Goal: Task Accomplishment & Management: Complete application form

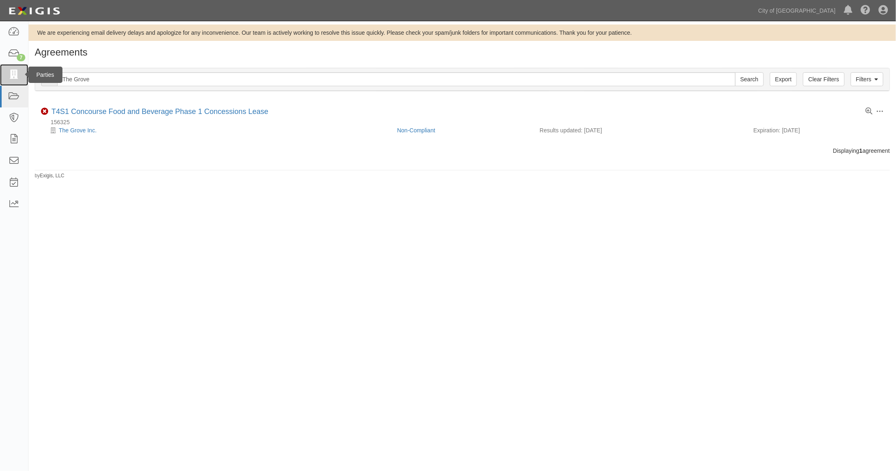
click at [13, 72] on icon at bounding box center [13, 74] width 11 height 9
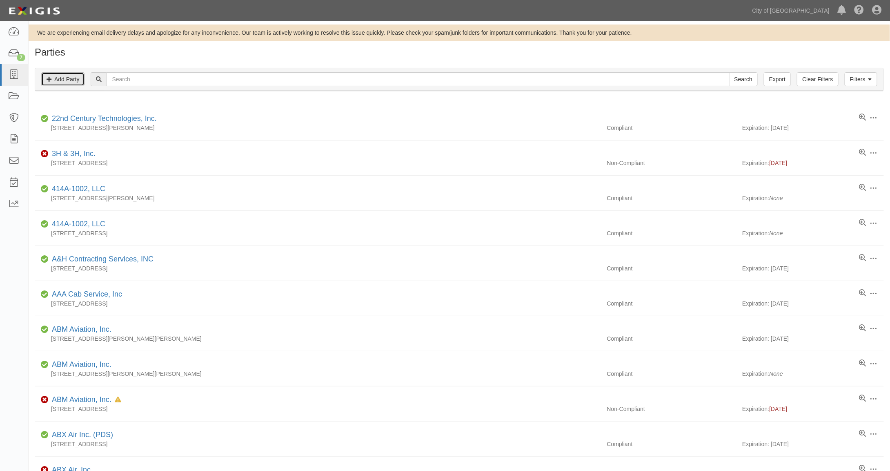
click at [63, 76] on link "Add Party" at bounding box center [62, 79] width 43 height 14
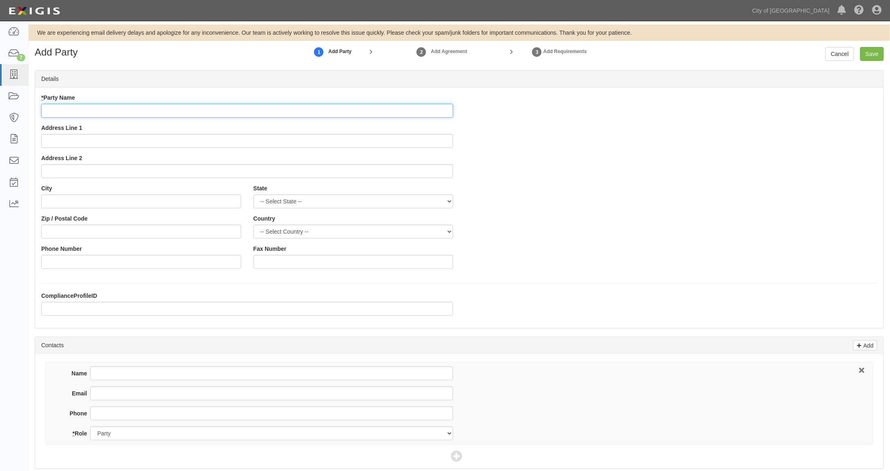
click at [65, 111] on input "* Party Name" at bounding box center [247, 111] width 412 height 14
paste input "PHX S1 Restaurant Partners, LLC"
type input "PHX S1 Restaurant Partners, LLC"
click at [75, 141] on input "Address Line 1" at bounding box center [247, 141] width 412 height 14
paste input "6905 Rockledge Drive, Bethesda, MD 20817. T"
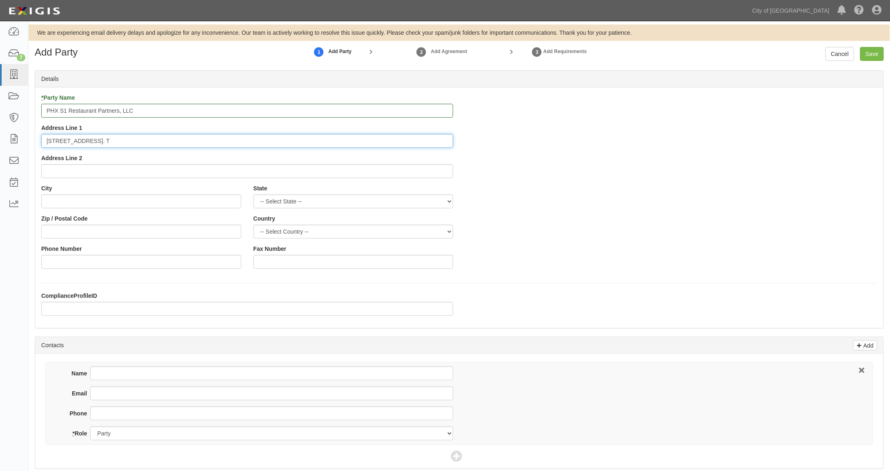
drag, startPoint x: 103, startPoint y: 140, endPoint x: 192, endPoint y: 146, distance: 89.2
click at [192, 146] on input "6905 Rockledge Drive, Bethesda, MD 20817. T" at bounding box center [247, 141] width 412 height 14
type input "6905 Rockledge Drive"
click at [51, 201] on input "City" at bounding box center [141, 201] width 200 height 14
paste input ", Bethesda, MD 20817. T"
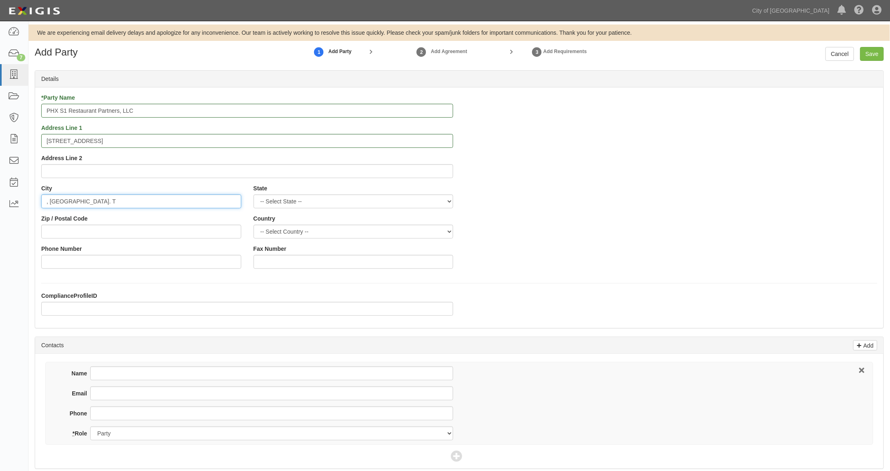
click at [48, 198] on input ", Bethesda, MD 20817. T" at bounding box center [141, 201] width 200 height 14
drag, startPoint x: 83, startPoint y: 200, endPoint x: 99, endPoint y: 201, distance: 15.6
click at [99, 201] on input "Bethesda, MD 20817. T" at bounding box center [141, 201] width 200 height 14
type input "Bethesda, MD . T"
click at [56, 233] on input "Zip / Postal Code" at bounding box center [141, 232] width 200 height 14
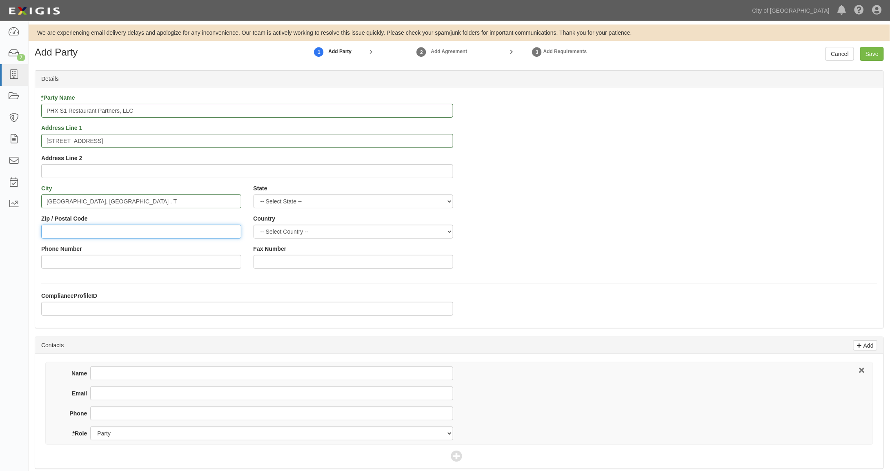
paste input "20817"
type input "20817"
click at [110, 201] on input "Bethesda, MD . T" at bounding box center [141, 201] width 200 height 14
type input "Bethesda"
click at [292, 200] on select "-- Select State -- Alabama Alaska Arizona Arkansas California Colorado Connecti…" at bounding box center [354, 201] width 200 height 14
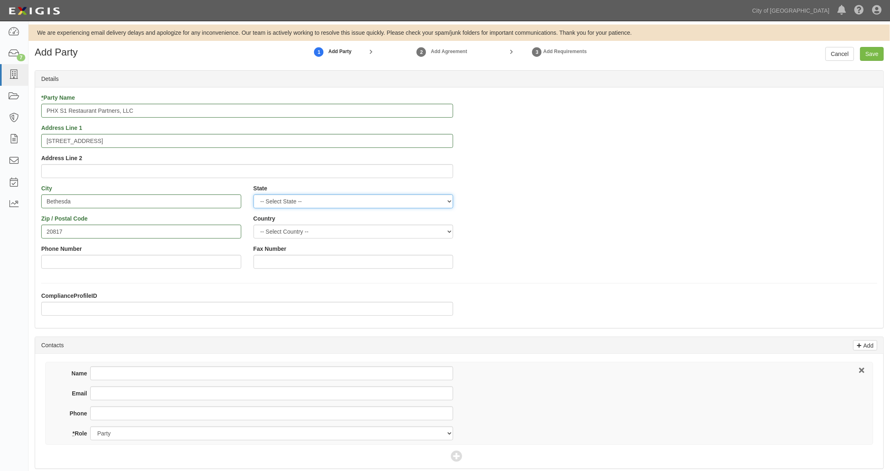
select select "MD"
click at [254, 194] on select "-- Select State -- Alabama Alaska Arizona Arkansas California Colorado Connecti…" at bounding box center [354, 201] width 200 height 14
click at [278, 231] on select "-- Select Country -- Canada United States --------------- Afghanistan Åland Isl…" at bounding box center [354, 232] width 200 height 14
select select "US"
click at [254, 225] on select "-- Select Country -- Canada United States --------------- Afghanistan Åland Isl…" at bounding box center [354, 232] width 200 height 14
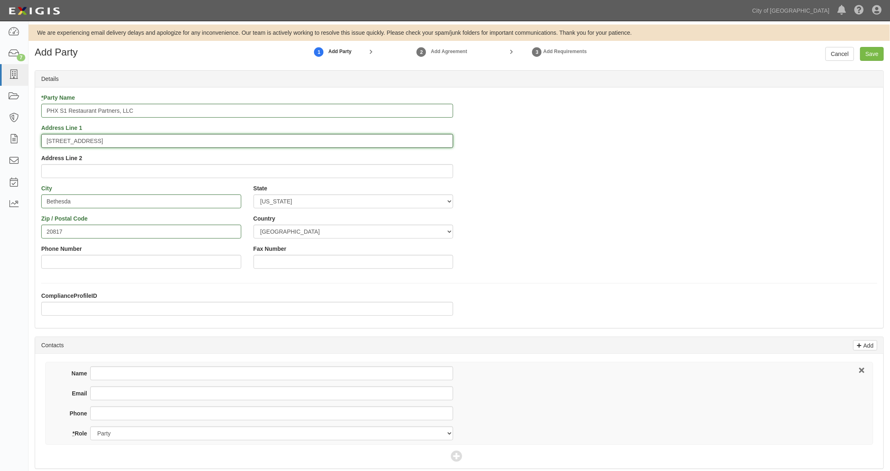
click at [48, 138] on input "6905 Rockledge Drive" at bounding box center [247, 141] width 412 height 14
click at [114, 140] on input "6905 Rockledge Drive" at bounding box center [247, 141] width 412 height 14
type input "6905 Rockledge Drive"
click at [49, 200] on input "Bethesda" at bounding box center [141, 201] width 200 height 14
click at [64, 263] on input "Phone Number" at bounding box center [141, 262] width 200 height 14
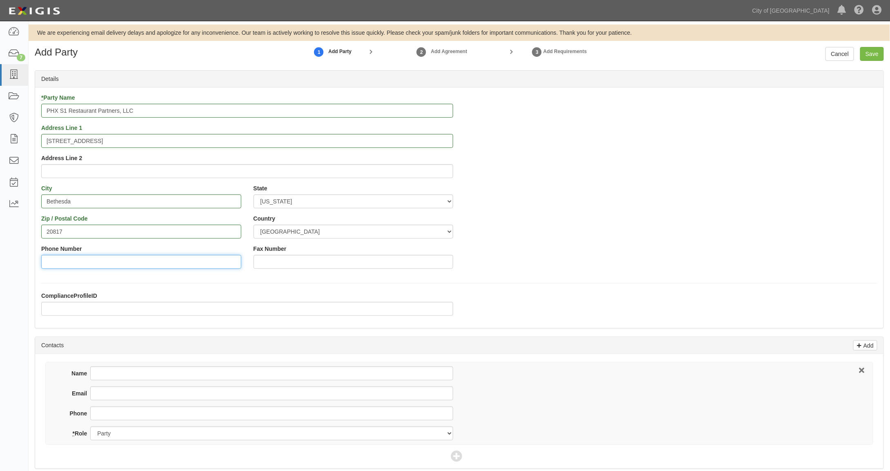
paste input ": (240) 694-4100"
click at [46, 261] on input ": (240) 694-4100" at bounding box center [141, 262] width 200 height 14
drag, startPoint x: 55, startPoint y: 260, endPoint x: 59, endPoint y: 260, distance: 4.5
click at [59, 260] on input "240) 694-4100" at bounding box center [141, 262] width 200 height 14
click at [92, 260] on input "240-694-4100" at bounding box center [141, 262] width 200 height 14
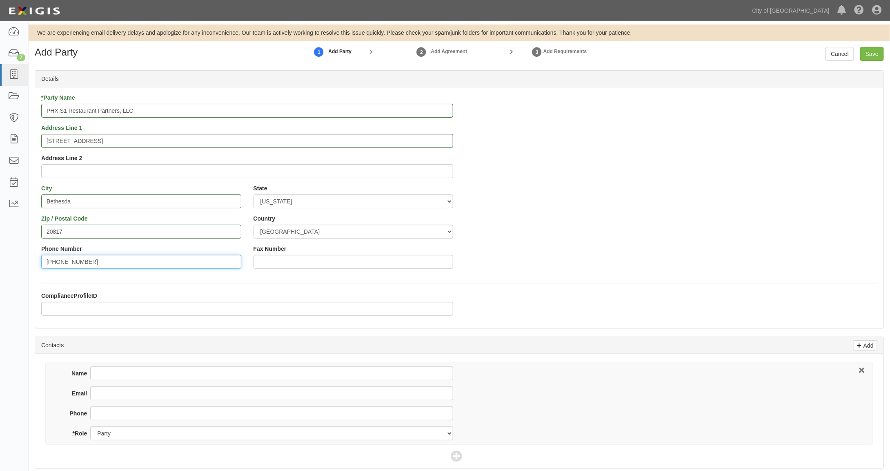
type input "240-694-4100"
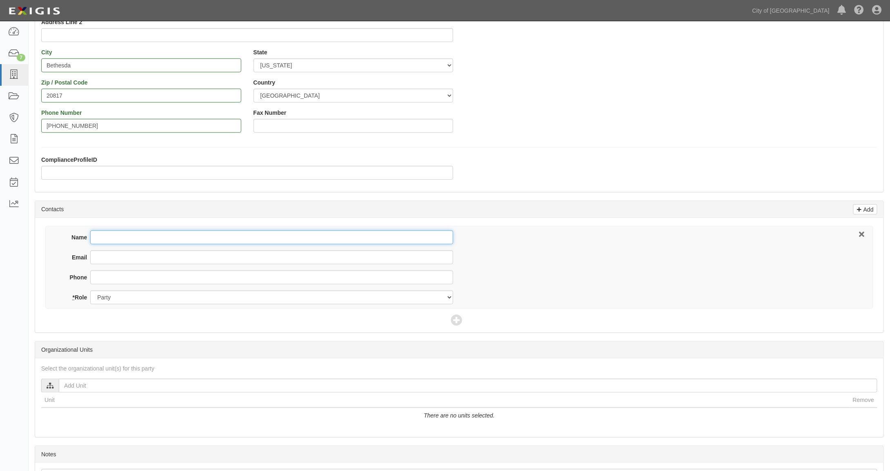
click at [111, 232] on input "Name" at bounding box center [271, 237] width 363 height 14
type input "Jason Crandlemire"
drag, startPoint x: 88, startPoint y: 125, endPoint x: 38, endPoint y: 120, distance: 49.7
click at [38, 120] on div "Phone Number 240-694-4100" at bounding box center [141, 124] width 212 height 30
click at [101, 276] on input "Phone" at bounding box center [271, 277] width 363 height 14
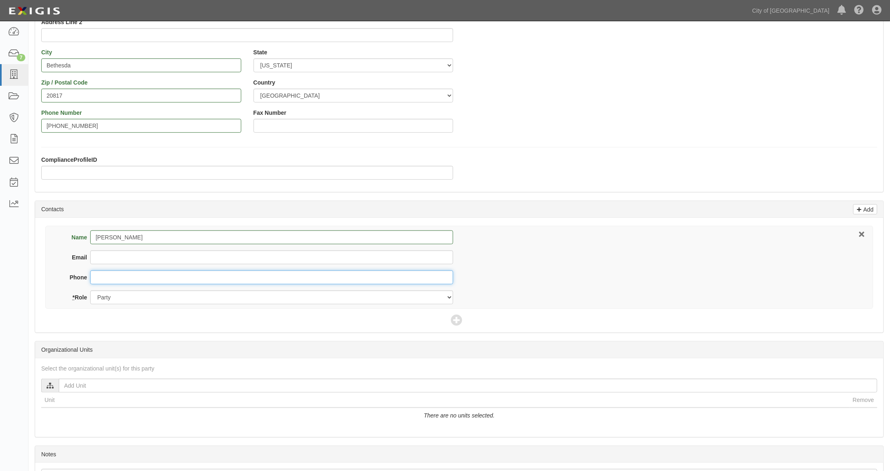
paste input "240-694-4100"
type input "240-694-4100"
click at [100, 253] on input "Email" at bounding box center [271, 257] width 363 height 14
click at [78, 319] on div "Name Jason Crandlemire Email Phone 240-694-4100 * Role Party Broker Other" at bounding box center [459, 275] width 849 height 115
click at [559, 283] on div "Name Jason Crandlemire Email Phone 240-694-4100 * Role Party Broker Other" at bounding box center [459, 267] width 828 height 83
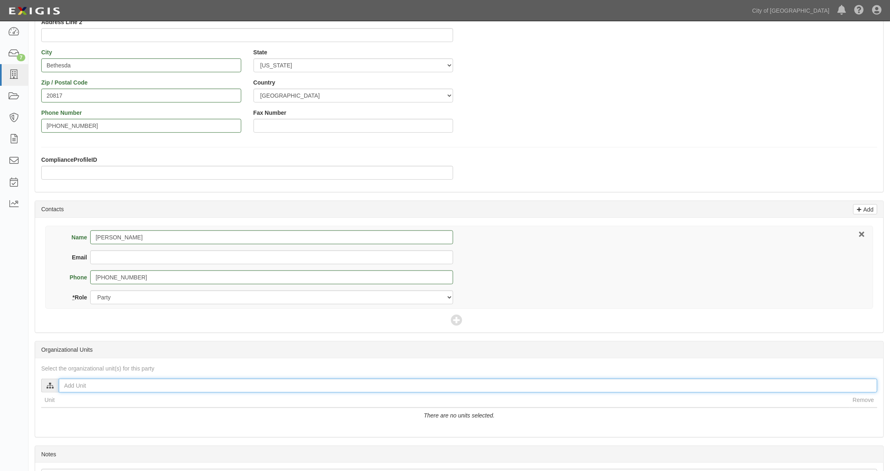
click at [73, 383] on input "text" at bounding box center [468, 386] width 819 height 14
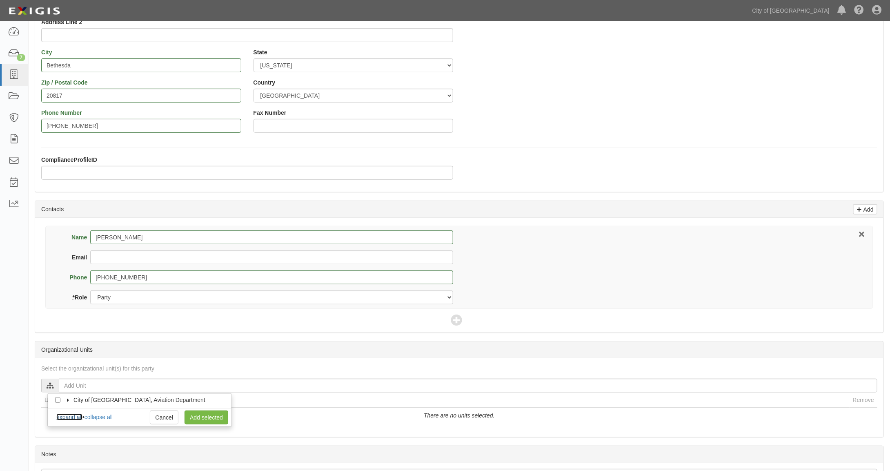
click at [75, 415] on link "expand all" at bounding box center [69, 417] width 26 height 7
click at [71, 422] on input "Concessions" at bounding box center [72, 424] width 5 height 5
checkbox input "true"
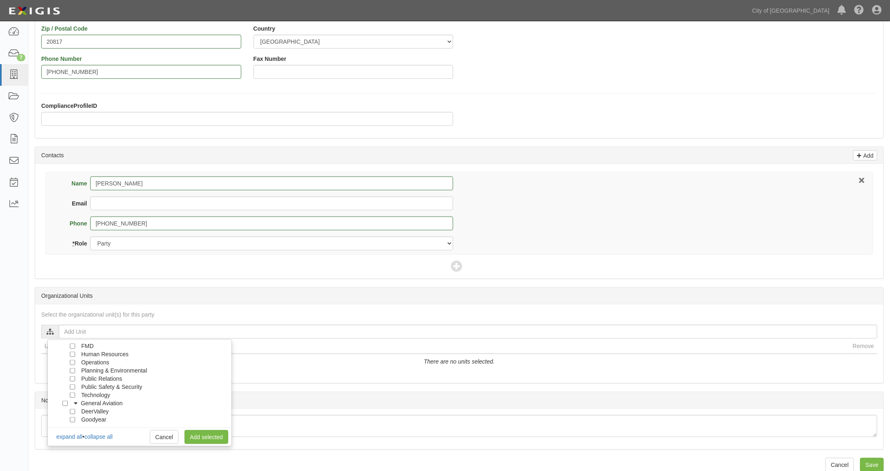
scroll to position [198, 0]
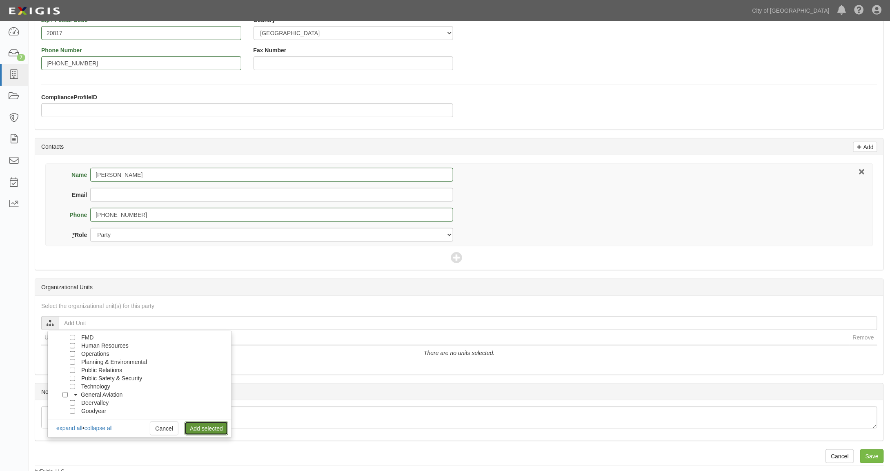
click at [196, 424] on link "Add selected" at bounding box center [207, 428] width 44 height 14
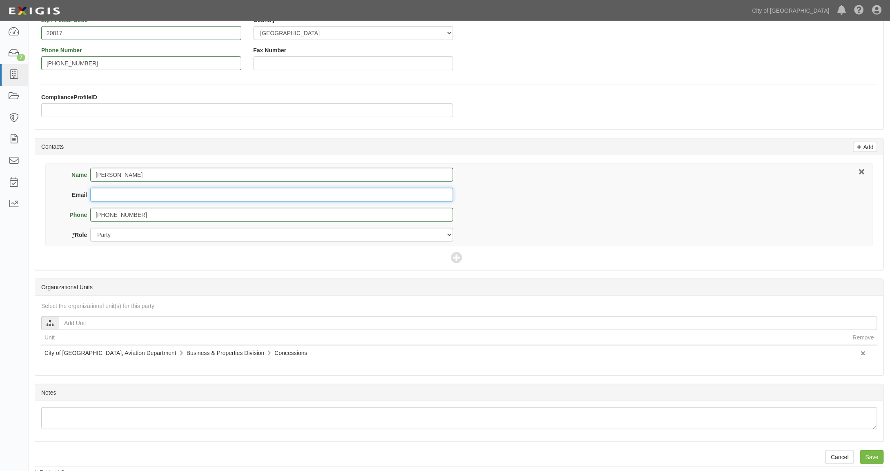
click at [143, 192] on input "Email" at bounding box center [271, 195] width 363 height 14
click at [85, 257] on div "Name Jason Crandlemire Email Phone 240-694-4100 * Role Party Broker Other" at bounding box center [459, 212] width 849 height 115
click at [123, 193] on input "Email" at bounding box center [271, 195] width 363 height 14
paste input "E-Mail: generalcounsel@hmshost.co"
drag, startPoint x: 113, startPoint y: 190, endPoint x: 65, endPoint y: 185, distance: 48.4
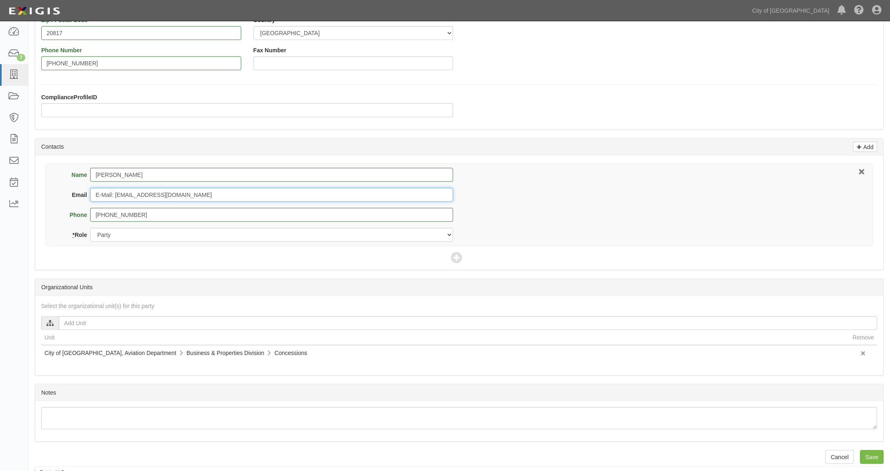
click at [65, 185] on div "Name Jason Crandlemire Email E-Mail: generalcounsel@hmshost.co Phone 240-694-41…" at bounding box center [256, 205] width 405 height 74
click at [184, 190] on input "generalcounsel@hmshost.co" at bounding box center [271, 195] width 363 height 14
type input "generalcounsel@hmshost.com"
click at [145, 212] on input "240-694-4100" at bounding box center [271, 215] width 363 height 14
click at [142, 233] on select "Party Broker Other" at bounding box center [271, 235] width 363 height 14
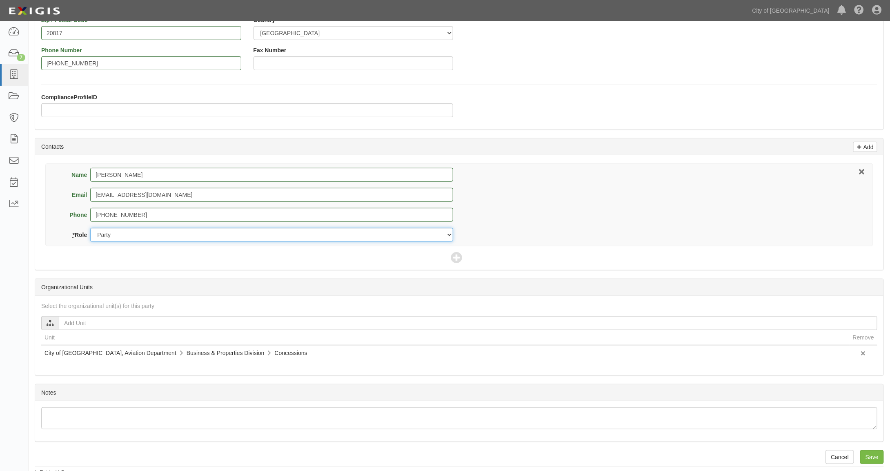
click at [90, 228] on select "Party Broker Other" at bounding box center [271, 235] width 363 height 14
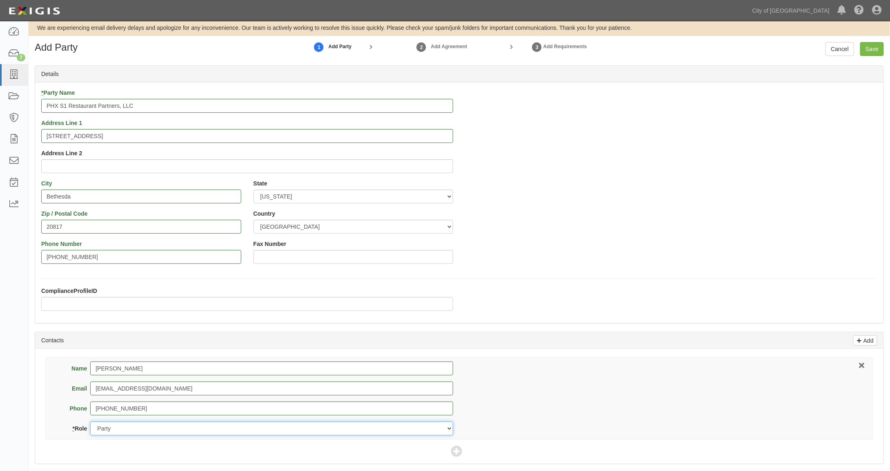
scroll to position [0, 0]
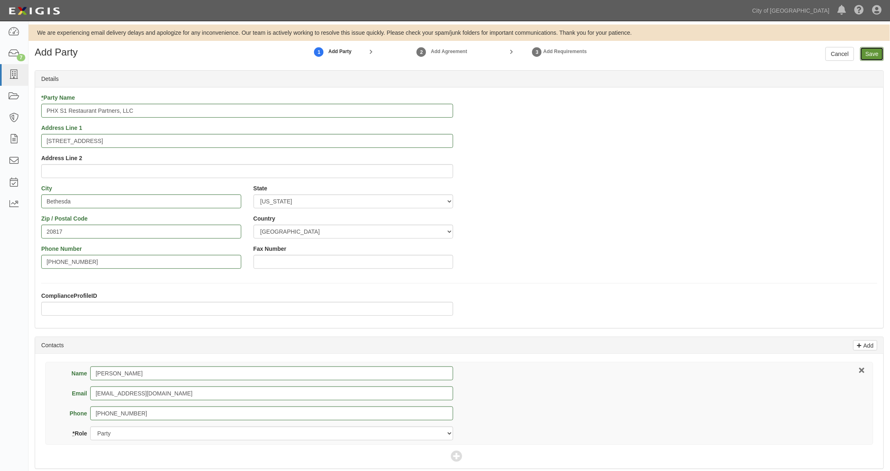
click at [875, 56] on input "Save" at bounding box center [872, 54] width 24 height 14
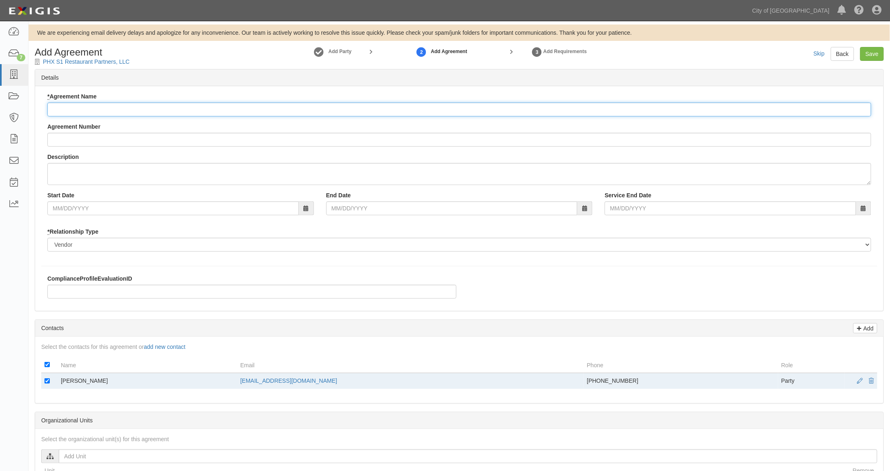
click at [51, 107] on input "* Agreement Name" at bounding box center [459, 109] width 824 height 14
click at [66, 106] on input "* Agreement Name" at bounding box center [459, 109] width 824 height 14
paste input "Terminal 4 South 1 Concourse Food and Beverage Phase II Concessions Lease"
type input "Terminal 4 South 1 Concourse Food and Beverage Phase II Concessions Lease"
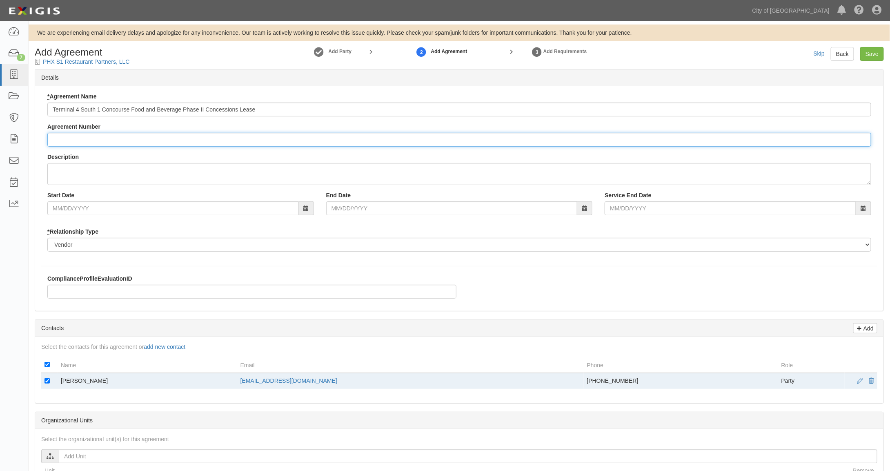
click at [65, 140] on input "Agreement Number" at bounding box center [459, 140] width 824 height 14
click at [66, 136] on input "Agreement Number" at bounding box center [459, 140] width 824 height 14
type input "161142"
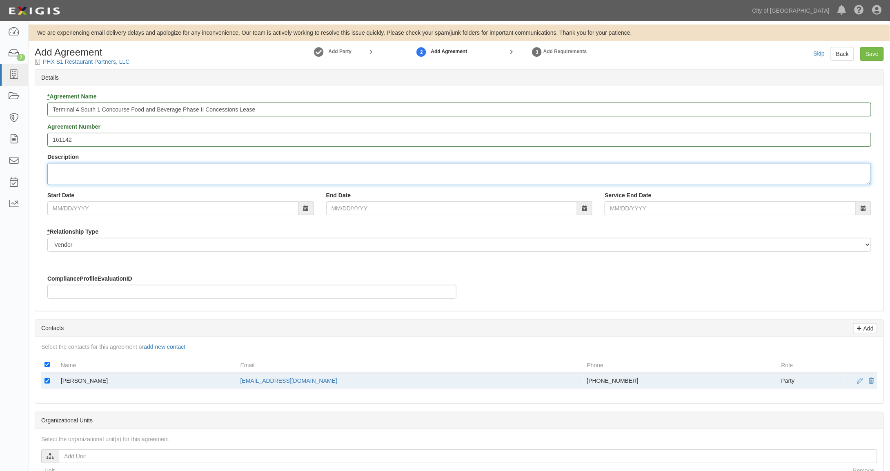
click at [64, 169] on textarea "Description" at bounding box center [459, 174] width 824 height 22
click at [73, 172] on textarea "Gina Alamaraz" at bounding box center [459, 174] width 824 height 22
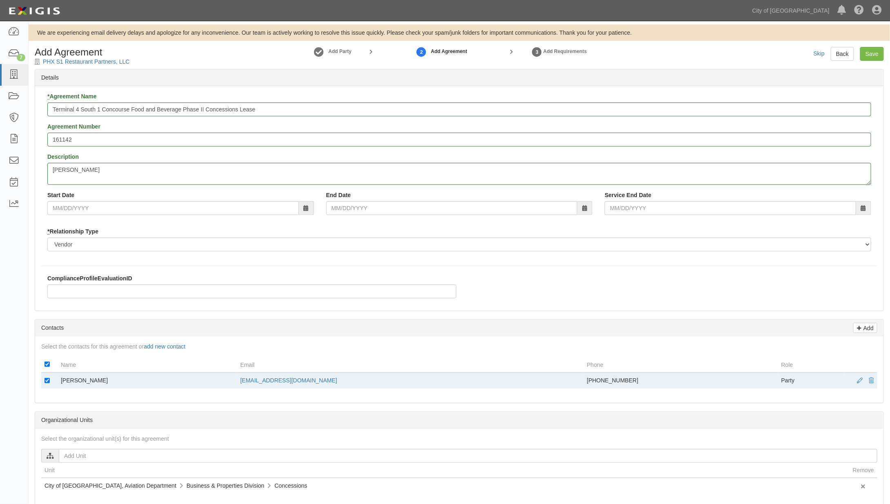
click at [504, 130] on div "Agreement Number 161142" at bounding box center [459, 135] width 824 height 24
click at [71, 169] on textarea "Gina Alamaraz" at bounding box center [459, 174] width 824 height 22
type textarea "Gina Almaraz"
click at [87, 290] on input "ComplianceProfileEvaluationID" at bounding box center [251, 292] width 409 height 14
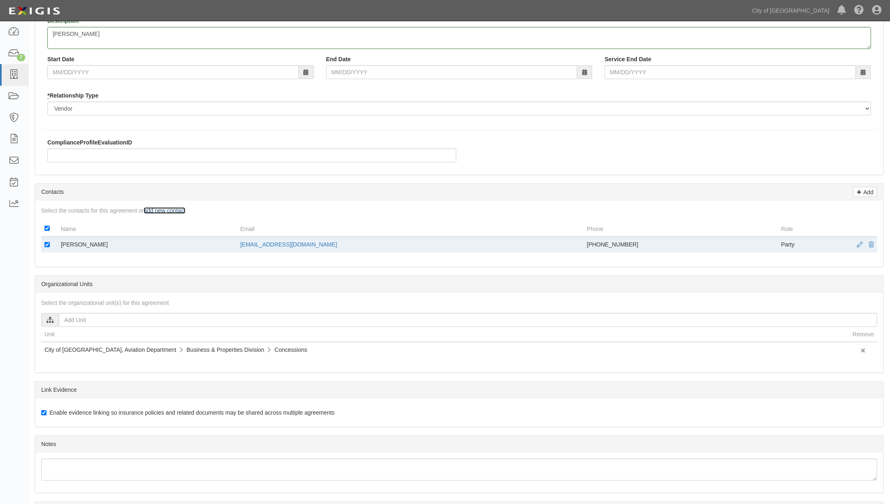
click at [163, 207] on link "add new contact" at bounding box center [165, 210] width 42 height 7
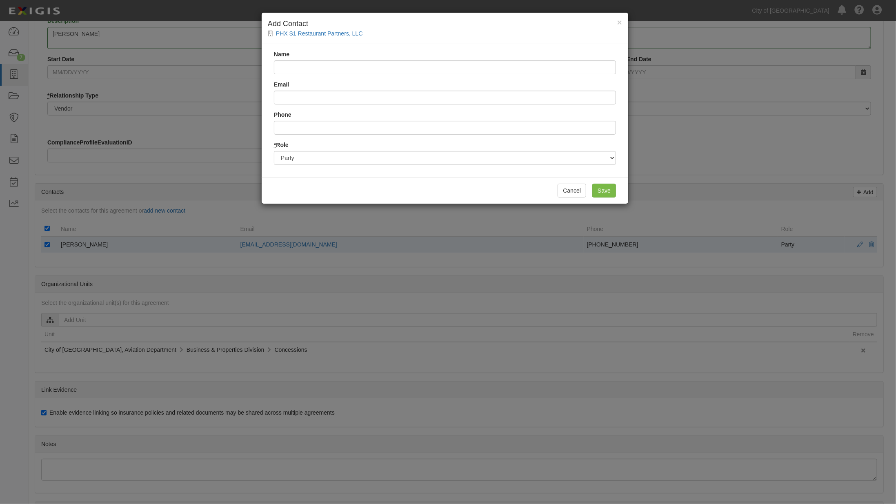
drag, startPoint x: 296, startPoint y: 69, endPoint x: 303, endPoint y: 65, distance: 7.7
click at [298, 67] on input "Name" at bounding box center [445, 67] width 342 height 14
type input "Gina Almaraz"
type input "regina.almaraz@phoenix.gov"
type input "6022921746"
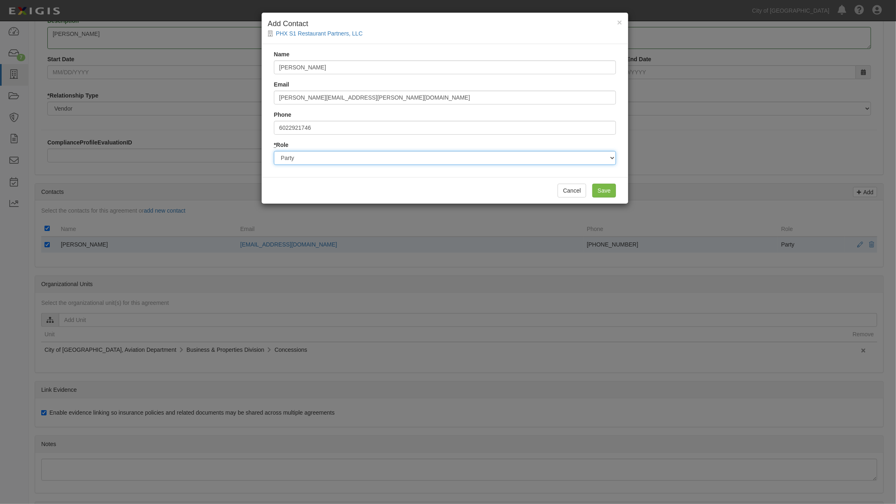
click at [314, 158] on select "Party Broker Other" at bounding box center [445, 158] width 342 height 14
select select "Other"
click at [274, 151] on select "Party Broker Other" at bounding box center [445, 158] width 342 height 14
drag, startPoint x: 605, startPoint y: 188, endPoint x: 584, endPoint y: 196, distance: 23.3
click at [605, 187] on input "Save" at bounding box center [605, 191] width 24 height 14
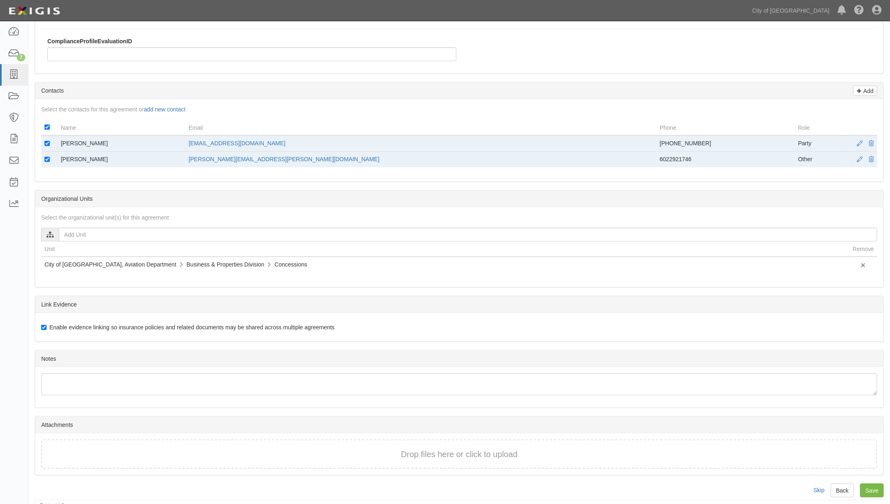
scroll to position [0, 0]
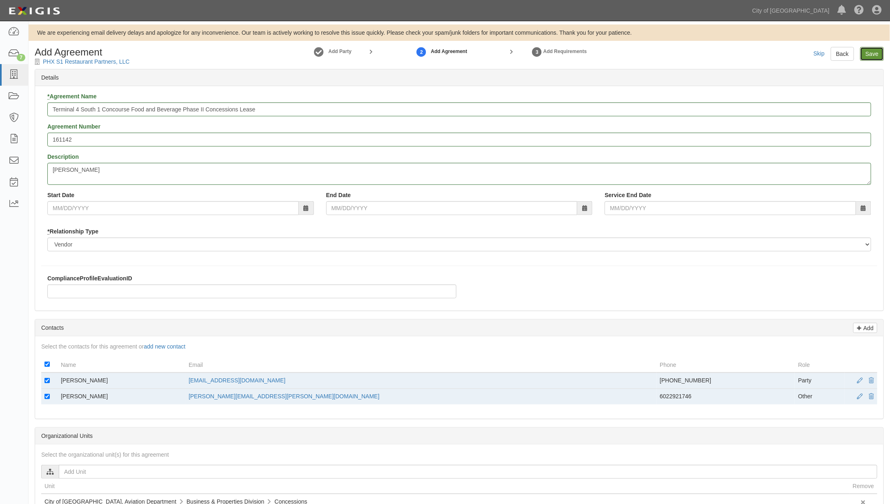
click at [871, 52] on input "Save" at bounding box center [872, 54] width 24 height 14
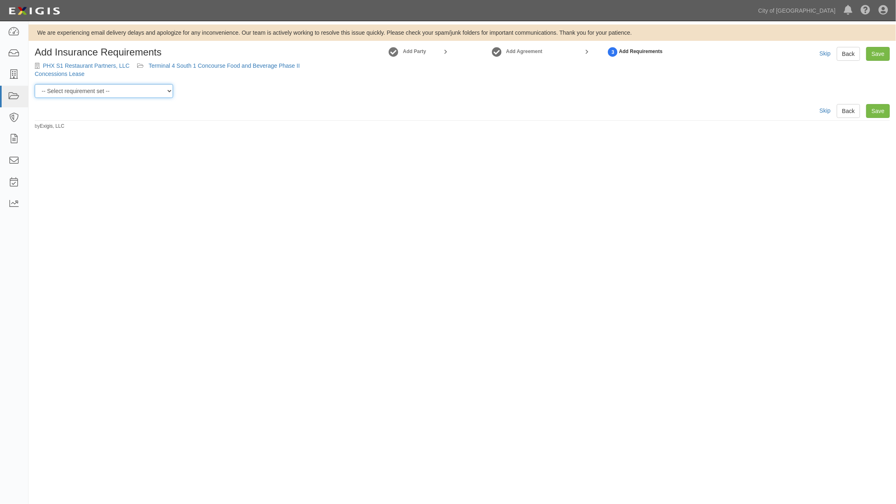
click at [94, 92] on select "-- Select requirement set -- Aircraft Charter 10M Aircraft Charter 3M Aircraft …" at bounding box center [104, 91] width 138 height 14
click at [121, 92] on select "-- Select requirement set -- Aircraft Charter 10M Aircraft Charter 3M Aircraft …" at bounding box center [104, 91] width 138 height 14
select select "37366"
click at [35, 84] on select "-- Select requirement set -- Aircraft Charter 10M Aircraft Charter 3M Aircraft …" at bounding box center [104, 91] width 138 height 14
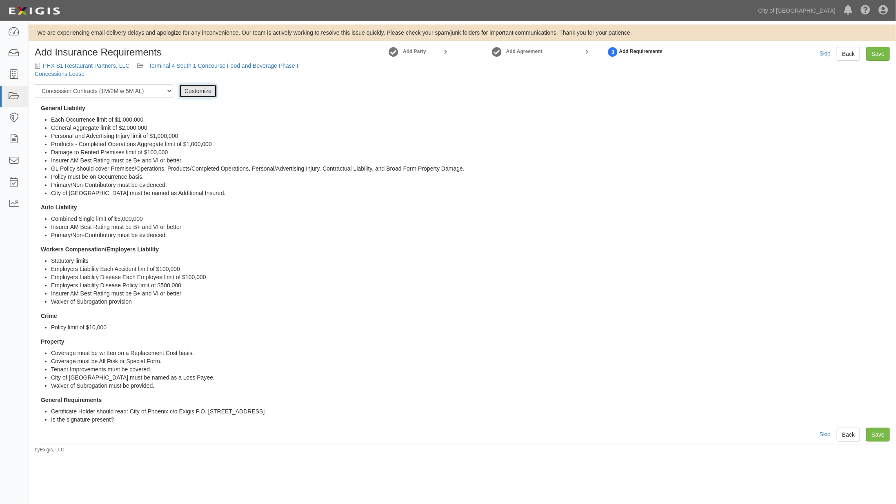
click at [191, 90] on link "Customize" at bounding box center [198, 91] width 38 height 14
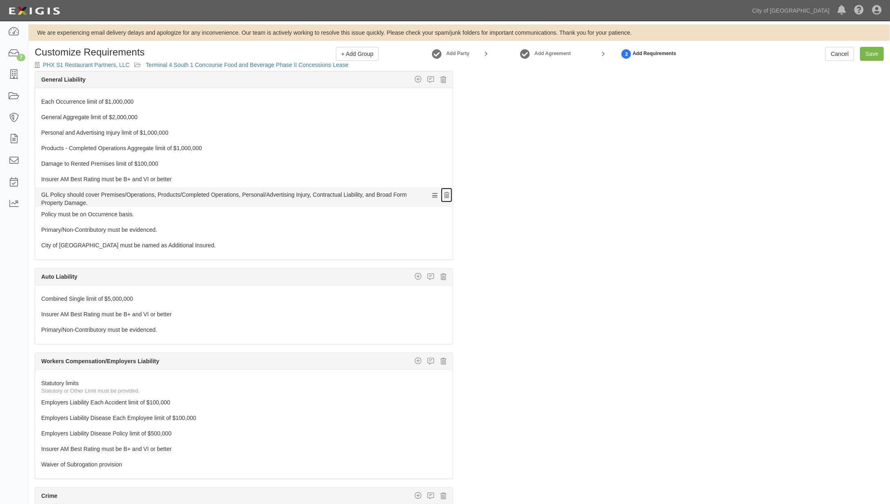
click at [444, 193] on icon at bounding box center [446, 196] width 5 height 6
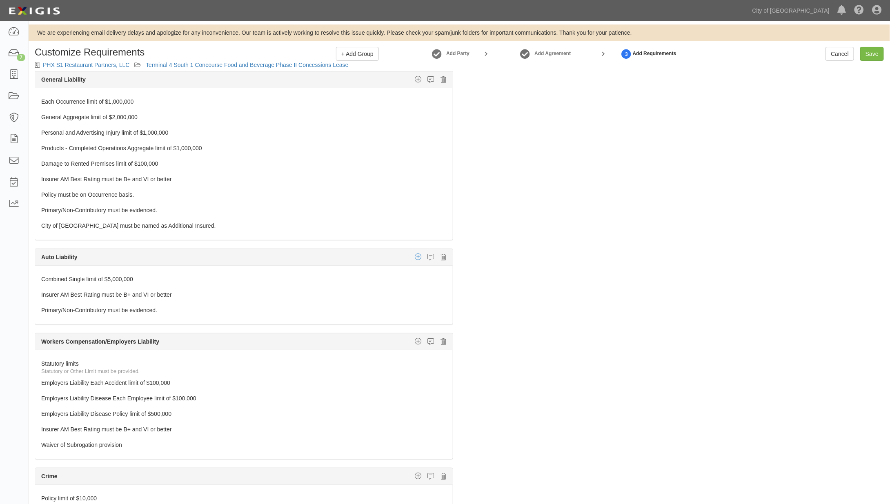
click at [415, 254] on icon "button" at bounding box center [418, 256] width 7 height 7
click at [386, 270] on link "Additional Insured coverage" at bounding box center [408, 273] width 87 height 11
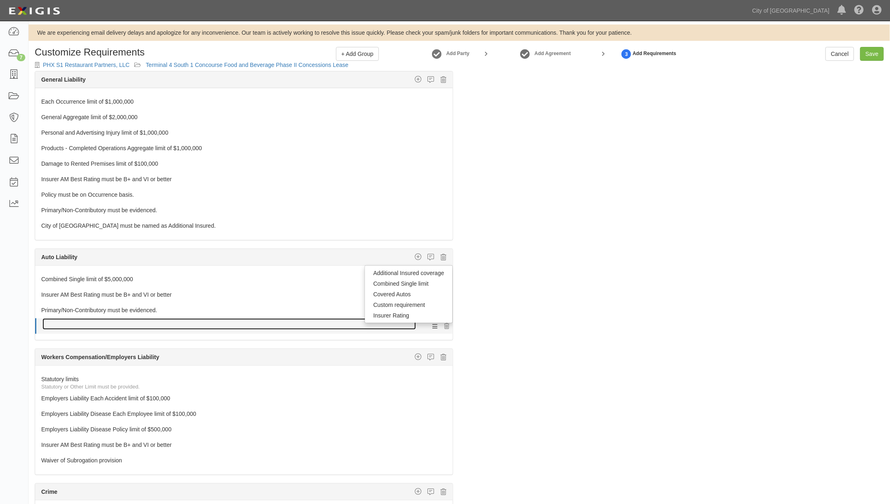
click at [135, 319] on link at bounding box center [229, 324] width 374 height 11
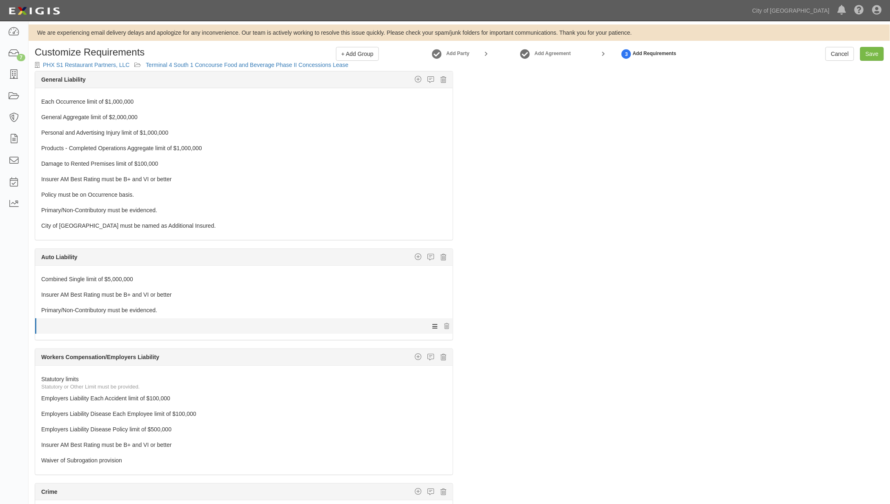
click at [432, 323] on icon at bounding box center [434, 326] width 5 height 7
click at [428, 254] on icon at bounding box center [431, 257] width 7 height 7
click at [441, 254] on icon at bounding box center [444, 257] width 6 height 7
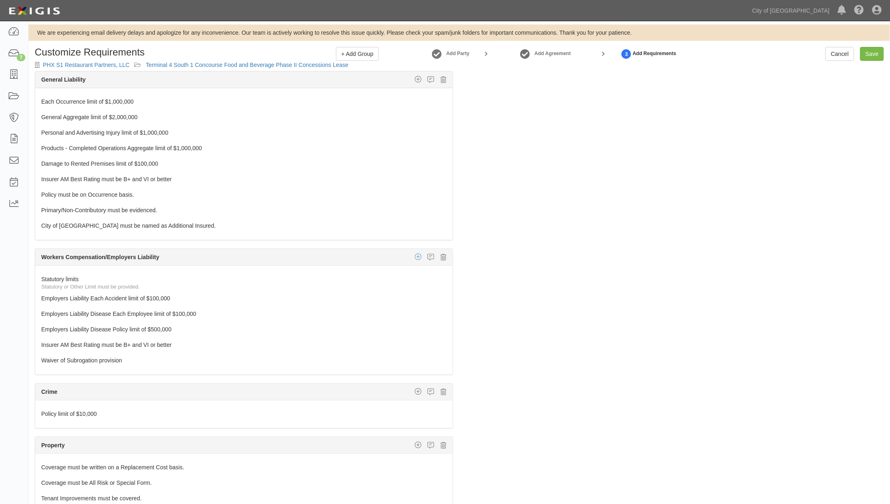
click at [415, 253] on icon "button" at bounding box center [418, 256] width 7 height 7
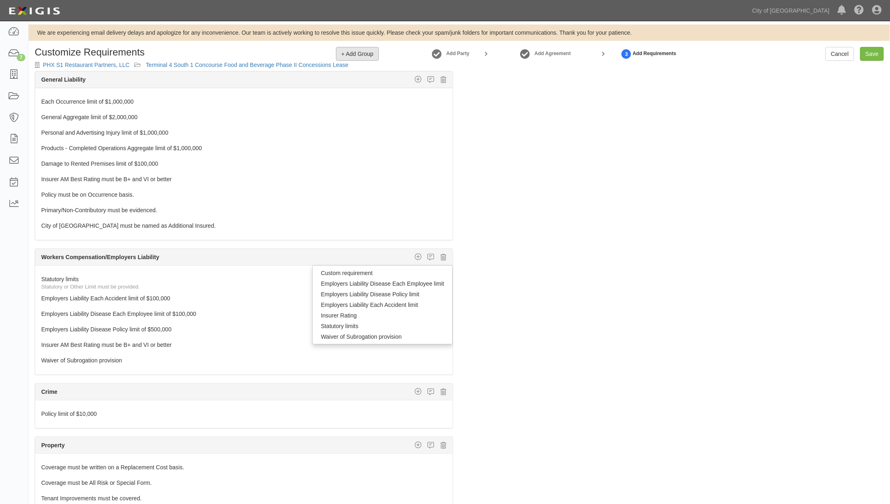
click at [364, 51] on span "+ Add Group" at bounding box center [357, 54] width 32 height 7
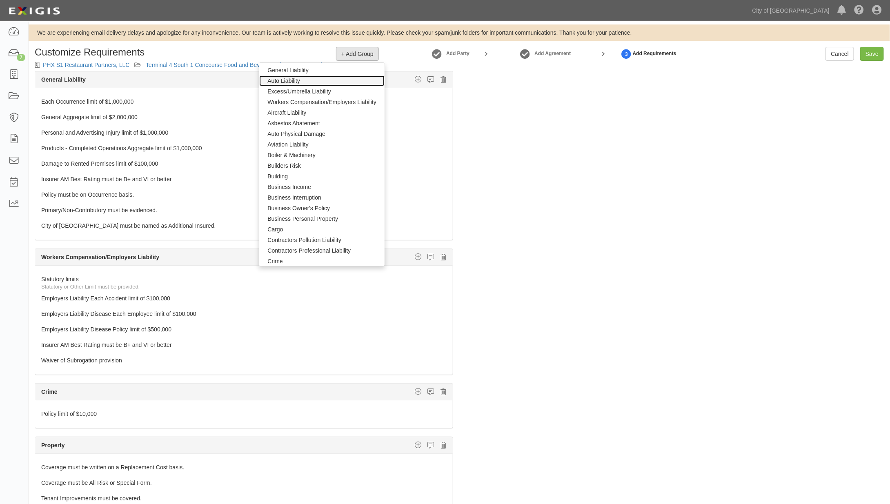
click at [301, 76] on link "Auto Liability" at bounding box center [321, 81] width 125 height 11
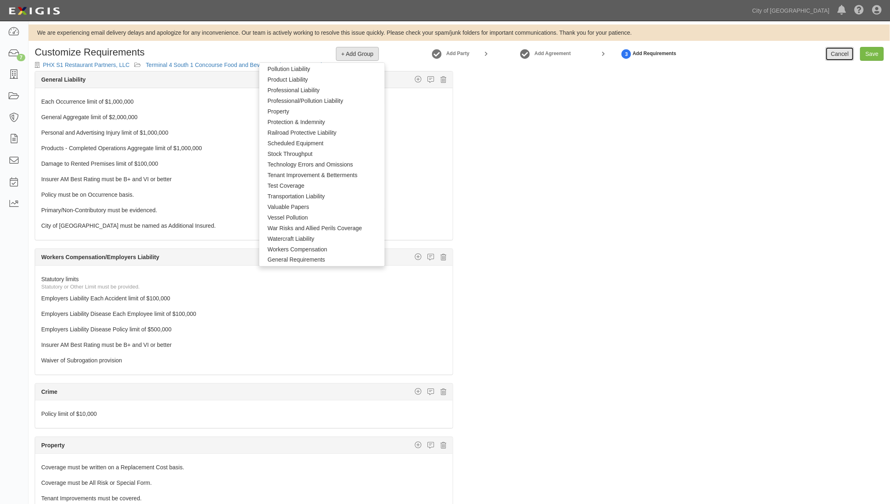
click at [842, 55] on link "Cancel" at bounding box center [840, 54] width 29 height 14
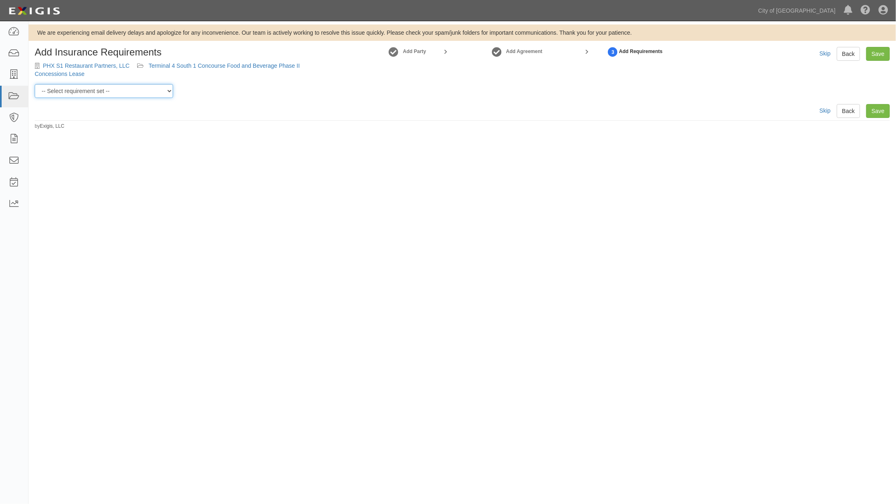
click at [102, 90] on select "-- Select requirement set -- Aircraft Charter 10M Aircraft Charter 3M Aircraft …" at bounding box center [104, 91] width 138 height 14
select select "37366"
click at [35, 84] on select "-- Select requirement set -- Aircraft Charter 10M Aircraft Charter 3M Aircraft …" at bounding box center [104, 91] width 138 height 14
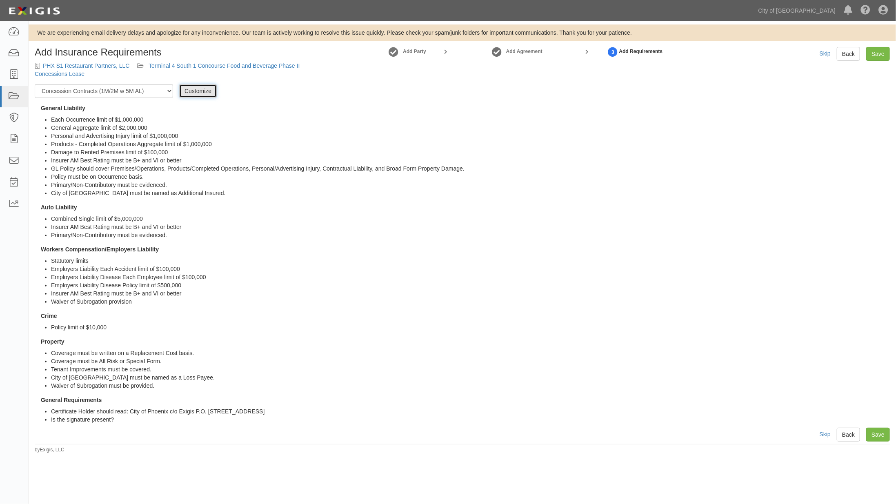
click at [196, 94] on link "Customize" at bounding box center [198, 91] width 38 height 14
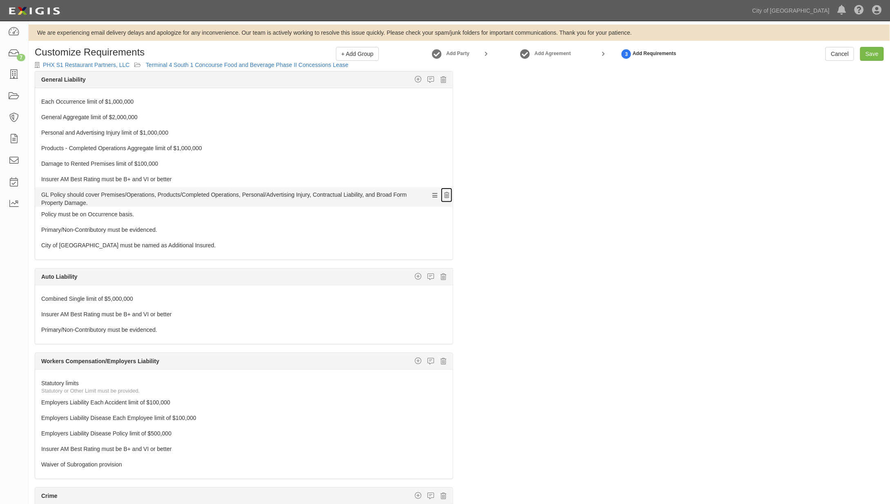
click at [444, 193] on icon at bounding box center [446, 196] width 5 height 6
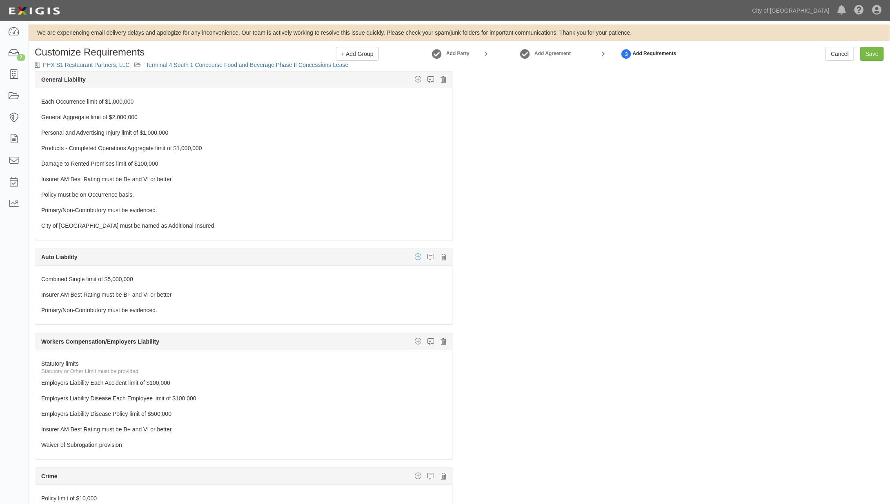
click at [415, 254] on icon "button" at bounding box center [418, 256] width 7 height 7
click at [411, 268] on link "Additional Insured coverage" at bounding box center [408, 273] width 87 height 11
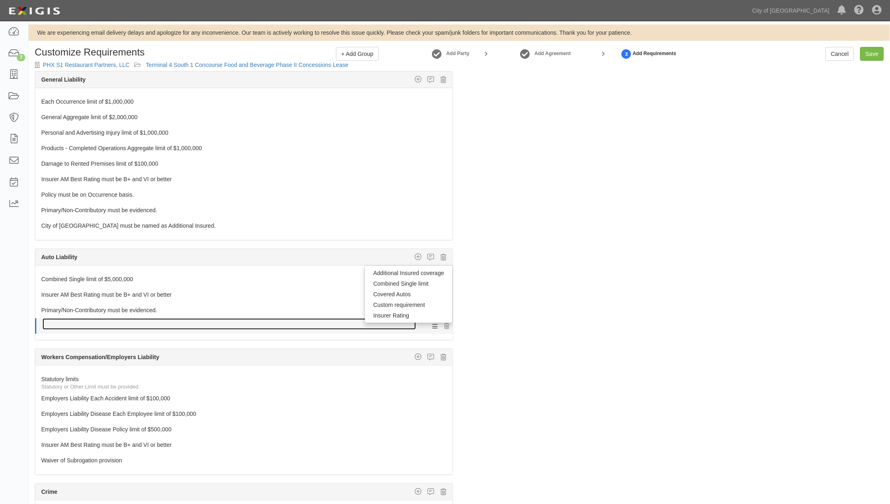
click at [59, 321] on link at bounding box center [229, 324] width 374 height 11
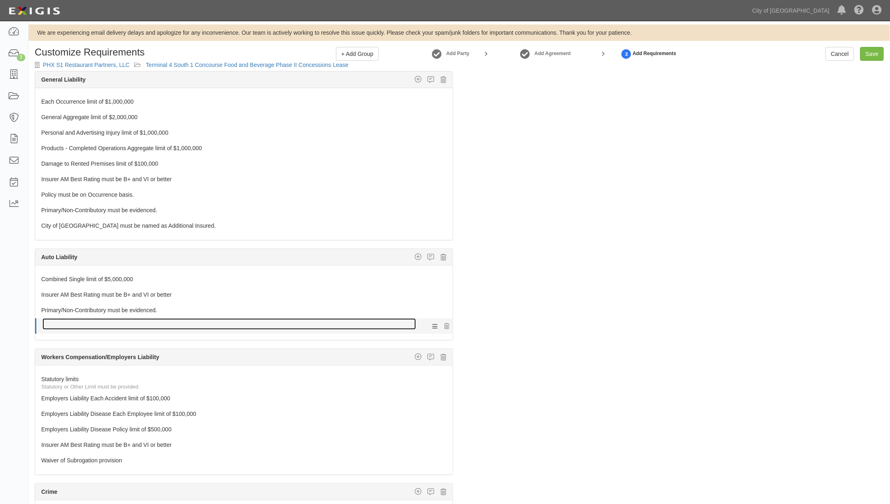
click at [59, 321] on link at bounding box center [229, 324] width 374 height 11
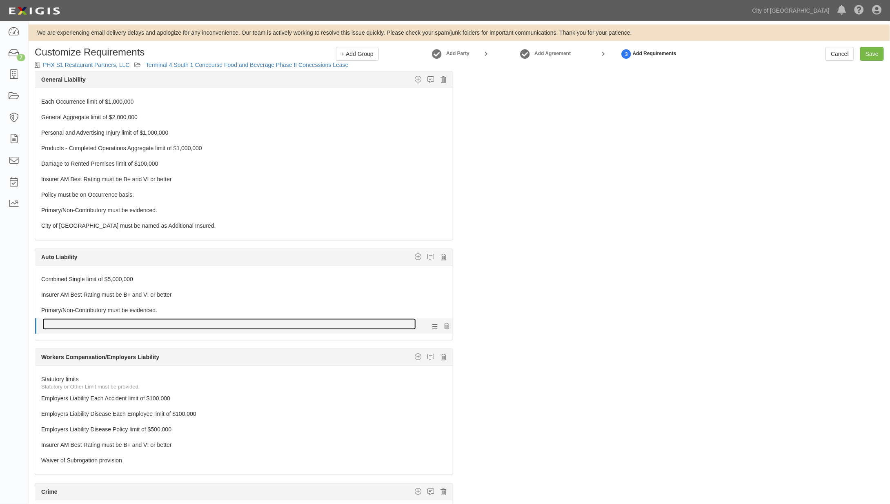
click at [59, 321] on link at bounding box center [229, 324] width 374 height 11
drag, startPoint x: 59, startPoint y: 321, endPoint x: 198, endPoint y: 319, distance: 138.9
click at [198, 319] on link at bounding box center [229, 324] width 374 height 11
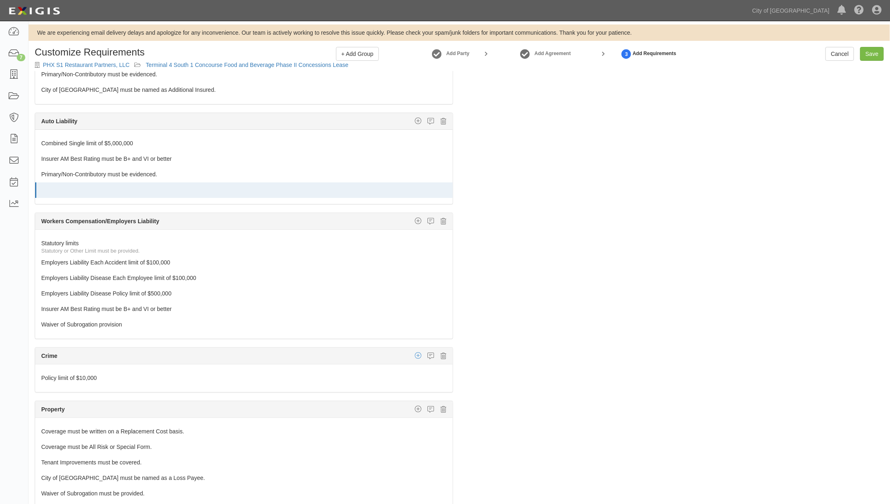
click at [415, 352] on icon "button" at bounding box center [418, 355] width 7 height 7
click at [360, 377] on link "Insurer Rating" at bounding box center [392, 382] width 122 height 11
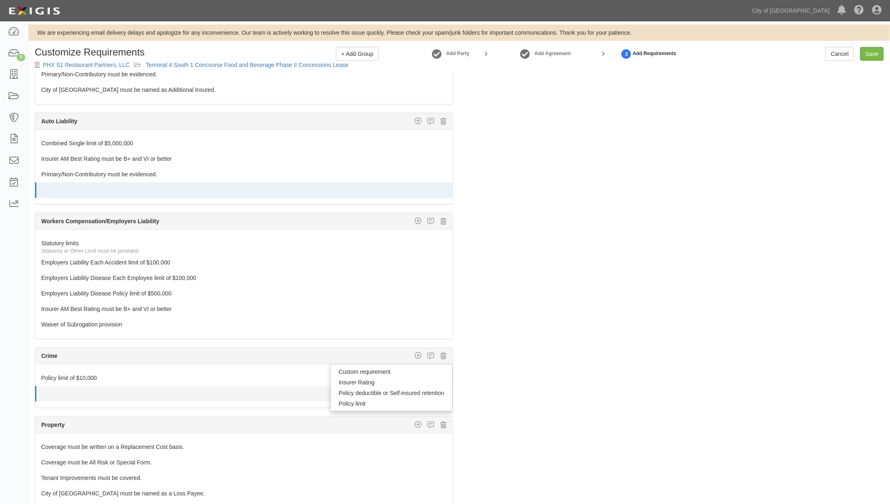
click at [81, 398] on div at bounding box center [244, 400] width 417 height 4
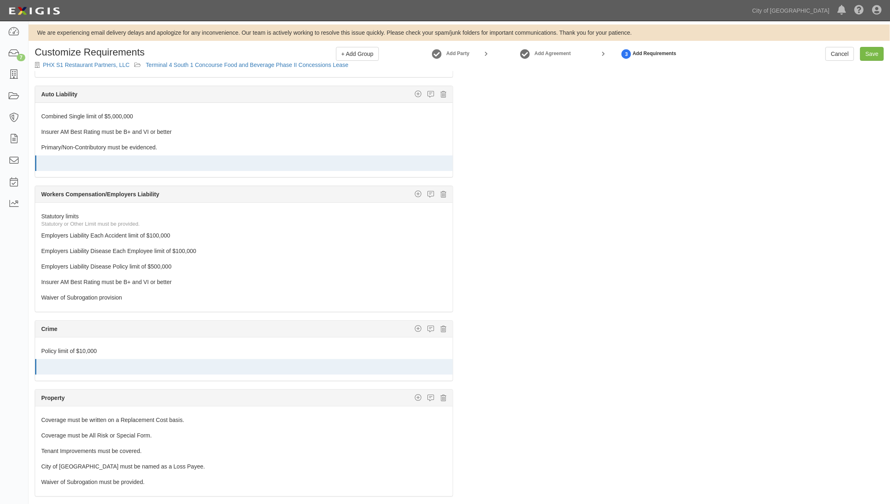
scroll to position [174, 0]
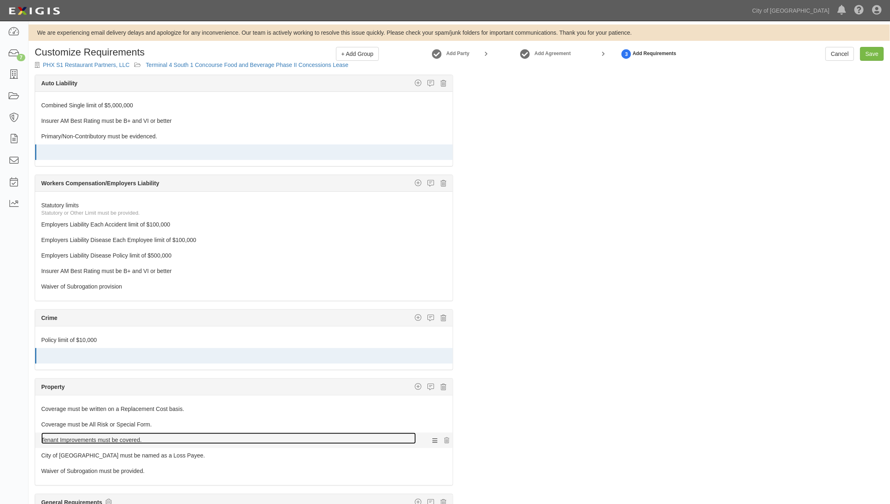
click at [149, 433] on link "Tenant Improvements must be covered." at bounding box center [228, 438] width 375 height 11
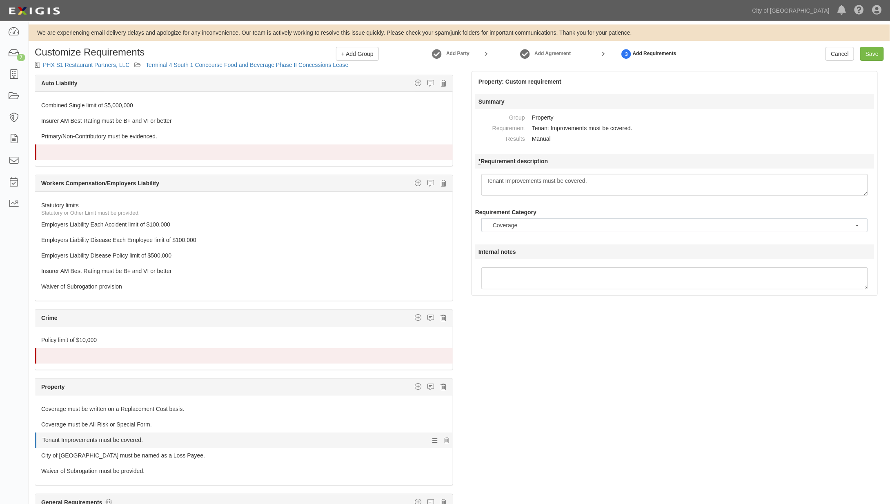
scroll to position [9, 0]
click at [415, 383] on icon "button" at bounding box center [418, 386] width 7 height 7
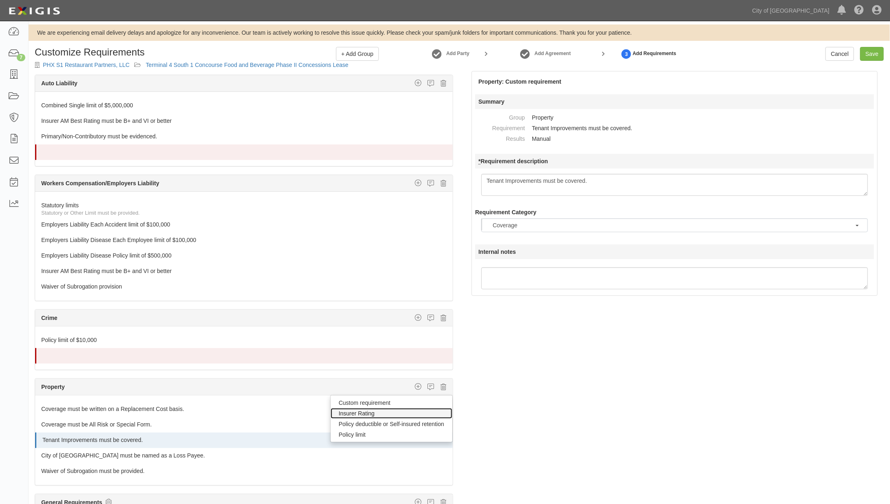
click at [369, 408] on link "Insurer Rating" at bounding box center [392, 413] width 122 height 11
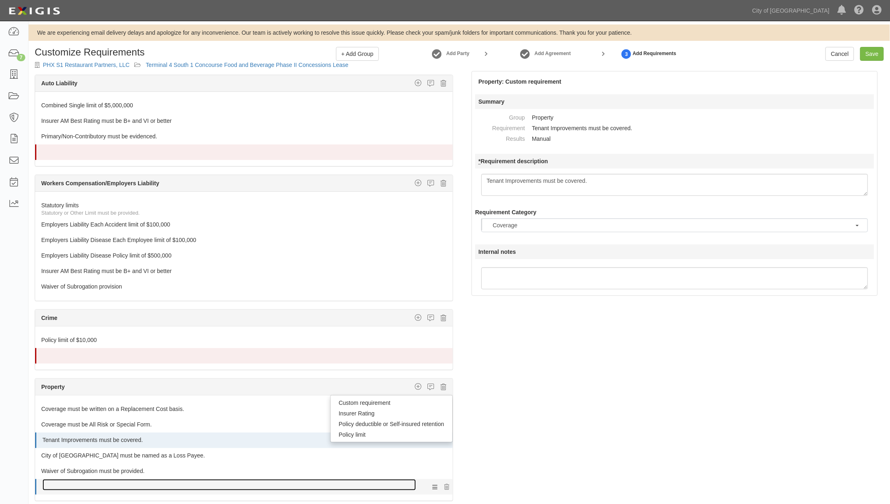
click at [150, 479] on link at bounding box center [229, 484] width 374 height 11
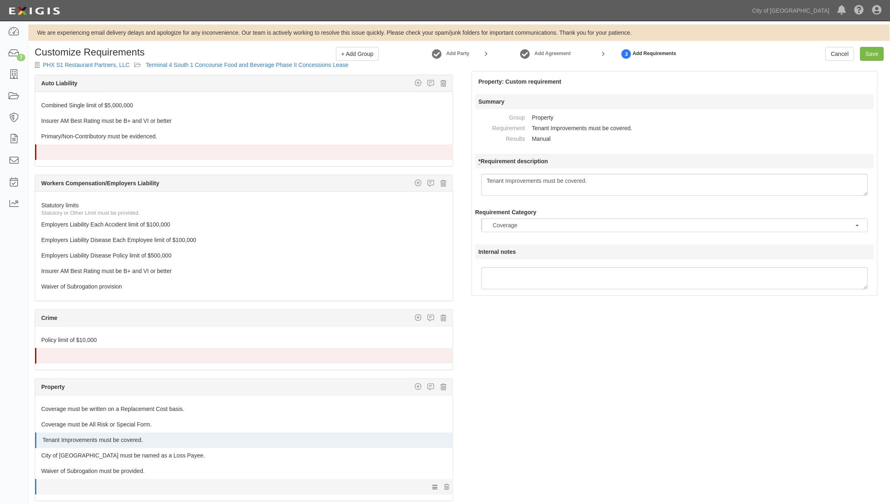
click at [39, 479] on li "100" at bounding box center [244, 487] width 418 height 16
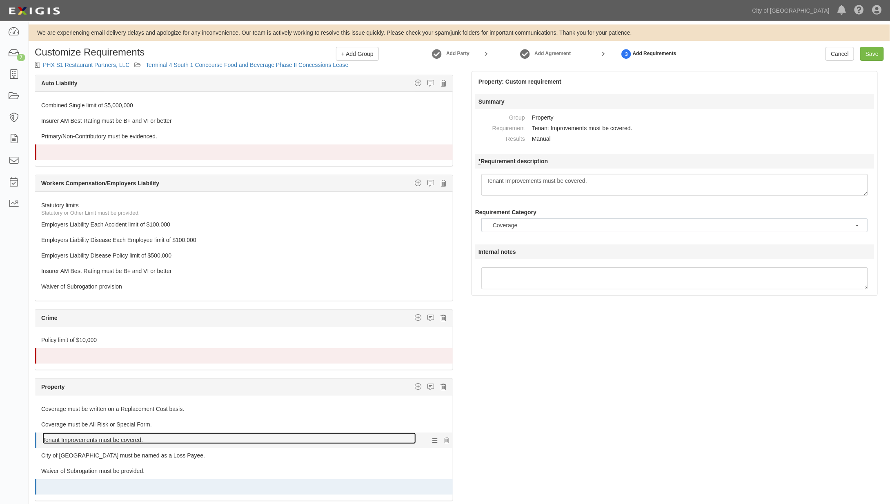
click at [289, 433] on link "Tenant Improvements must be covered." at bounding box center [229, 438] width 374 height 11
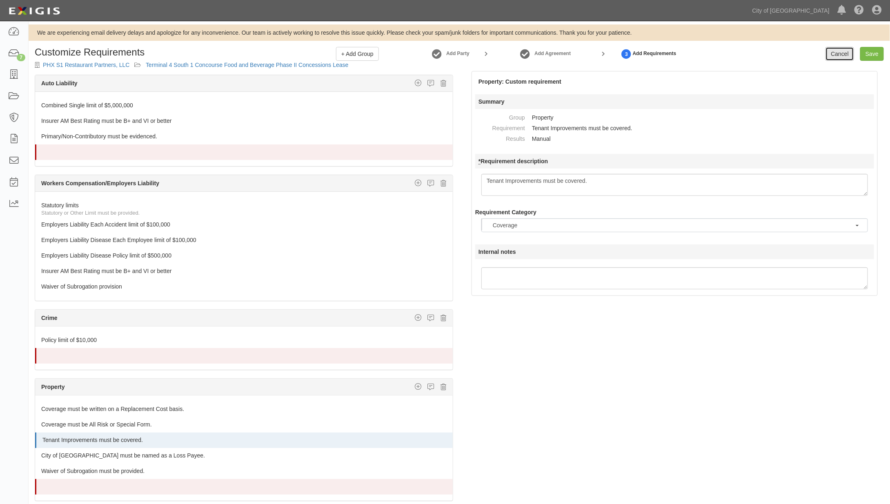
click at [834, 58] on link "Cancel" at bounding box center [840, 54] width 29 height 14
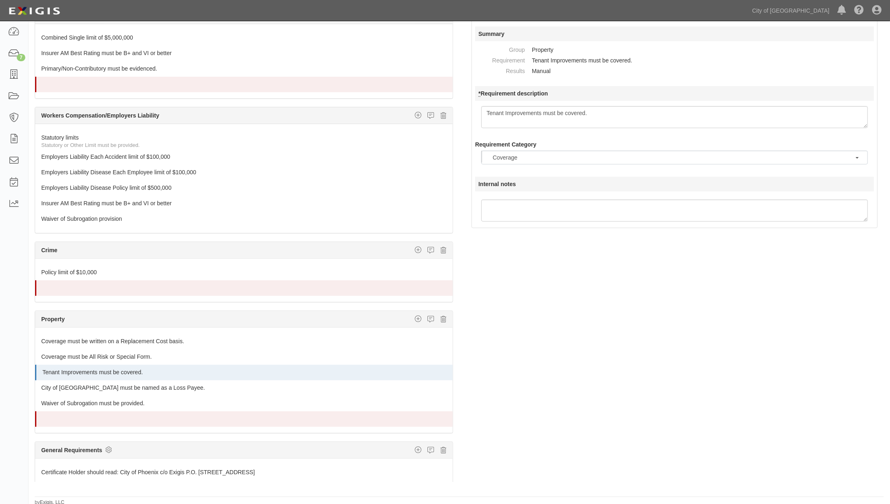
scroll to position [69, 0]
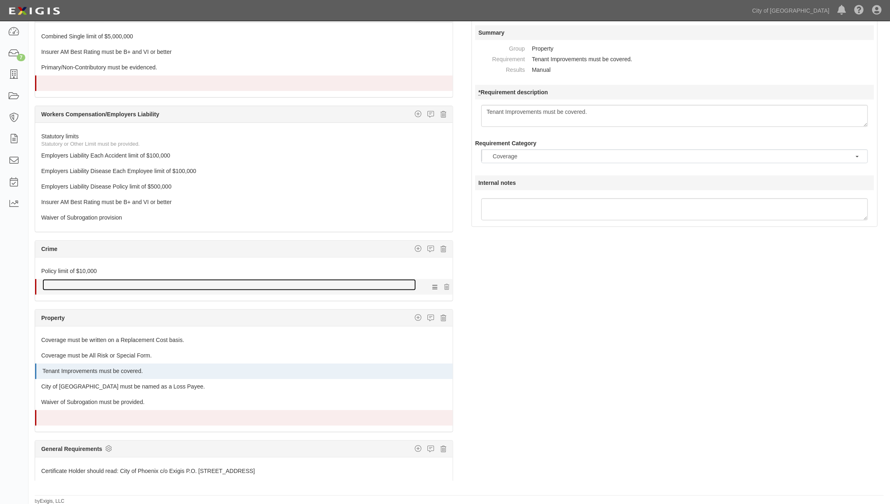
click at [331, 279] on link at bounding box center [229, 284] width 374 height 11
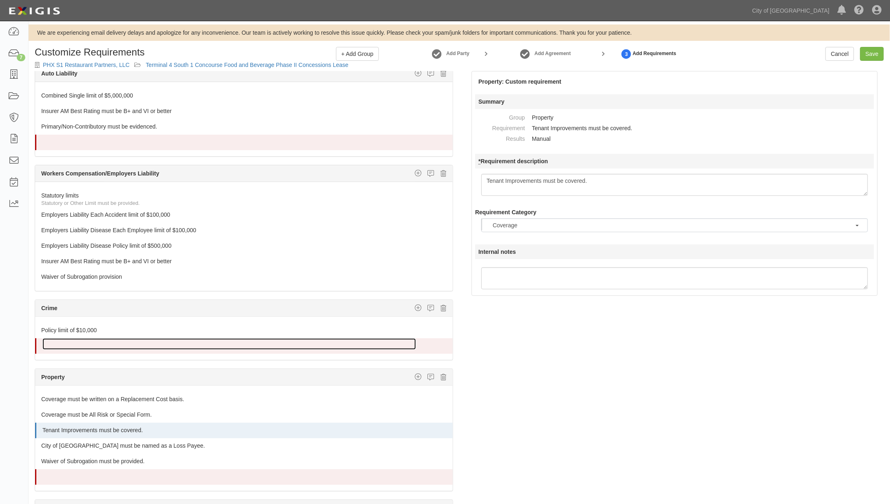
scroll to position [189, 0]
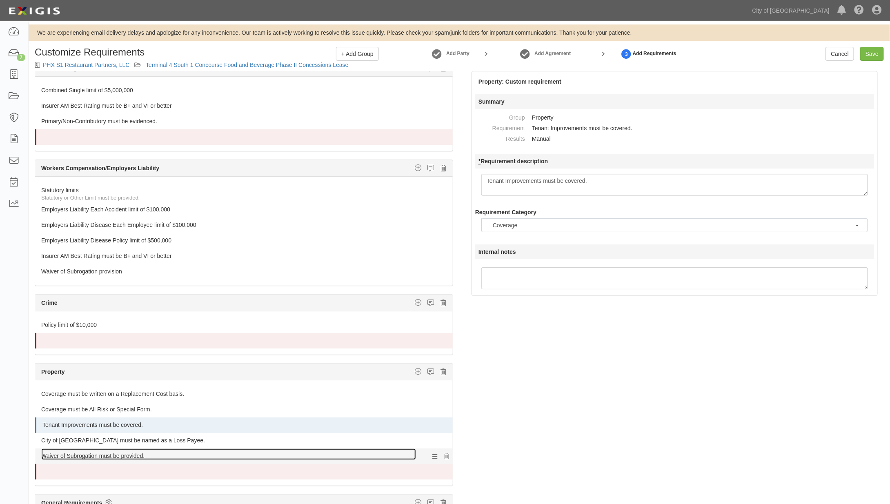
click at [131, 449] on link "Waiver of Subrogation must be provided." at bounding box center [228, 454] width 375 height 11
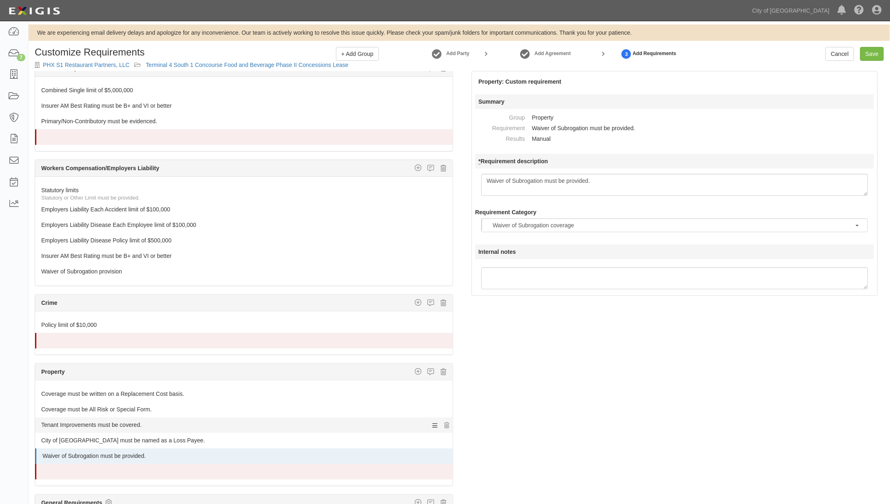
scroll to position [51, 0]
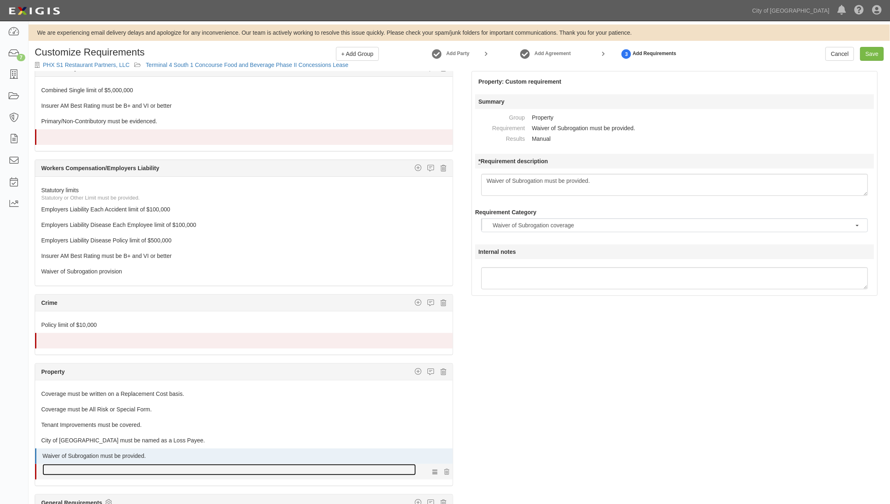
click at [112, 464] on link at bounding box center [229, 469] width 374 height 11
click at [124, 464] on link at bounding box center [229, 469] width 374 height 11
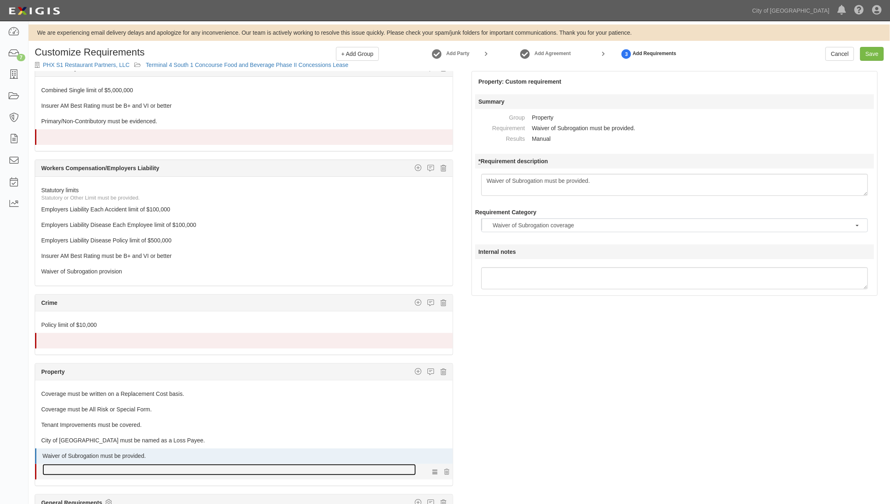
click at [124, 464] on link at bounding box center [229, 469] width 374 height 11
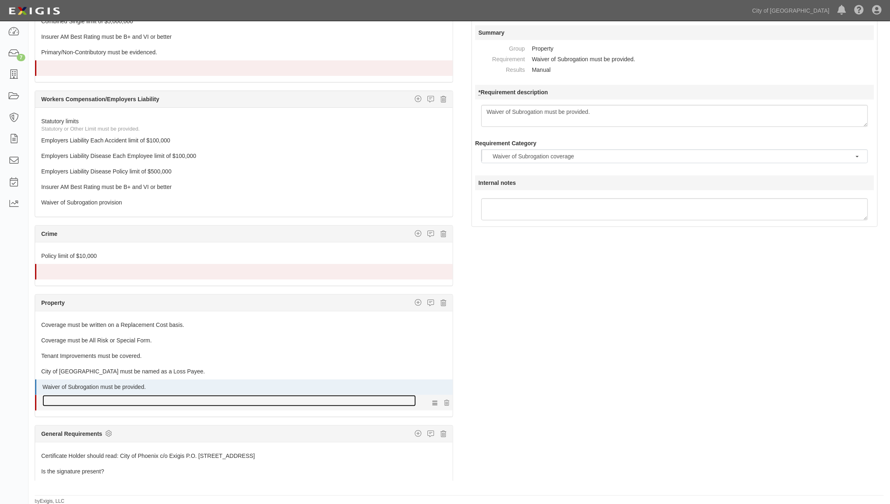
click at [144, 395] on link at bounding box center [229, 400] width 374 height 11
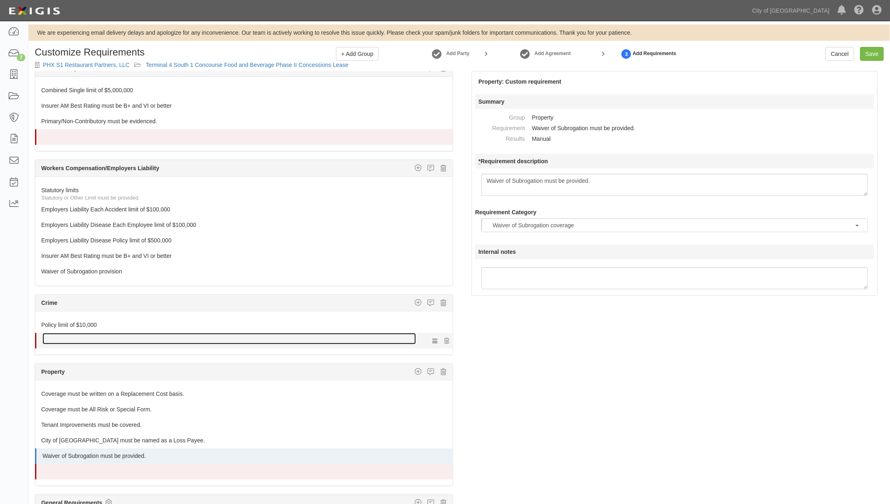
click at [157, 333] on link at bounding box center [229, 338] width 374 height 11
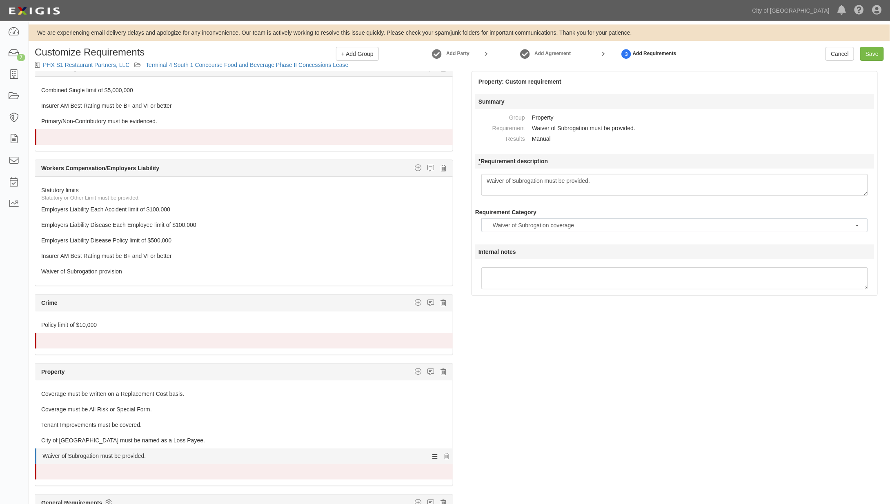
click at [432, 453] on icon at bounding box center [434, 456] width 5 height 7
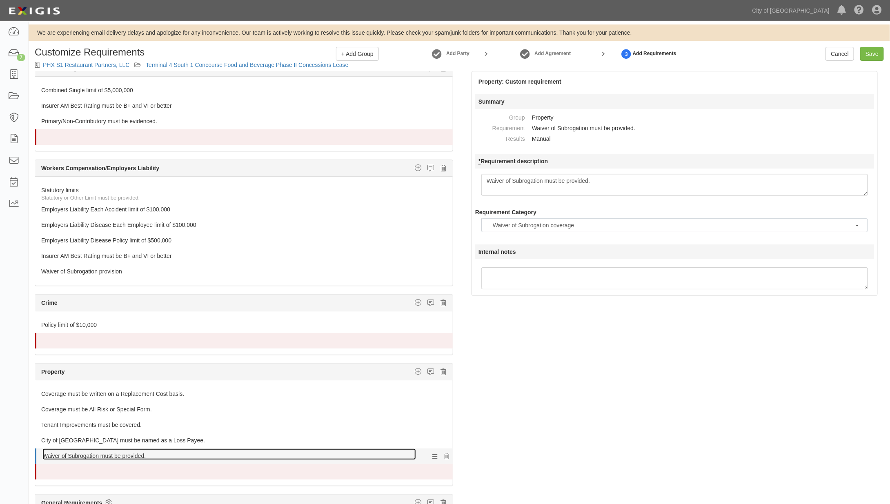
click at [165, 449] on link "Waiver of Subrogation must be provided." at bounding box center [229, 454] width 374 height 11
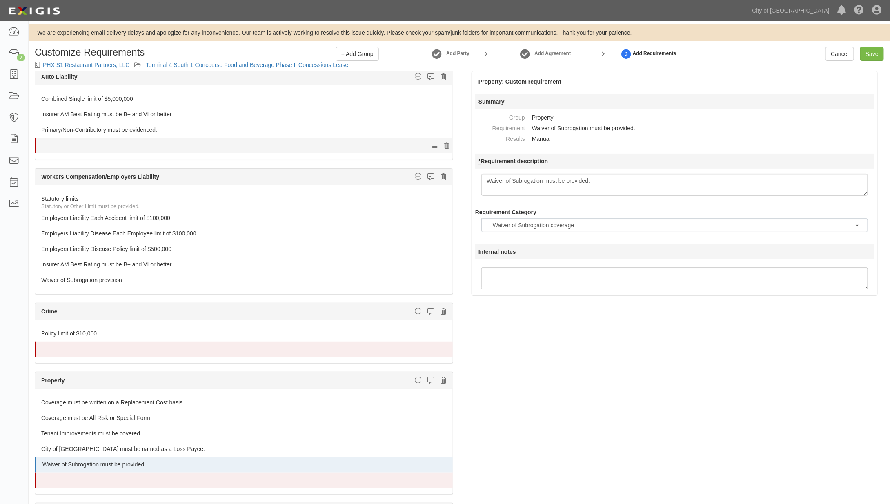
scroll to position [189, 0]
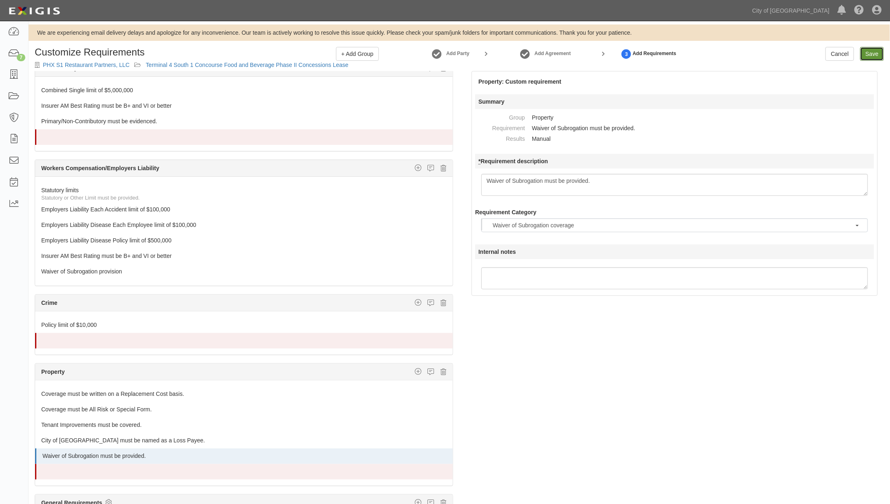
click at [874, 53] on link "Save" at bounding box center [872, 54] width 24 height 14
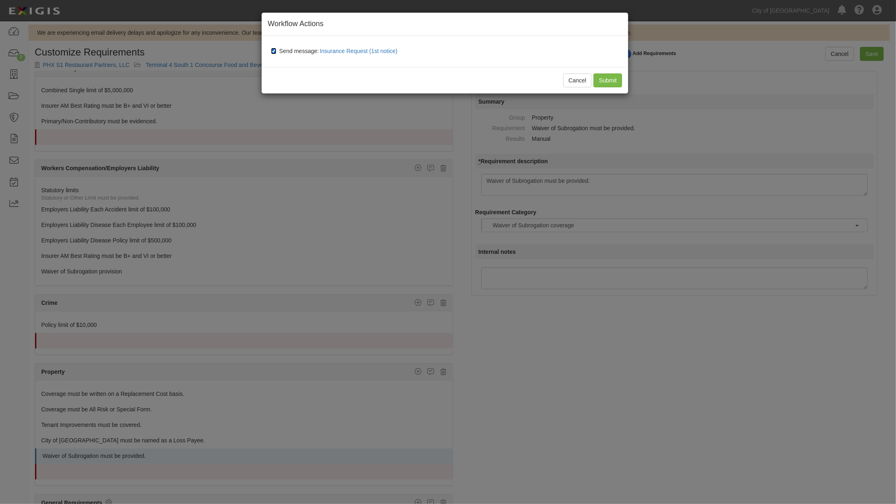
click at [274, 50] on input "Send message: Insurance Request (1st notice)" at bounding box center [273, 51] width 5 height 7
checkbox input "false"
click at [603, 80] on input "Submit" at bounding box center [608, 81] width 29 height 14
click at [613, 80] on div "Cancel Submit" at bounding box center [445, 80] width 367 height 27
click at [608, 80] on div "Cancel Submit" at bounding box center [445, 80] width 367 height 27
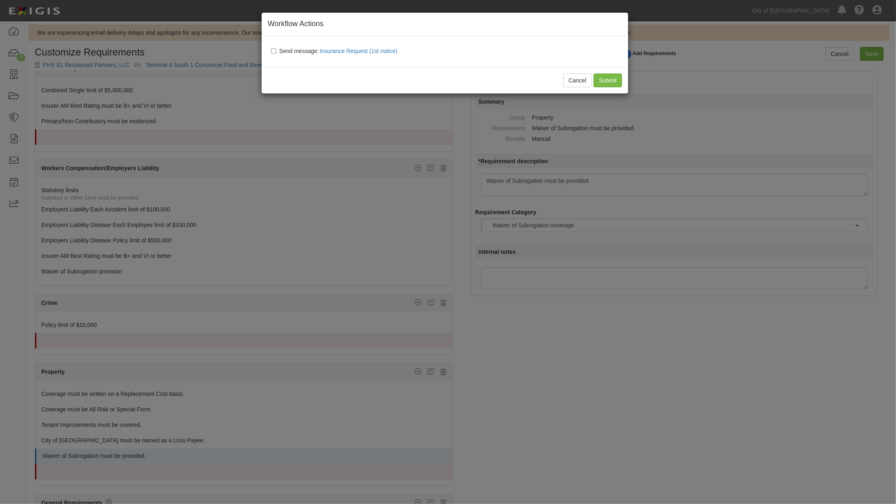
click at [608, 80] on div "Cancel Submit" at bounding box center [445, 80] width 367 height 27
click at [615, 79] on div "Cancel Submit" at bounding box center [445, 80] width 367 height 27
click at [575, 79] on button "Cancel" at bounding box center [578, 81] width 29 height 14
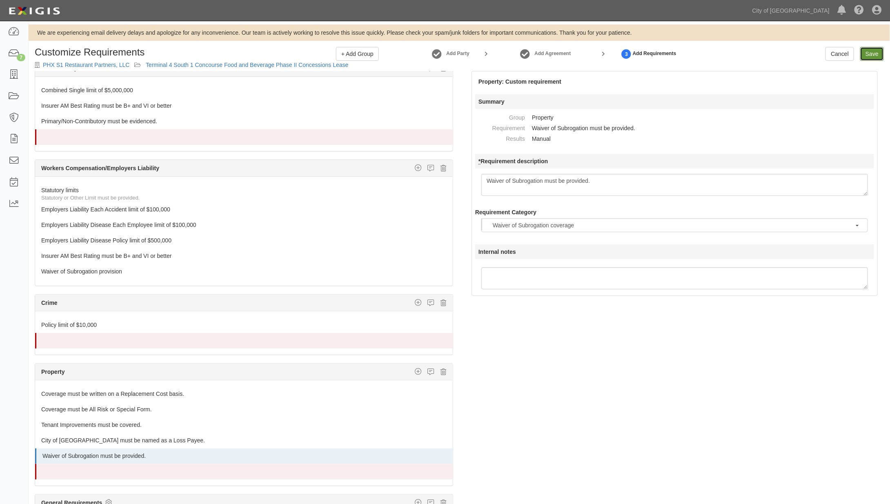
click at [874, 53] on link "Save" at bounding box center [872, 54] width 24 height 14
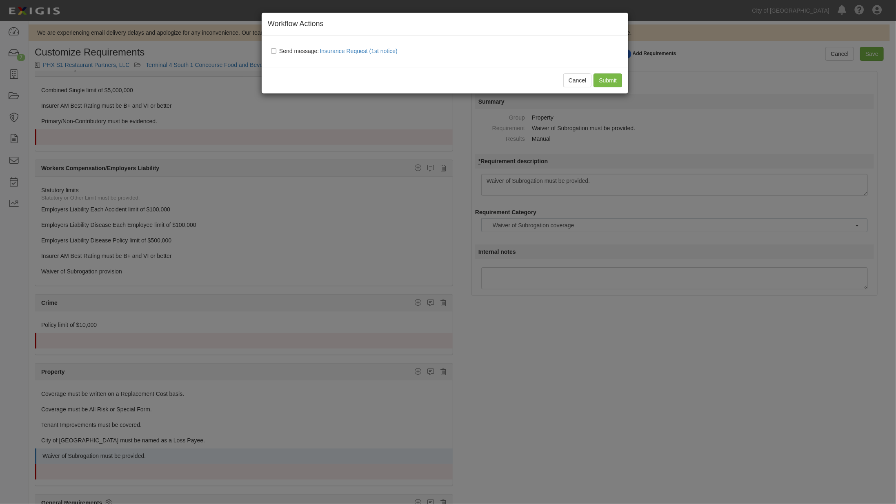
click at [605, 77] on div "Cancel Submit" at bounding box center [445, 80] width 367 height 27
click at [604, 77] on div "Cancel Submit" at bounding box center [445, 80] width 367 height 27
click at [604, 78] on div "Cancel Submit" at bounding box center [445, 80] width 367 height 27
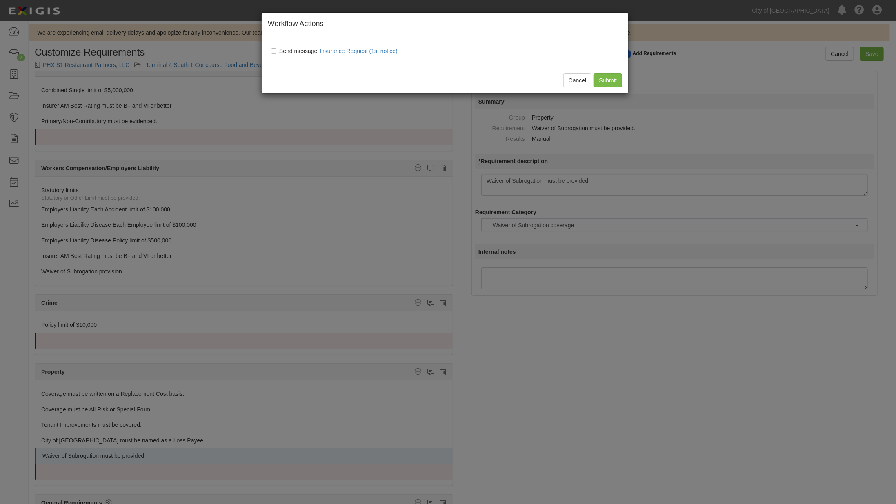
click at [124, 133] on div "Workflow Actions Send message: Insurance Request (1st notice) No workflows are …" at bounding box center [448, 252] width 896 height 504
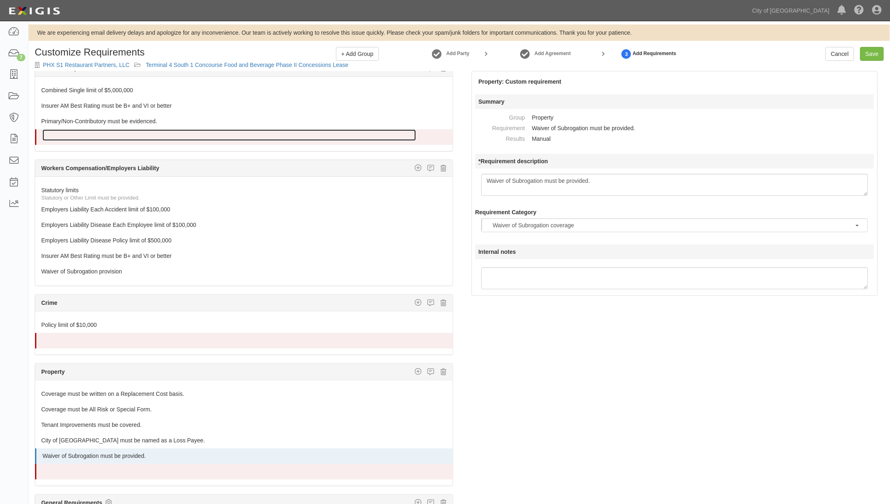
click at [124, 133] on link at bounding box center [229, 134] width 374 height 11
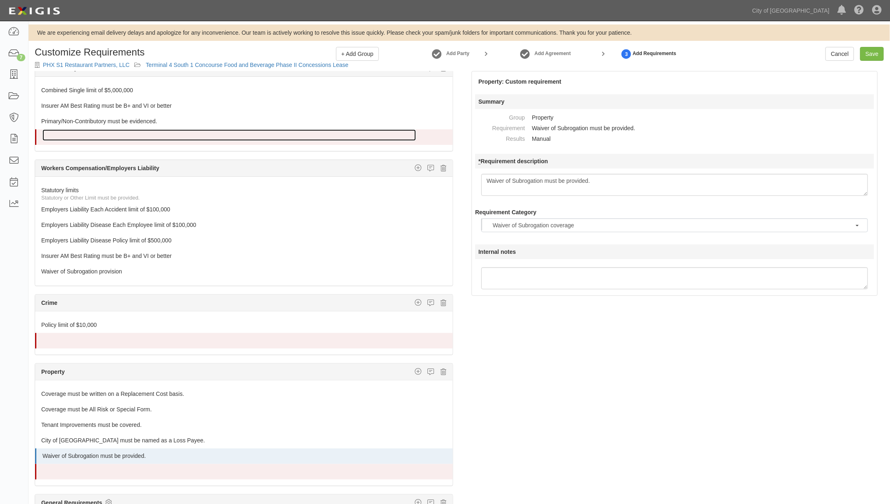
click at [124, 133] on link at bounding box center [229, 134] width 374 height 11
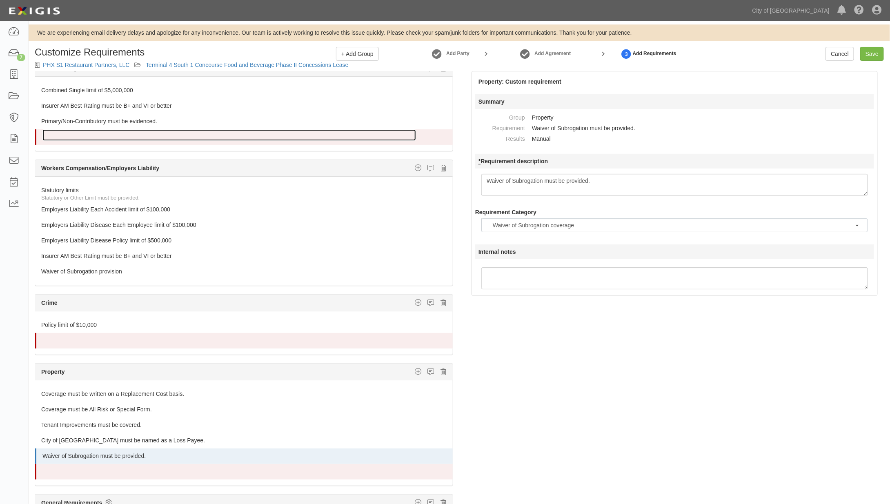
click at [124, 133] on link at bounding box center [229, 134] width 374 height 11
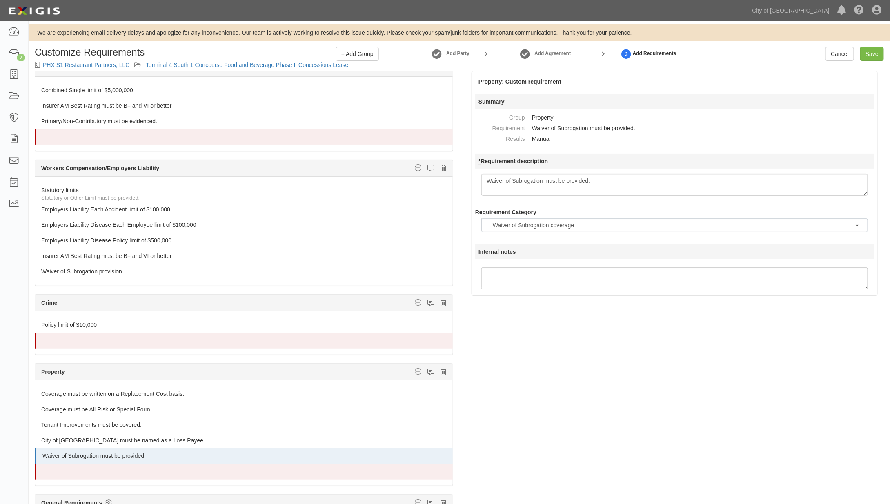
drag, startPoint x: 124, startPoint y: 133, endPoint x: 299, endPoint y: 175, distance: 179.9
click at [299, 177] on div "Statutory limits Statutory or Other Limit must be provided. 1 Employers Liabili…" at bounding box center [244, 231] width 418 height 109
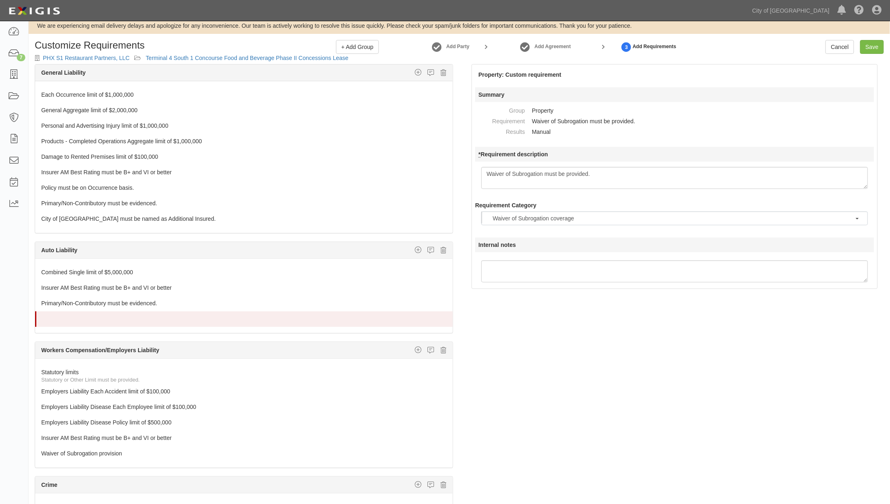
scroll to position [0, 0]
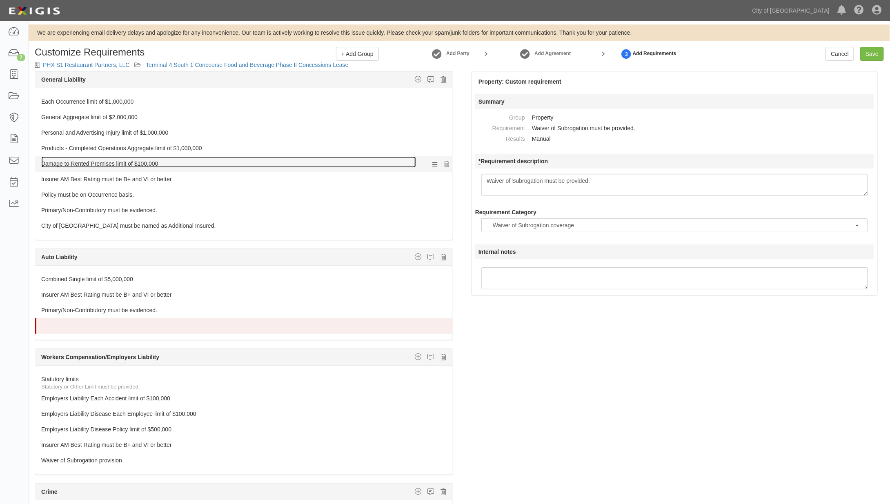
click at [148, 160] on link "Damage to Rented Premises limit of $100,000" at bounding box center [228, 161] width 375 height 11
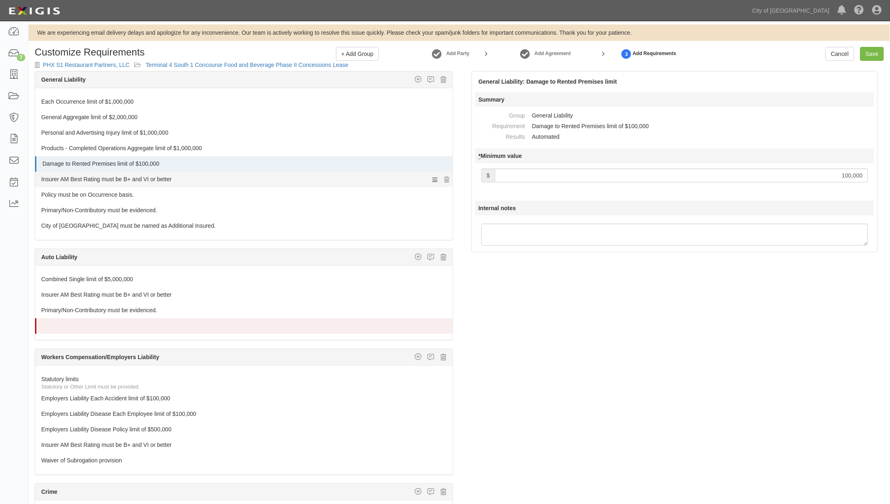
scroll to position [189, 0]
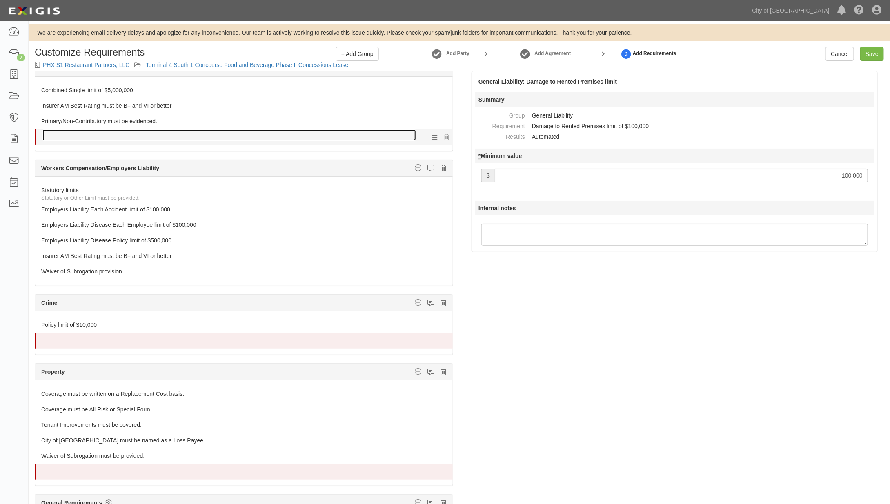
click at [143, 131] on link at bounding box center [229, 134] width 374 height 11
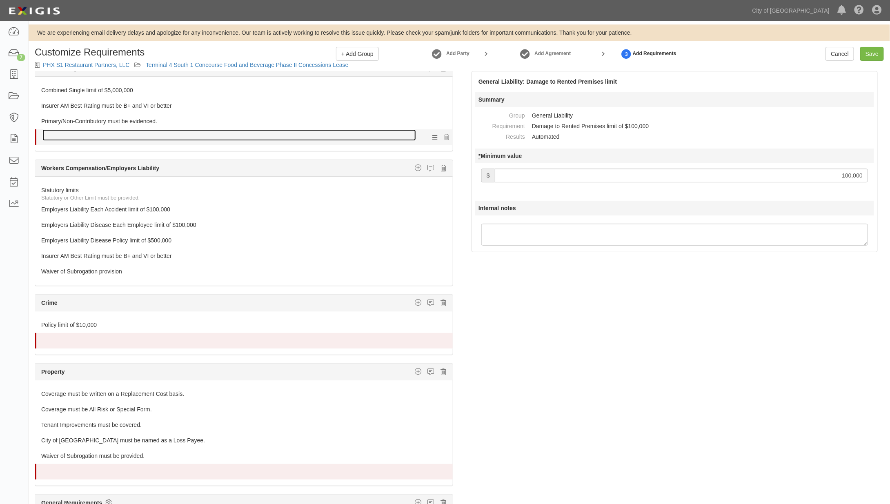
click at [143, 131] on link at bounding box center [229, 134] width 374 height 11
click at [54, 134] on link at bounding box center [229, 134] width 374 height 11
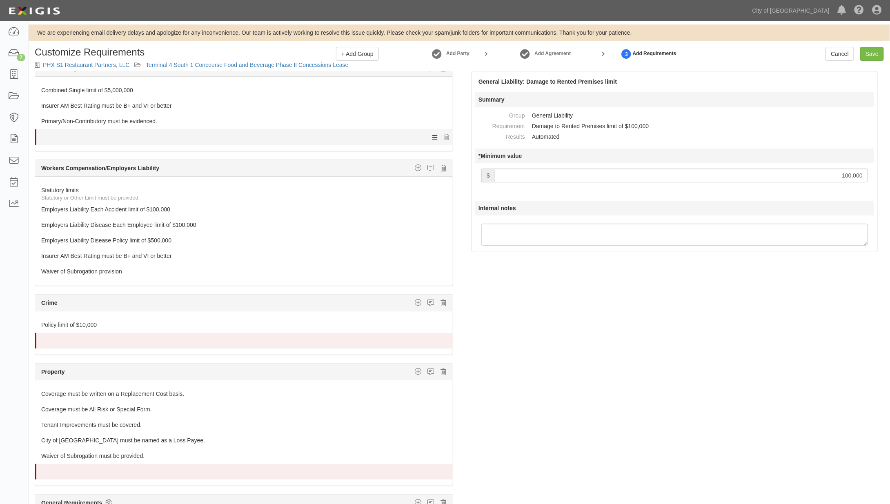
click at [432, 134] on icon at bounding box center [434, 137] width 5 height 7
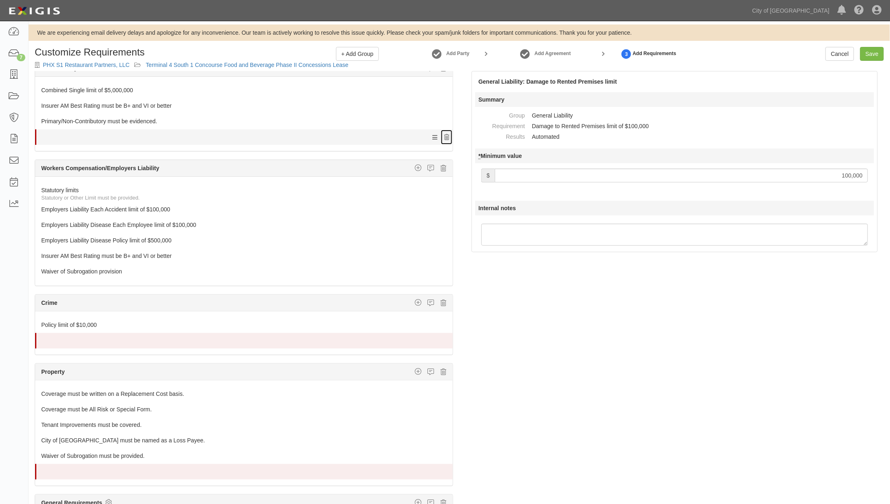
click at [444, 135] on icon at bounding box center [446, 138] width 5 height 6
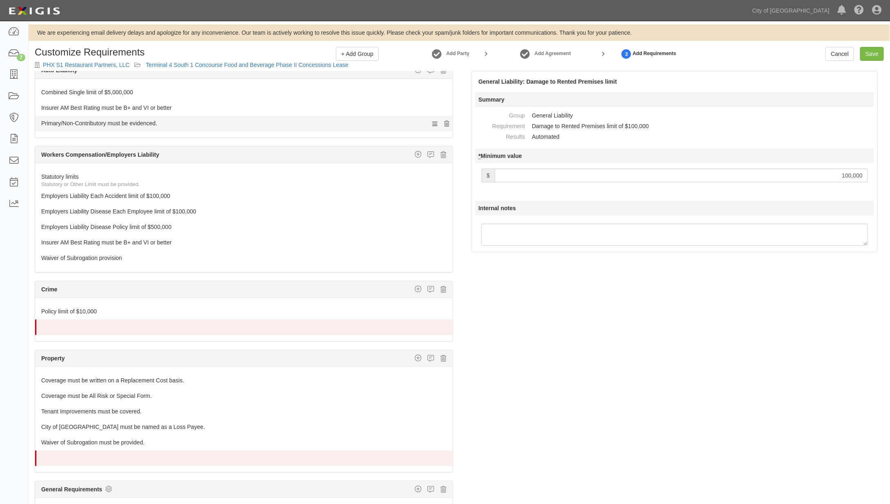
scroll to position [174, 0]
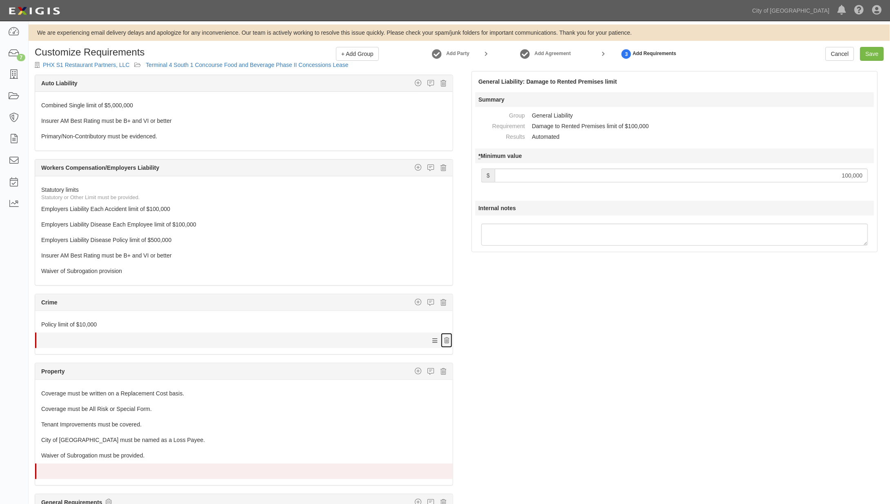
click at [444, 338] on icon at bounding box center [446, 341] width 5 height 6
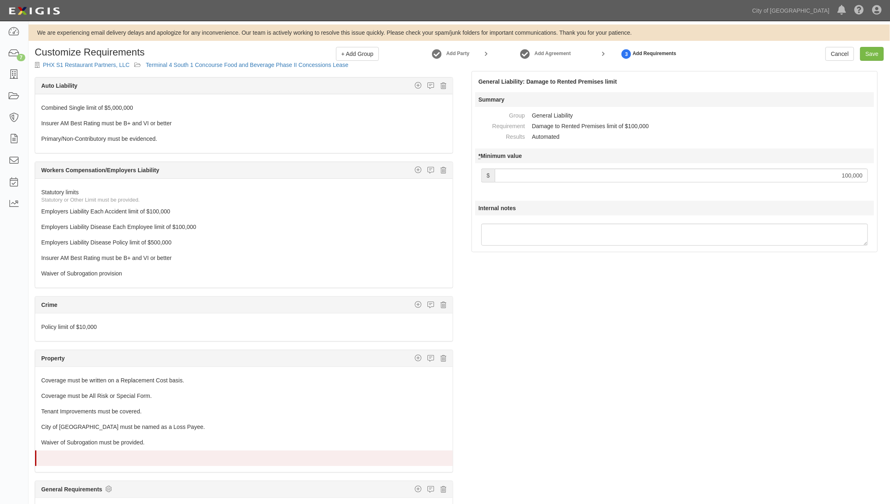
scroll to position [159, 0]
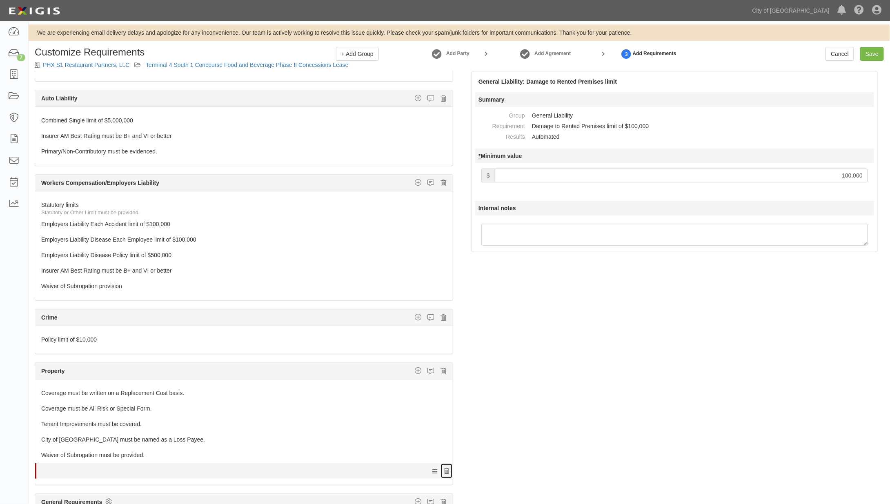
click at [444, 469] on icon at bounding box center [446, 472] width 5 height 6
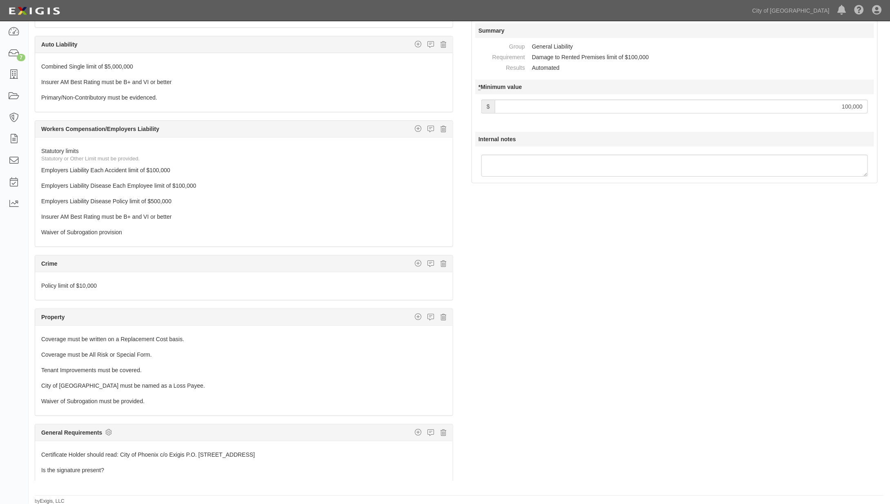
scroll to position [0, 0]
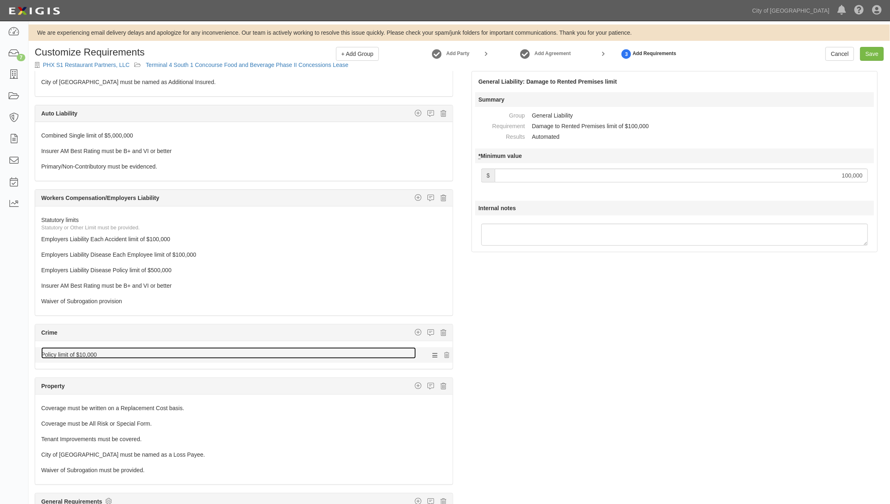
click at [120, 347] on link "Policy limit of $10,000" at bounding box center [228, 352] width 375 height 11
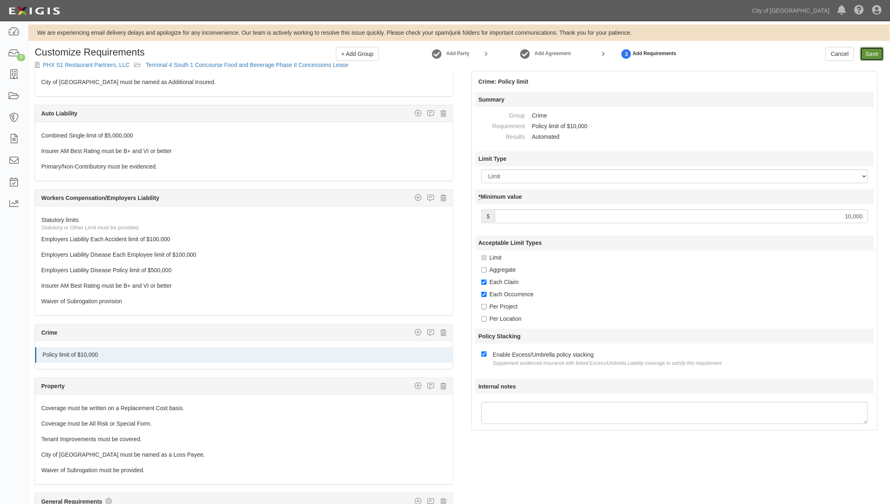
click at [873, 53] on link "Save" at bounding box center [872, 54] width 24 height 14
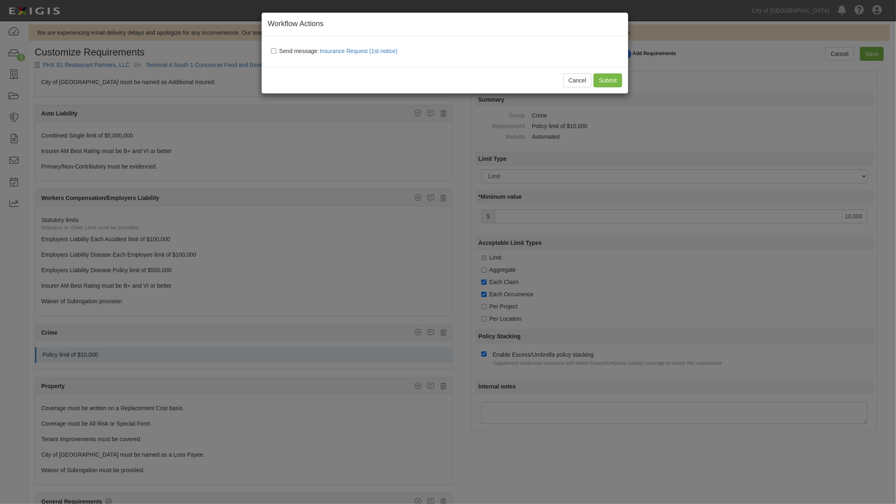
click at [604, 79] on div "Cancel Submit" at bounding box center [445, 80] width 367 height 27
click at [606, 77] on div "Cancel Submit" at bounding box center [445, 80] width 367 height 27
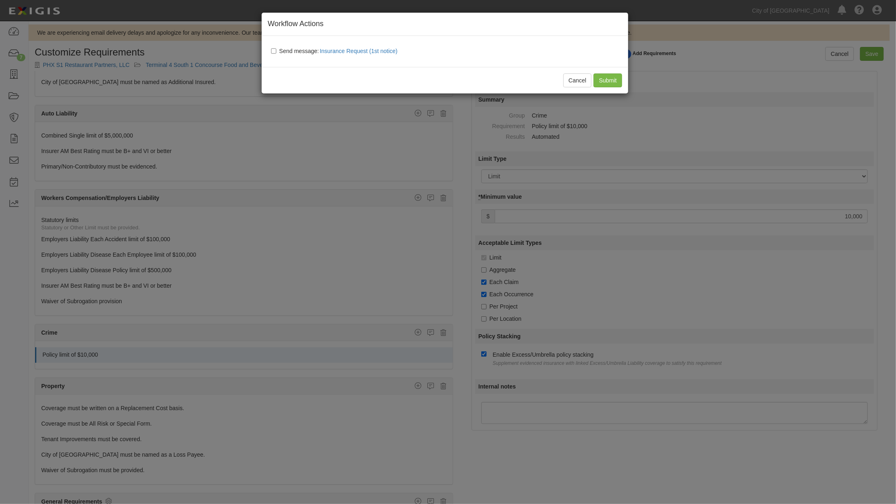
click at [606, 77] on div "Cancel Submit" at bounding box center [445, 80] width 367 height 27
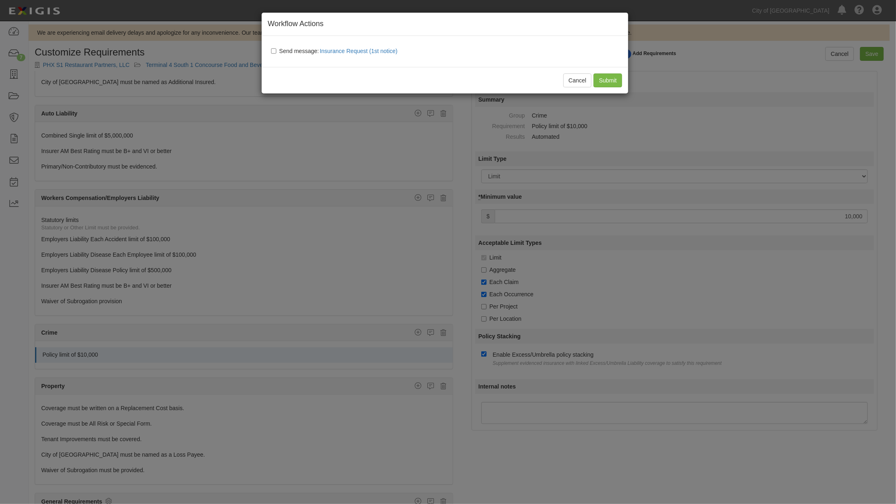
click at [606, 77] on div "Cancel Submit" at bounding box center [445, 80] width 367 height 27
click at [604, 76] on div "Cancel Submit" at bounding box center [445, 80] width 367 height 27
click at [583, 81] on button "Cancel" at bounding box center [578, 81] width 29 height 14
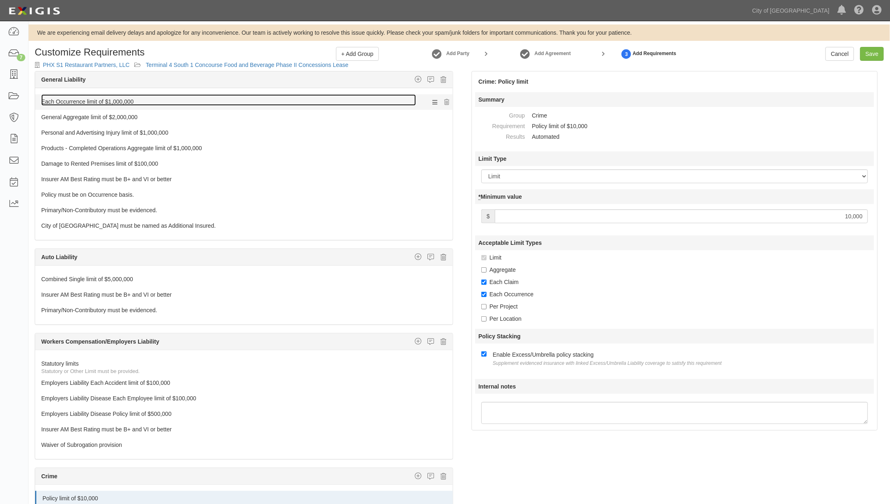
click at [328, 99] on link "Each Occurrence limit of $1,000,000" at bounding box center [228, 99] width 375 height 11
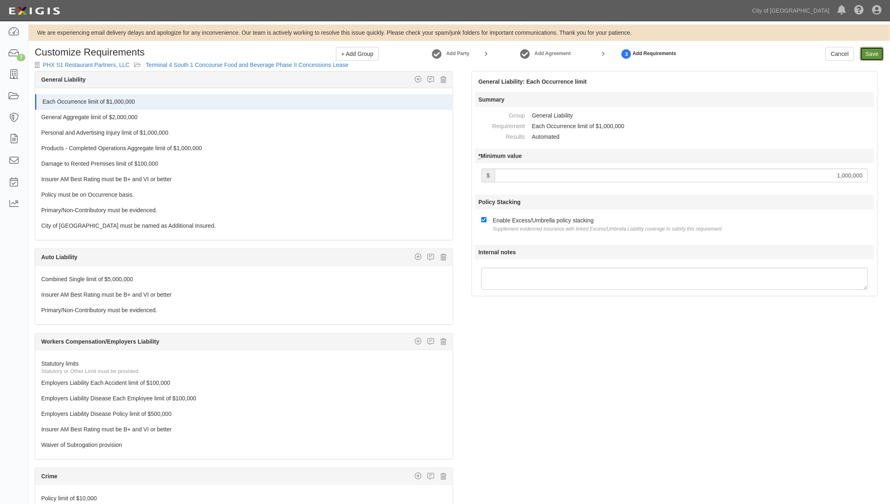
click at [874, 53] on link "Save" at bounding box center [872, 54] width 24 height 14
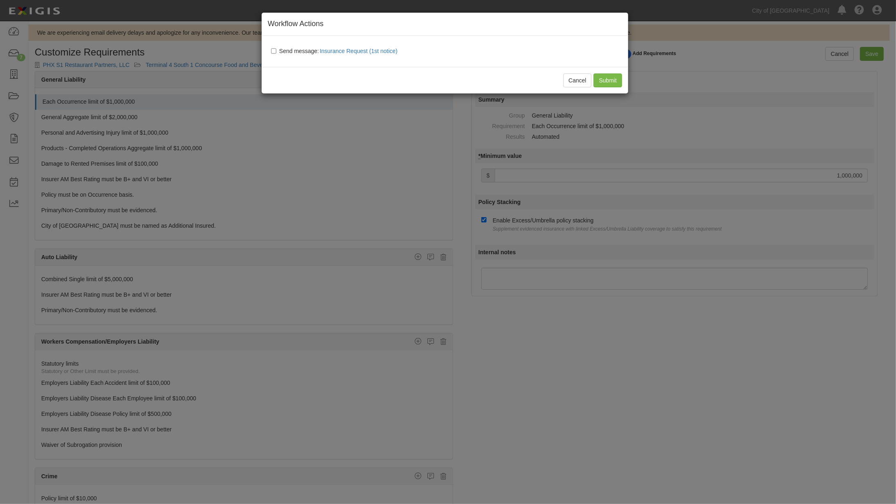
click at [610, 80] on div "Cancel Submit" at bounding box center [445, 80] width 367 height 27
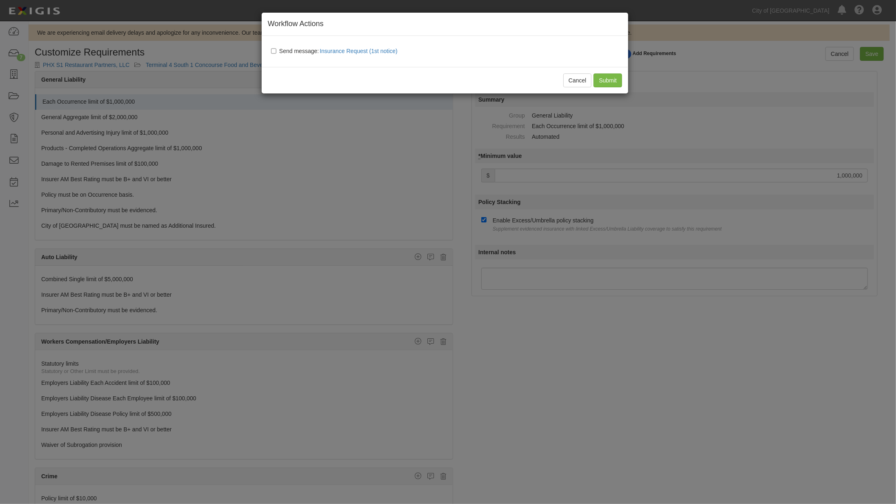
click at [610, 80] on div "Cancel Submit" at bounding box center [445, 80] width 367 height 27
click at [571, 76] on button "Cancel" at bounding box center [578, 81] width 29 height 14
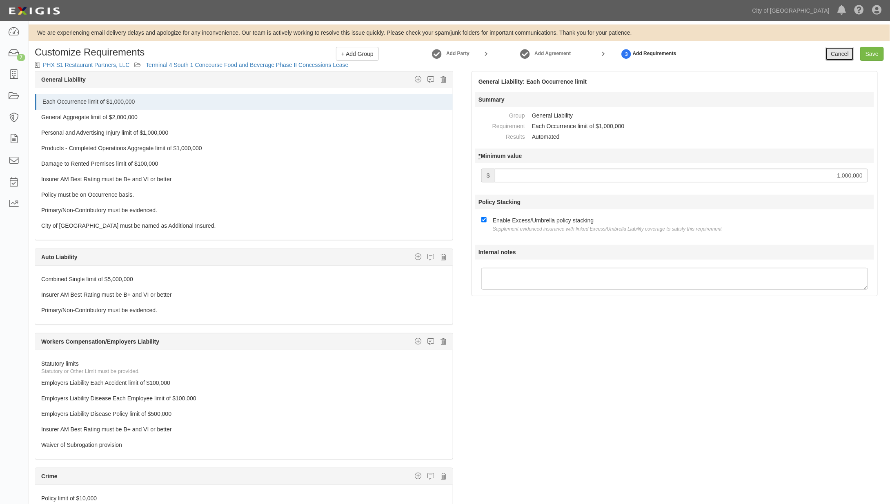
click at [847, 56] on link "Cancel" at bounding box center [840, 54] width 29 height 14
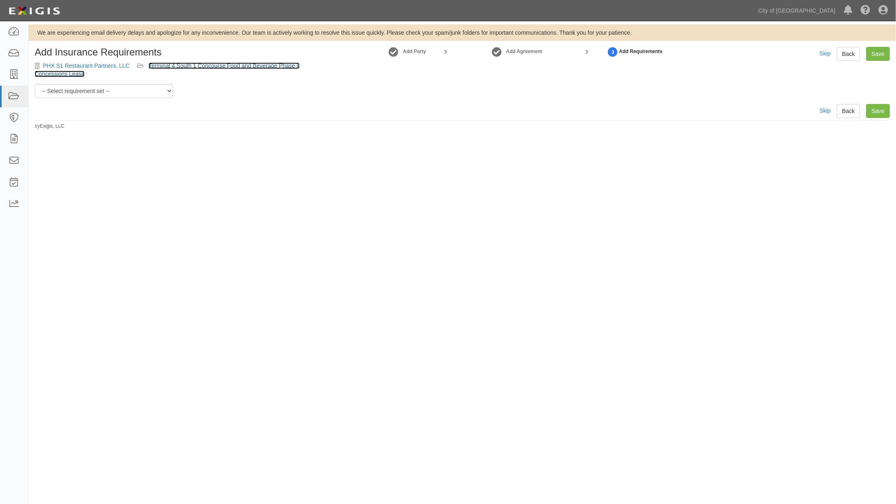
click at [225, 64] on link "Terminal 4 South 1 Concourse Food and Beverage Phase II Concessions Lease" at bounding box center [167, 69] width 265 height 15
click at [247, 64] on link "Terminal 4 South 1 Concourse Food and Beverage Phase II Concessions Lease" at bounding box center [167, 69] width 265 height 15
click at [125, 87] on select "-- Select requirement set -- Aircraft Charter 10M Aircraft Charter 3M Aircraft …" at bounding box center [104, 91] width 138 height 14
select select "37366"
click at [35, 84] on select "-- Select requirement set -- Aircraft Charter 10M Aircraft Charter 3M Aircraft …" at bounding box center [104, 91] width 138 height 14
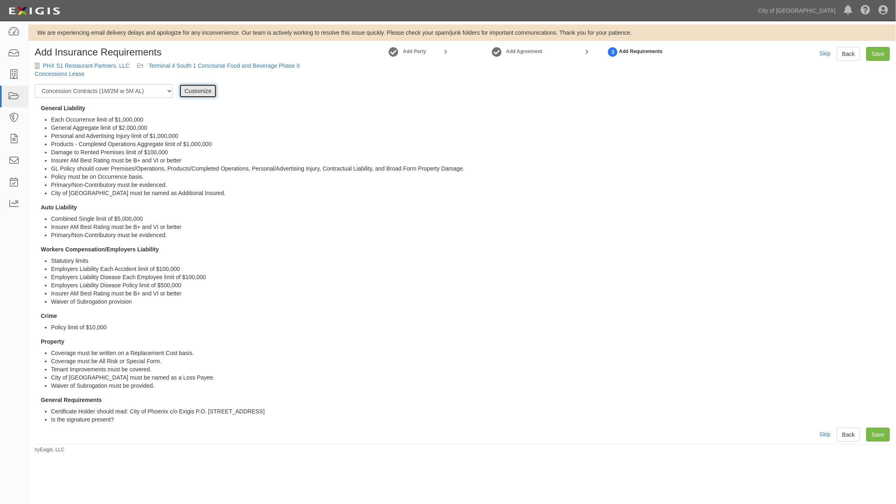
click at [192, 89] on link "Customize" at bounding box center [198, 91] width 38 height 14
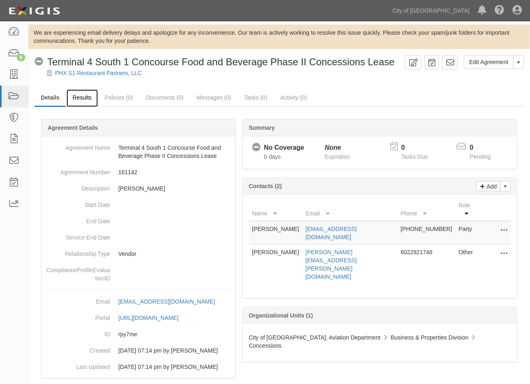
click at [85, 96] on link "Results" at bounding box center [82, 98] width 31 height 18
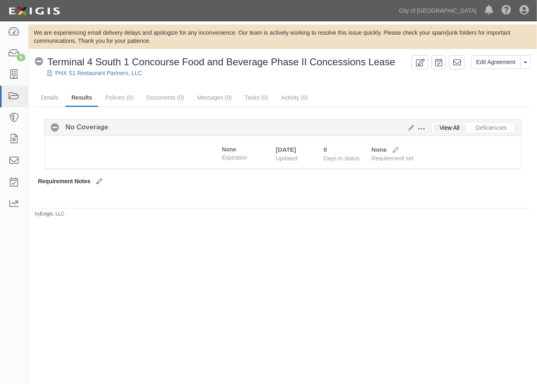
click at [98, 179] on icon at bounding box center [99, 182] width 6 height 6
click at [410, 126] on icon at bounding box center [409, 128] width 9 height 6
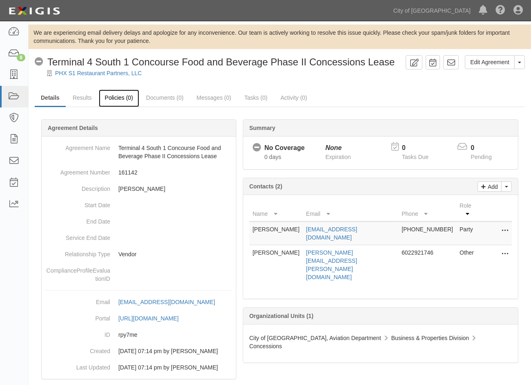
click at [122, 97] on link "Policies (0)" at bounding box center [119, 98] width 40 height 18
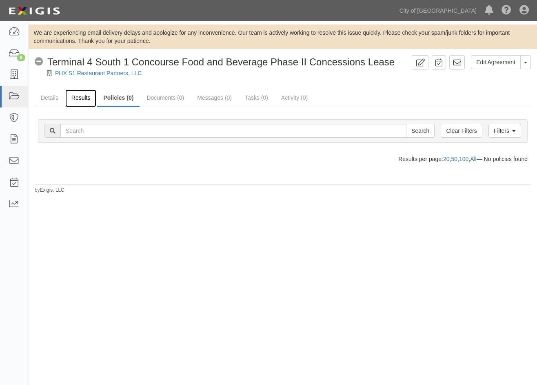
click at [80, 99] on link "Results" at bounding box center [80, 98] width 31 height 18
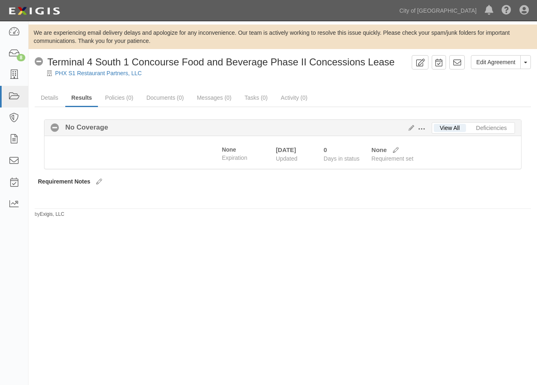
click at [424, 127] on span at bounding box center [421, 128] width 7 height 7
click at [466, 125] on link "Edit Requirements" at bounding box center [459, 127] width 65 height 15
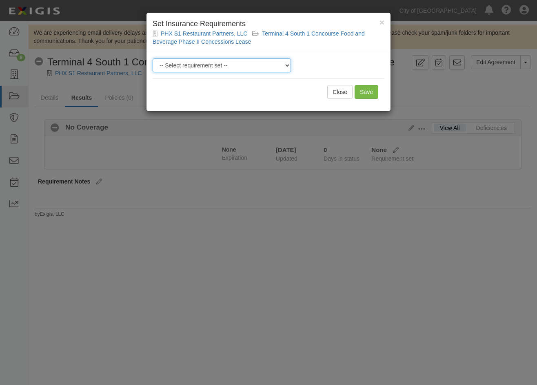
click at [248, 66] on select "-- Select requirement set -- Aircraft Charter 10M Aircraft Charter 3M Aircraft …" at bounding box center [222, 65] width 138 height 14
select select "37366"
click at [153, 58] on select "-- Select requirement set -- Aircraft Charter 10M Aircraft Charter 3M Aircraft …" at bounding box center [222, 65] width 138 height 14
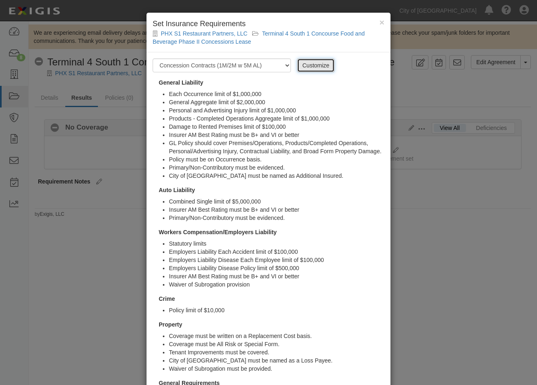
click at [303, 65] on link "Customize" at bounding box center [316, 65] width 38 height 14
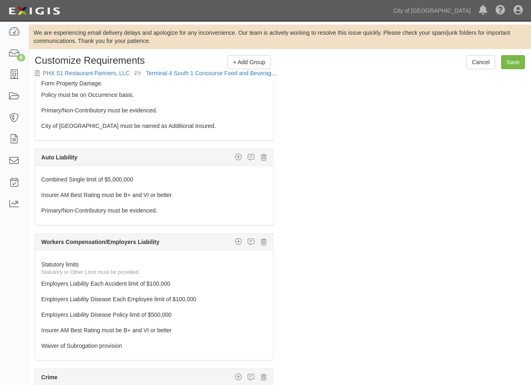
scroll to position [136, 0]
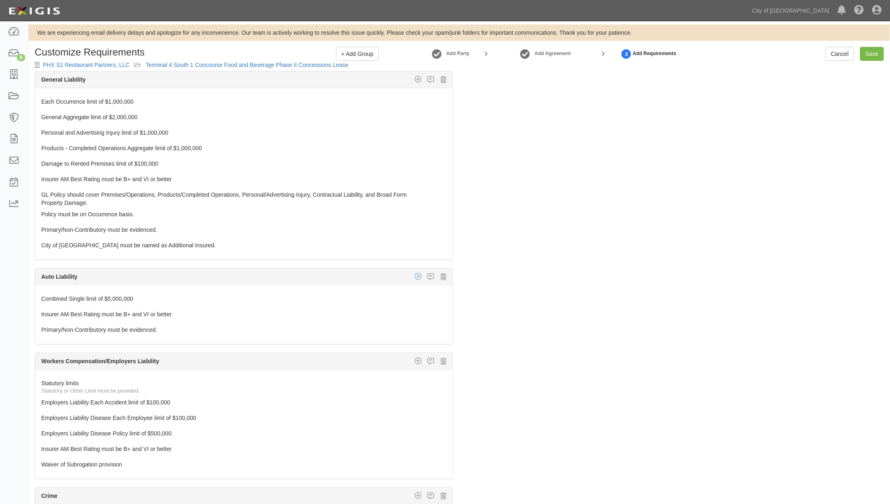
click at [415, 274] on icon "button" at bounding box center [418, 276] width 7 height 7
click at [407, 287] on link "Additional Insured coverage" at bounding box center [408, 292] width 87 height 11
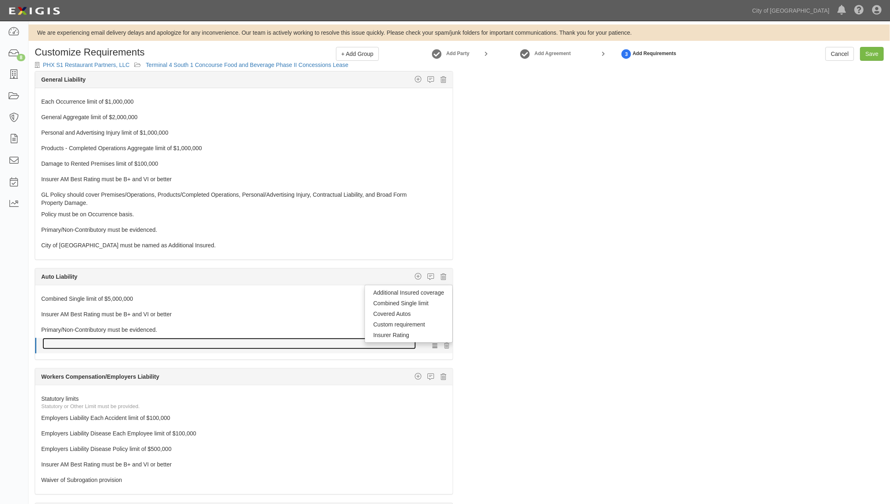
click at [222, 342] on link at bounding box center [229, 343] width 374 height 11
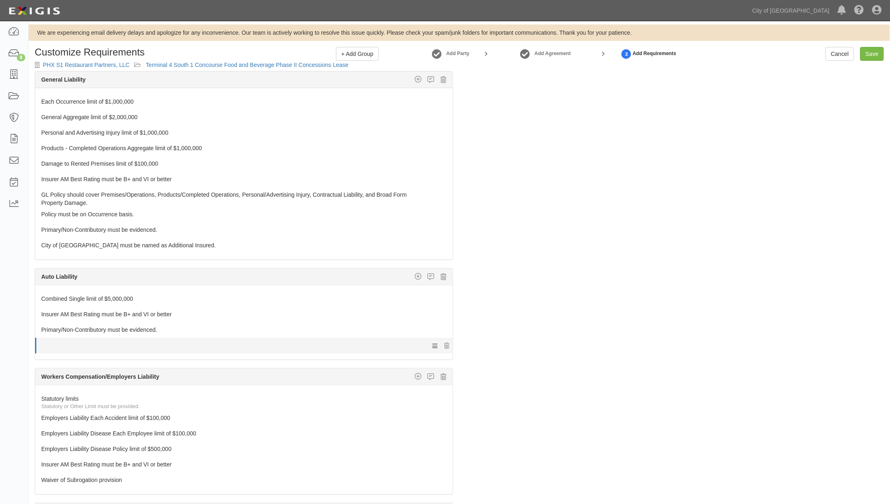
click at [36, 338] on li "7" at bounding box center [244, 346] width 418 height 16
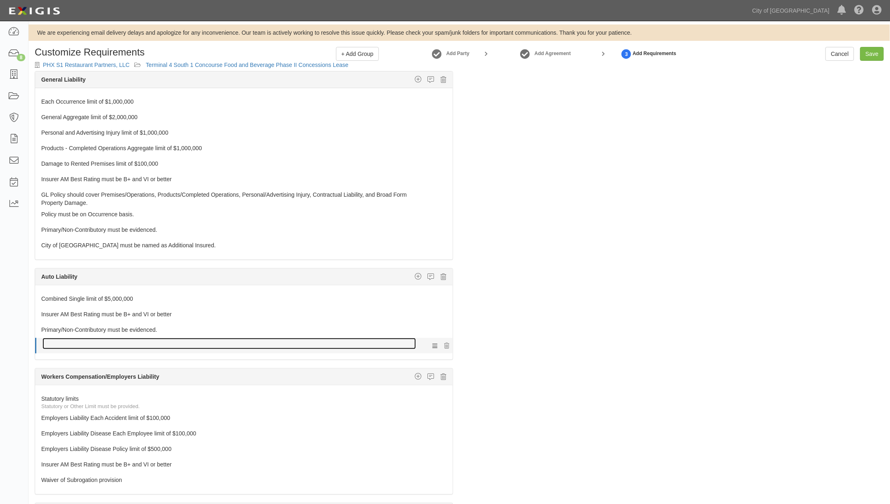
click at [88, 341] on link at bounding box center [229, 343] width 374 height 11
click at [136, 342] on link at bounding box center [229, 343] width 374 height 11
click at [178, 341] on link at bounding box center [229, 343] width 374 height 11
click at [233, 341] on link at bounding box center [229, 343] width 374 height 11
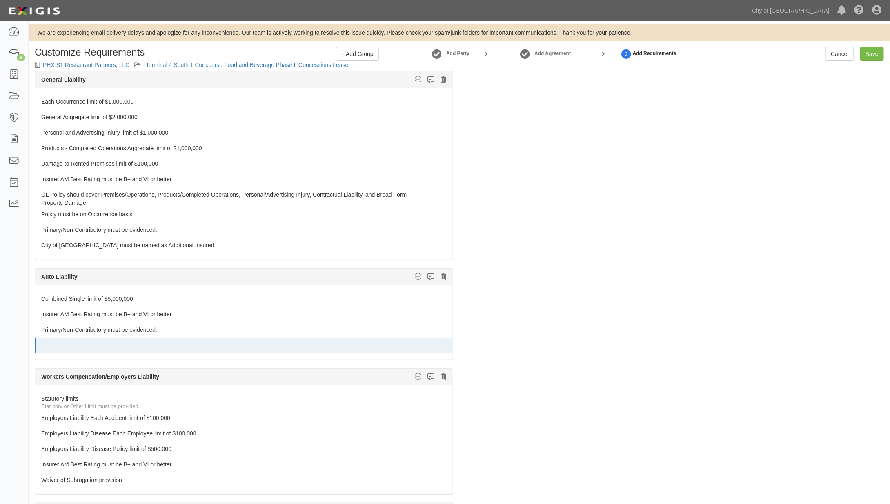
click at [648, 53] on strong "Add Requirements" at bounding box center [655, 53] width 44 height 7
click at [846, 53] on link "Cancel" at bounding box center [840, 54] width 29 height 14
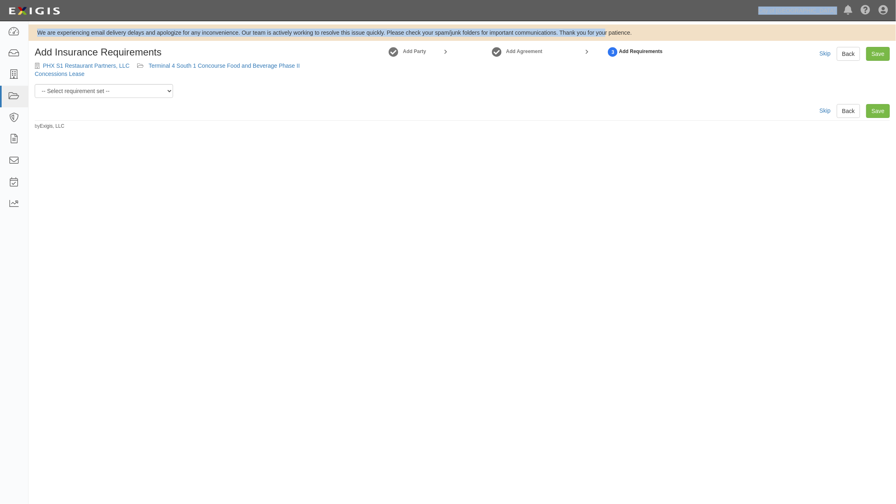
drag, startPoint x: 687, startPoint y: 9, endPoint x: 604, endPoint y: 132, distance: 148.5
click at [604, 132] on body "Toggle navigation Dashboard Inbox Parties Agreements Coverages Documents Messag…" at bounding box center [448, 239] width 896 height 479
click at [737, 10] on div "Dashboard Inbox Parties Agreements Coverages Documents Messages Tasks Reports C…" at bounding box center [448, 10] width 884 height 21
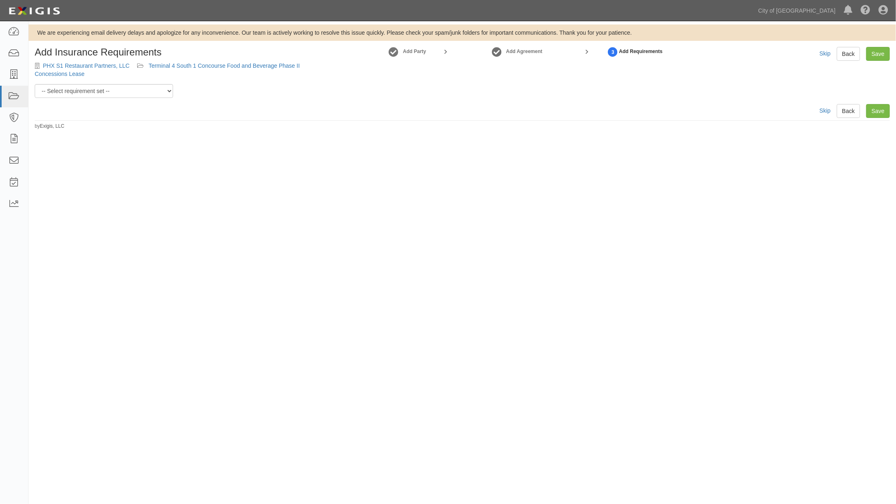
click at [770, 51] on div "Add Insurance Requirements PHX S1 Restaurant Partners, LLC Terminal 4 South 1 C…" at bounding box center [463, 65] width 868 height 37
click at [846, 52] on link "Back" at bounding box center [848, 54] width 23 height 14
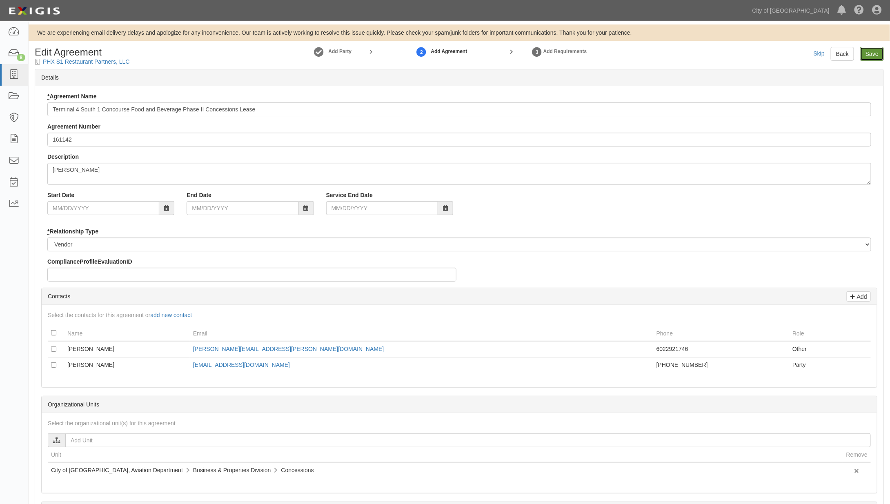
click at [871, 51] on input "Save" at bounding box center [872, 54] width 24 height 14
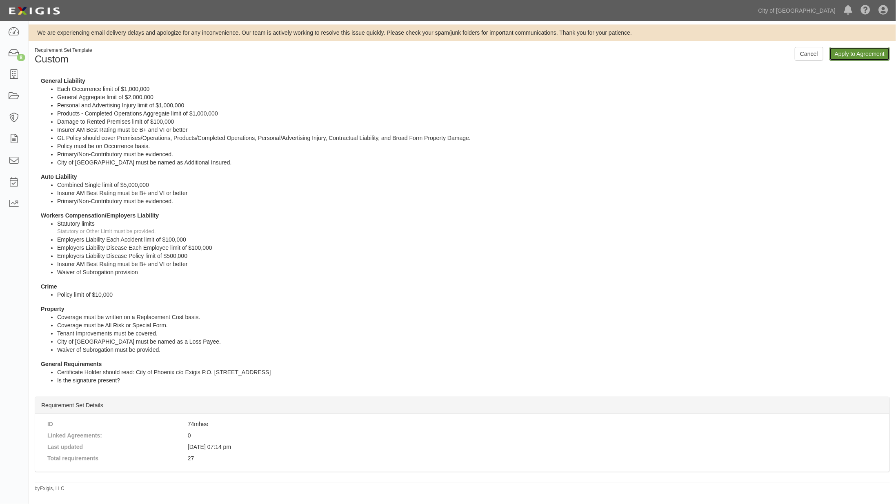
click at [847, 51] on link "Apply to Agreement" at bounding box center [860, 54] width 60 height 14
click at [881, 10] on icon at bounding box center [883, 11] width 9 height 10
click at [845, 46] on link "Sign Out" at bounding box center [859, 48] width 65 height 16
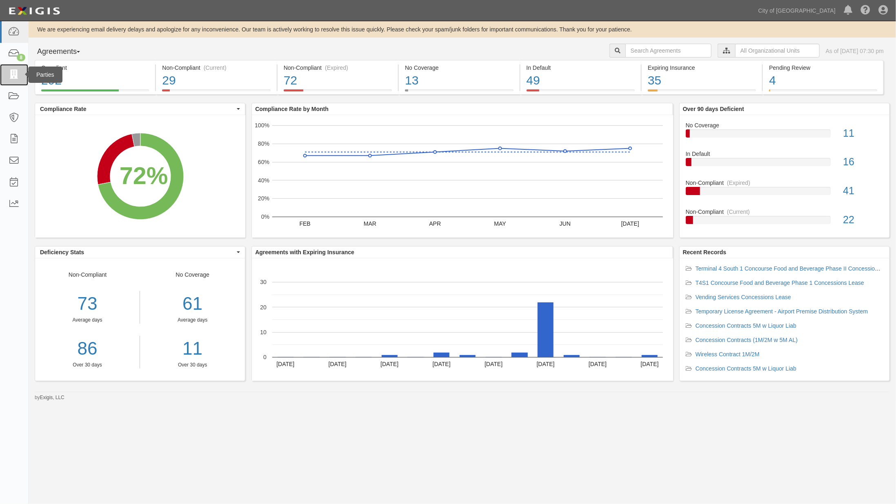
click at [15, 74] on icon at bounding box center [13, 74] width 11 height 9
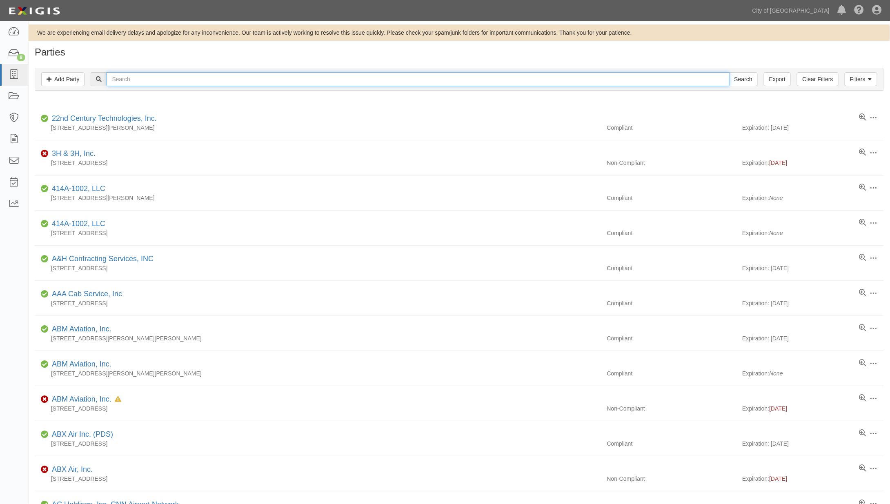
click at [145, 81] on input "text" at bounding box center [418, 79] width 623 height 14
type input "phx"
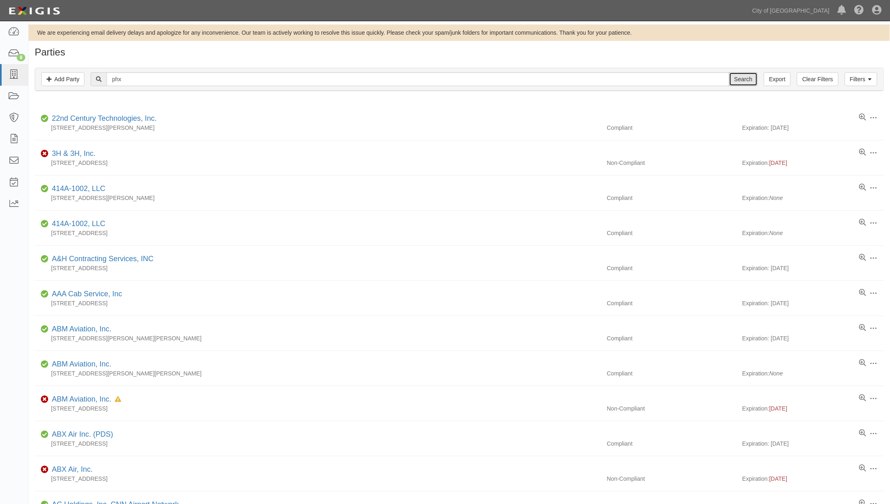
click at [742, 81] on input "Search" at bounding box center [743, 79] width 29 height 14
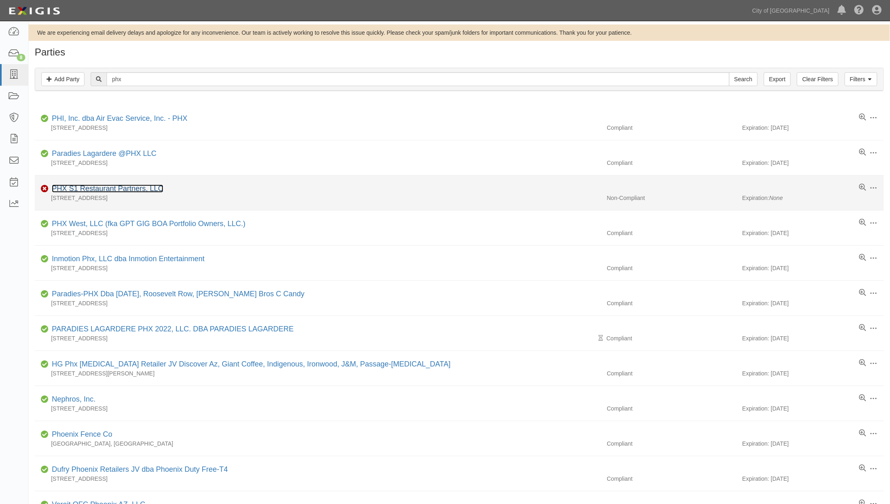
click at [97, 190] on link "PHX S1 Restaurant Partners, LLC" at bounding box center [107, 189] width 111 height 8
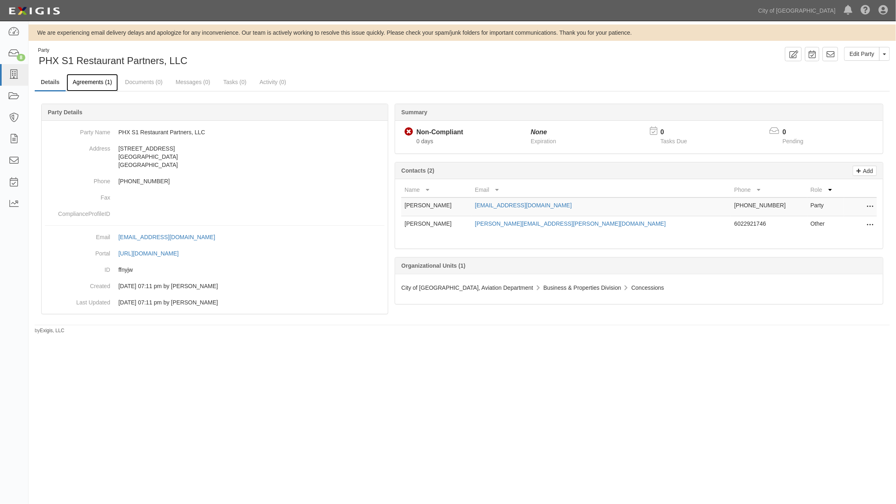
click at [100, 83] on link "Agreements (1)" at bounding box center [92, 83] width 51 height 18
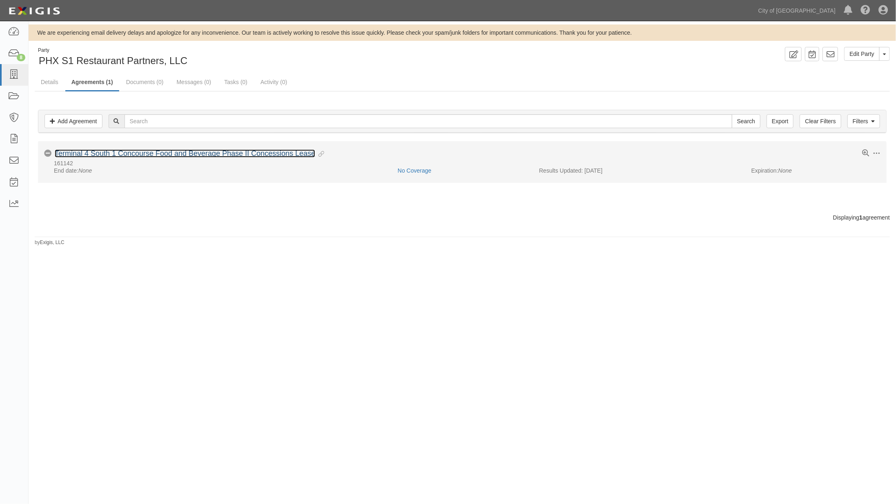
click at [129, 154] on link "Terminal 4 South 1 Concourse Food and Beverage Phase II Concessions Lease" at bounding box center [185, 153] width 261 height 8
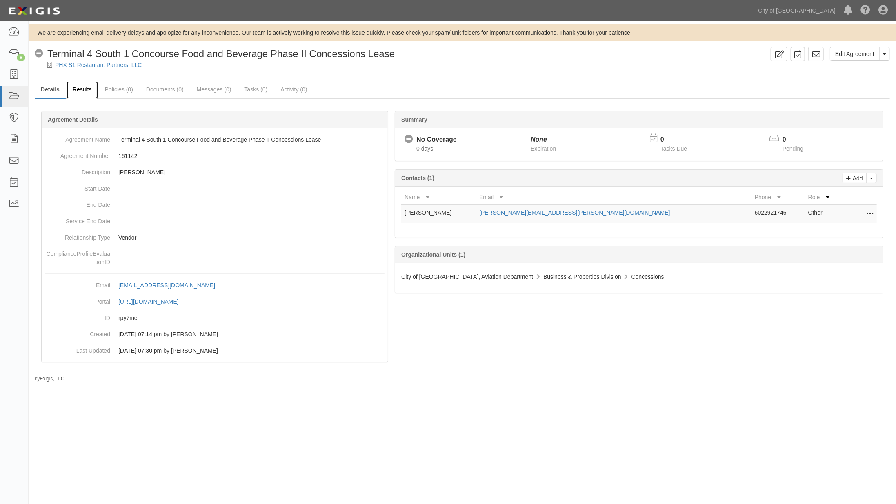
click at [89, 90] on link "Results" at bounding box center [82, 90] width 31 height 18
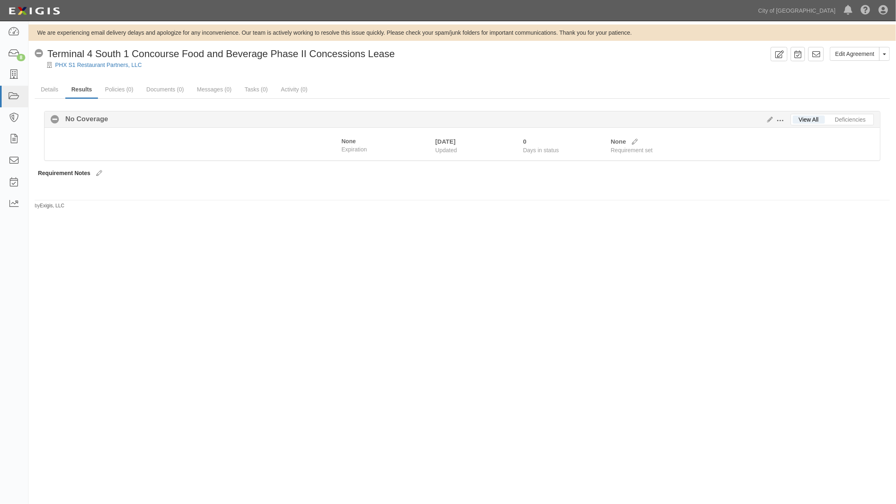
click at [781, 120] on span at bounding box center [780, 120] width 7 height 7
click at [805, 118] on link "Edit Requirements" at bounding box center [818, 118] width 65 height 15
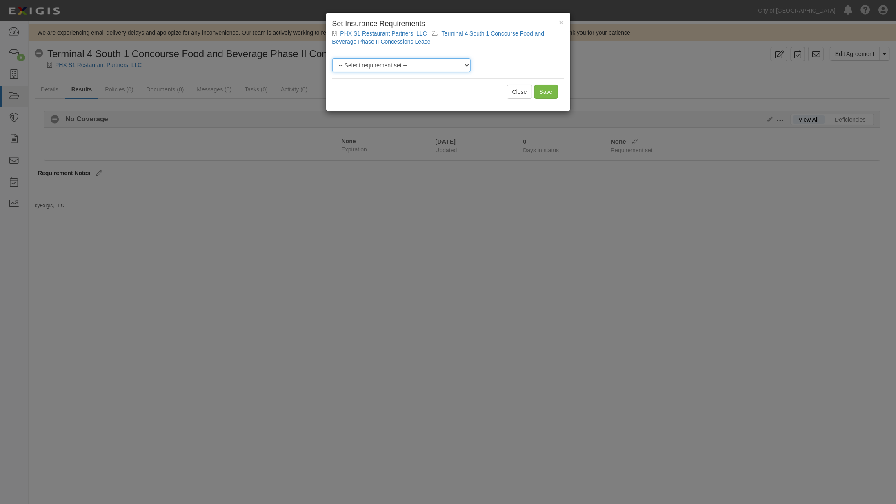
click at [384, 65] on select "-- Select requirement set -- Aircraft Charter 10M Aircraft Charter 3M Aircraft …" at bounding box center [401, 65] width 138 height 14
select select "37366"
click at [332, 58] on select "-- Select requirement set -- Aircraft Charter 10M Aircraft Charter 3M Aircraft …" at bounding box center [401, 65] width 138 height 14
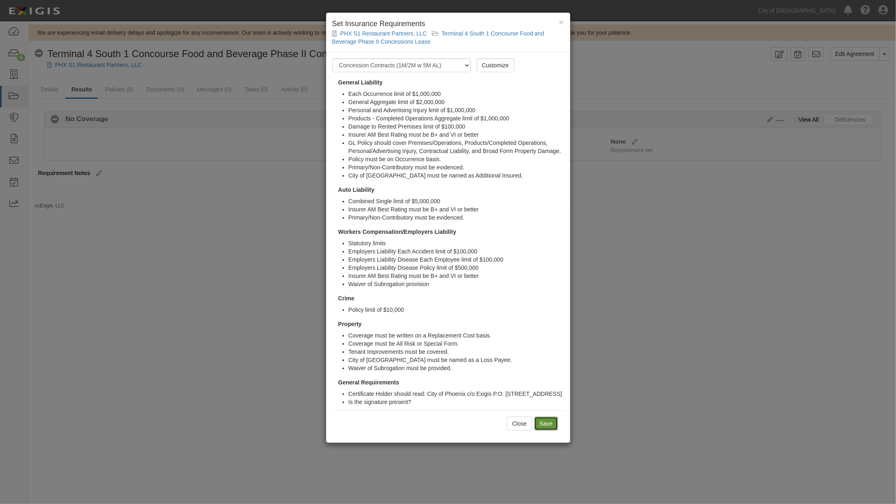
click at [546, 431] on link "Save" at bounding box center [547, 424] width 24 height 14
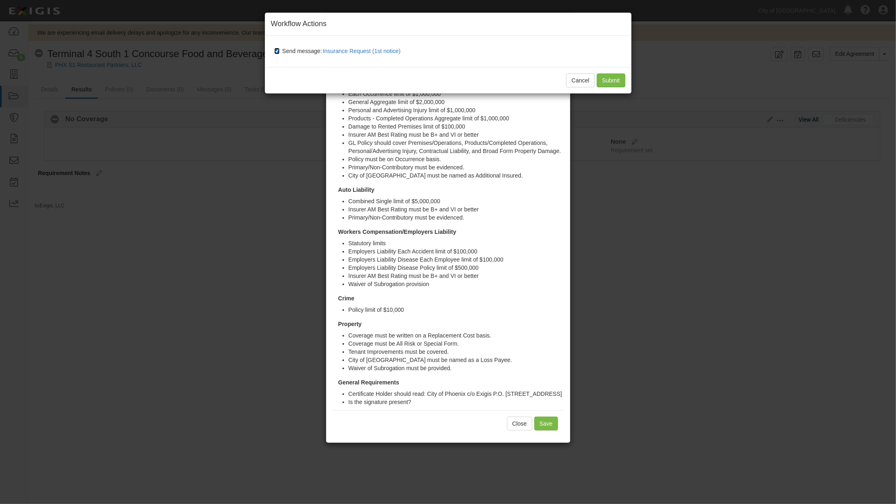
click at [276, 53] on input "Send message: Insurance Request (1st notice)" at bounding box center [276, 51] width 5 height 7
checkbox input "false"
click at [609, 80] on input "Submit" at bounding box center [611, 81] width 29 height 14
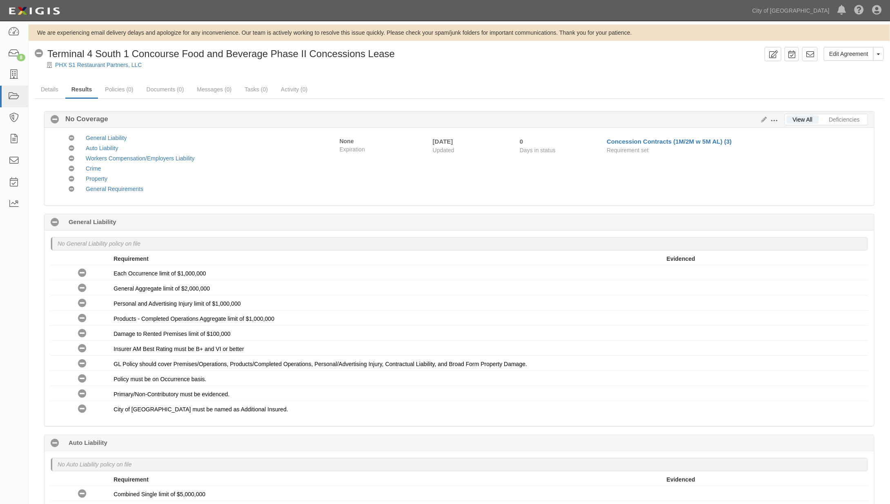
click at [776, 118] on span at bounding box center [774, 120] width 7 height 7
click at [801, 118] on link "Edit Requirements" at bounding box center [812, 118] width 65 height 15
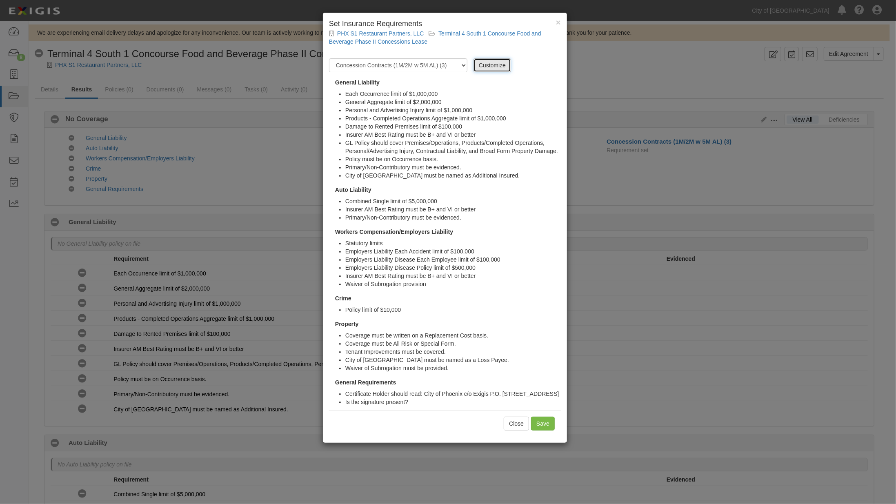
click at [488, 67] on link "Customize" at bounding box center [493, 65] width 38 height 14
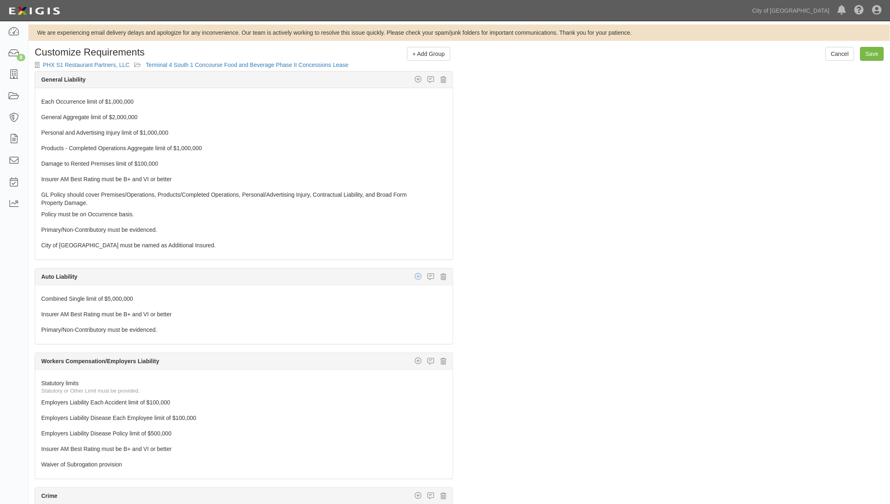
click at [415, 273] on icon "button" at bounding box center [418, 276] width 7 height 7
click at [400, 288] on link "Additional Insured coverage" at bounding box center [408, 292] width 87 height 11
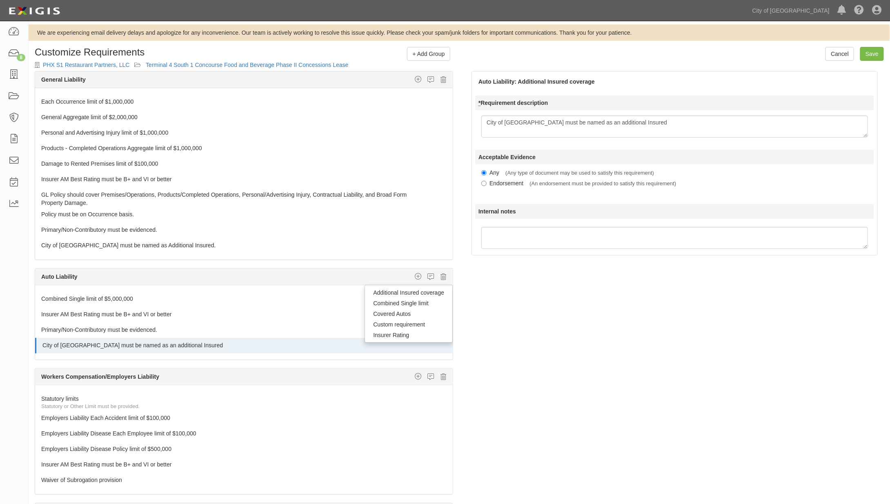
click at [585, 122] on textarea "City of [GEOGRAPHIC_DATA] must be named as an additional Insured" at bounding box center [674, 127] width 387 height 22
type textarea "City of [GEOGRAPHIC_DATA] must be named as an Additional Insured"
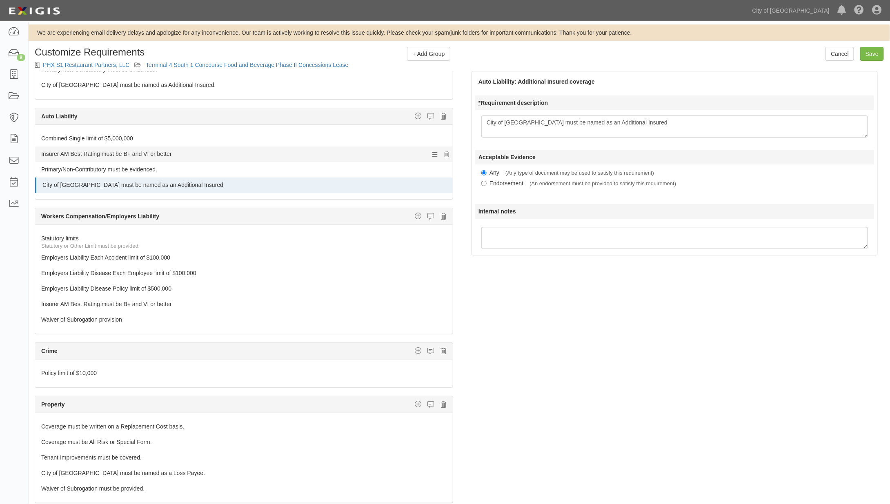
scroll to position [178, 0]
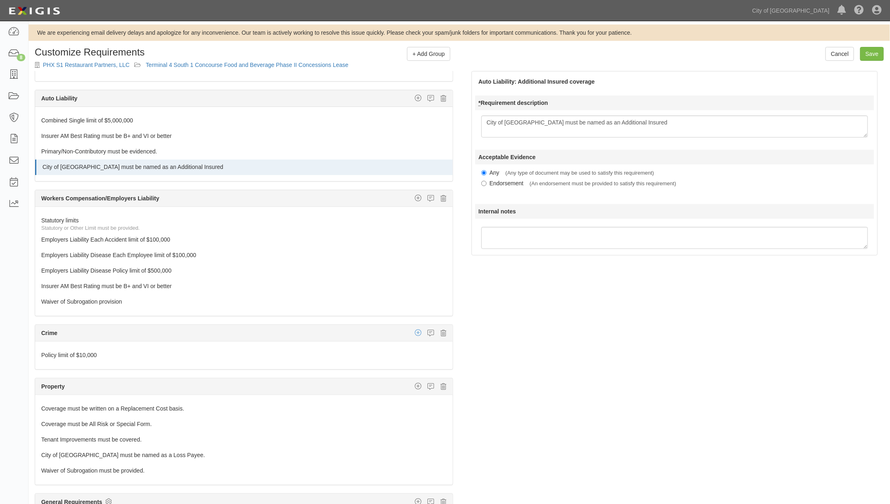
click at [415, 329] on icon "button" at bounding box center [418, 332] width 7 height 7
click at [361, 354] on link "Insurer Rating" at bounding box center [392, 359] width 122 height 11
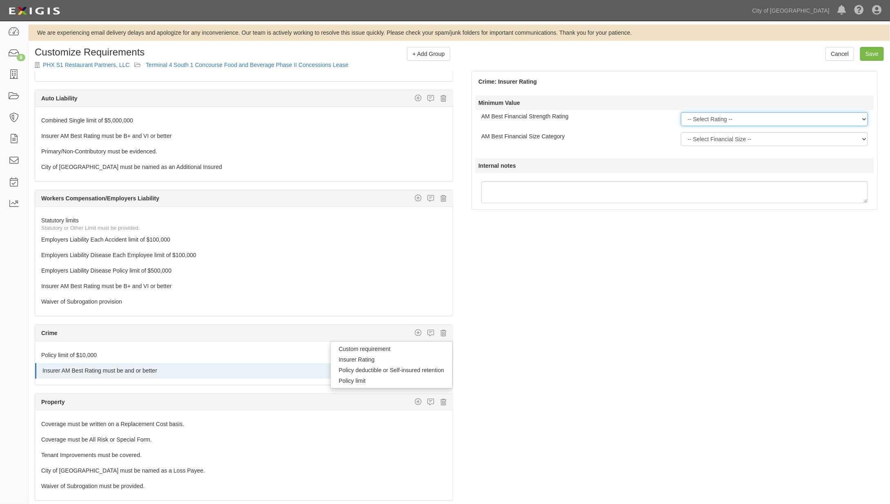
click at [716, 118] on select "-- Select Rating -- A++ A+ A A- B++ B+ B B- C++ C+ C C- D E F NR S" at bounding box center [774, 119] width 187 height 14
select select "B+"
click at [681, 112] on select "-- Select Rating -- A++ A+ A A- B++ B+ B B- C++ C+ C C- D E F NR S" at bounding box center [774, 119] width 187 height 14
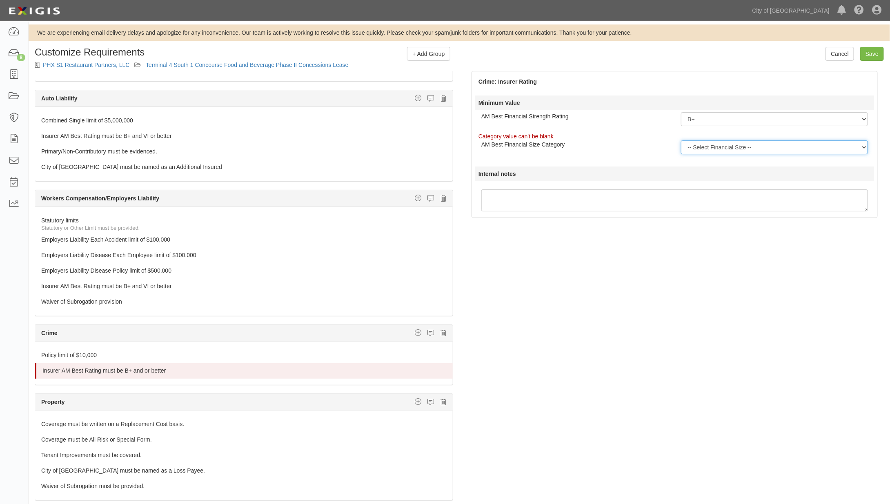
click at [704, 149] on select "-- Select Financial Size -- I II III IV V VI VII VIII IX X XI XII XIII XIV XV" at bounding box center [774, 147] width 187 height 14
select select "VI"
click at [681, 140] on select "-- Select Financial Size -- I II III IV V VI VII VIII IX X XI XII XIII XIV XV" at bounding box center [774, 147] width 187 height 14
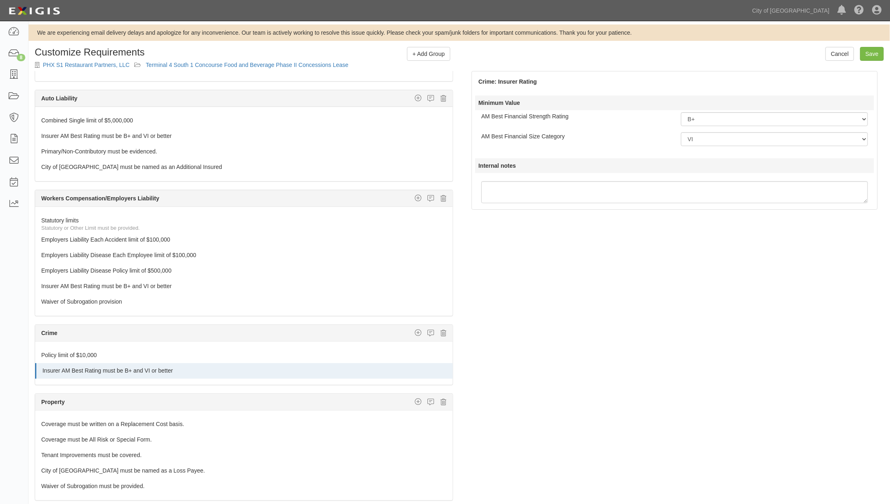
scroll to position [194, 0]
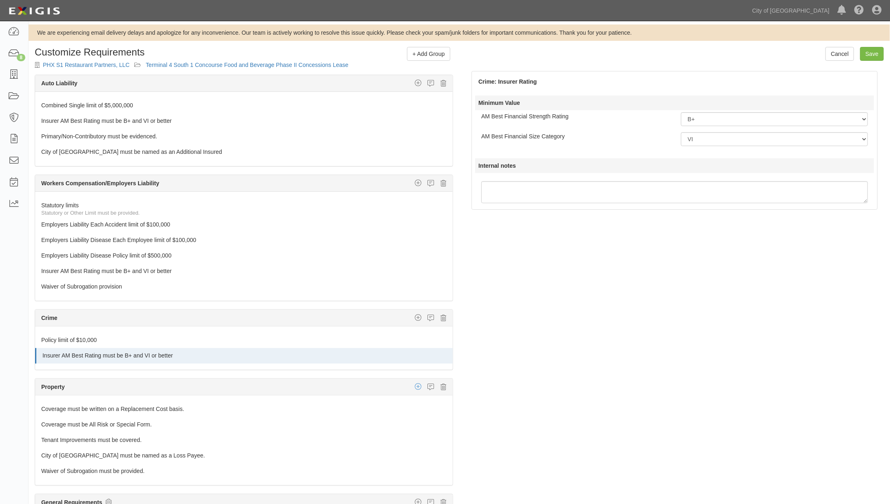
click at [415, 383] on icon "button" at bounding box center [418, 386] width 7 height 7
click at [361, 408] on link "Insurer Rating" at bounding box center [392, 413] width 122 height 11
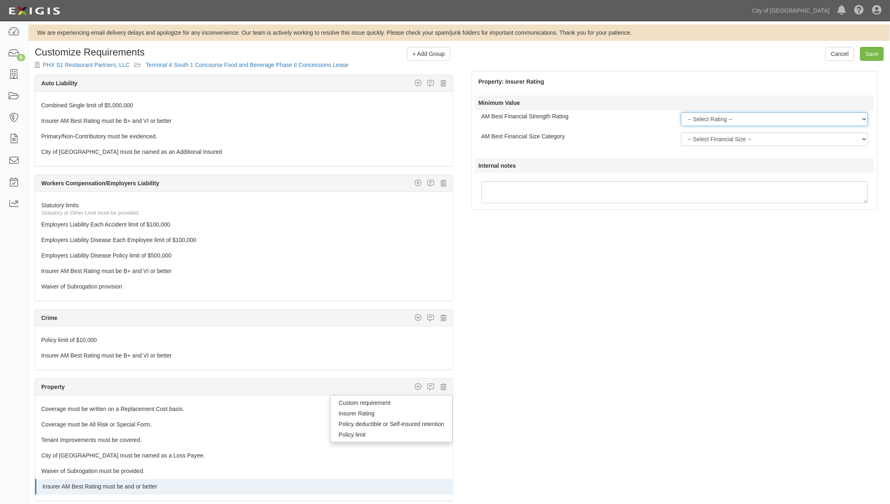
click at [713, 114] on select "-- Select Rating -- A++ A+ A A- B++ B+ B B- C++ C+ C C- D E F NR S" at bounding box center [774, 119] width 187 height 14
select select "B+"
click at [681, 112] on select "-- Select Rating -- A++ A+ A A- B++ B+ B B- C++ C+ C C- D E F NR S" at bounding box center [774, 119] width 187 height 14
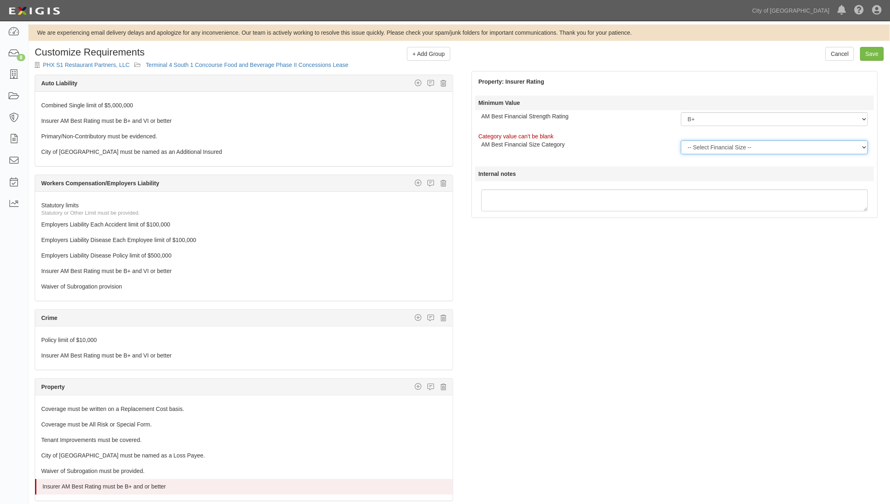
click at [698, 147] on select "-- Select Financial Size -- I II III IV V VI VII VIII IX X XI XII XIII XIV XV" at bounding box center [774, 147] width 187 height 14
select select "VI"
click at [681, 140] on select "-- Select Financial Size -- I II III IV V VI VII VIII IX X XI XII XIII XIV XV" at bounding box center [774, 147] width 187 height 14
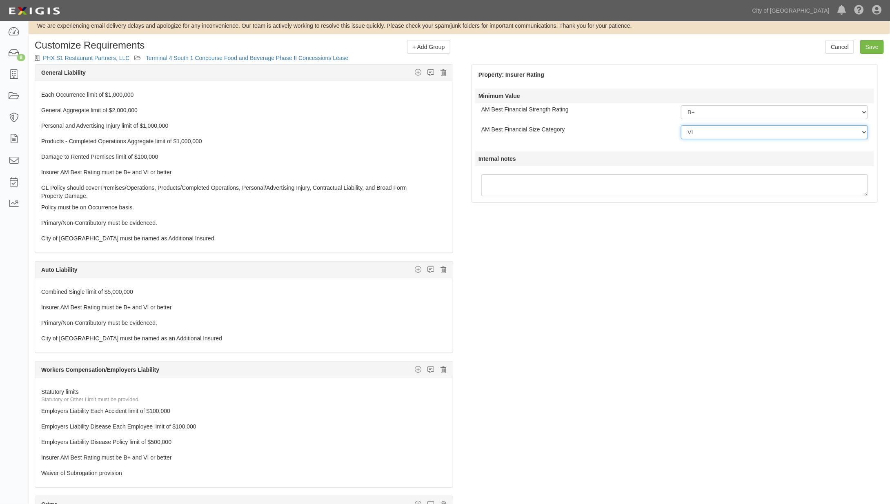
scroll to position [0, 0]
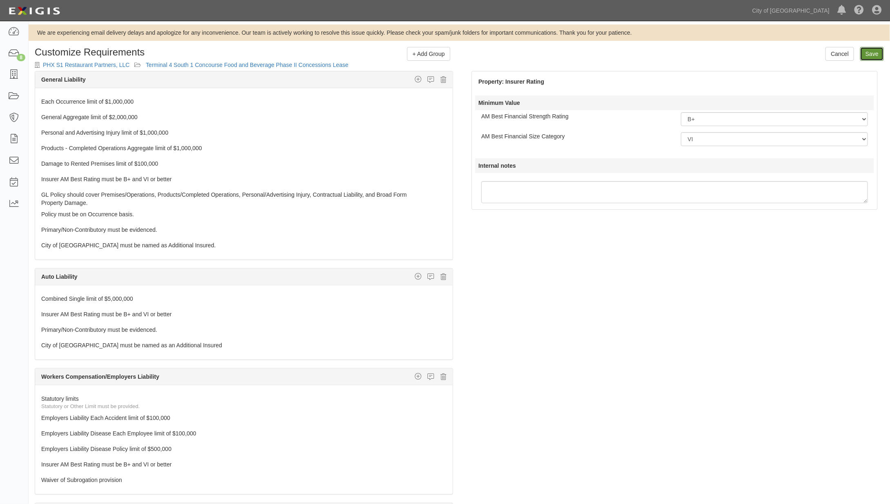
click at [873, 51] on input "Save" at bounding box center [872, 54] width 24 height 14
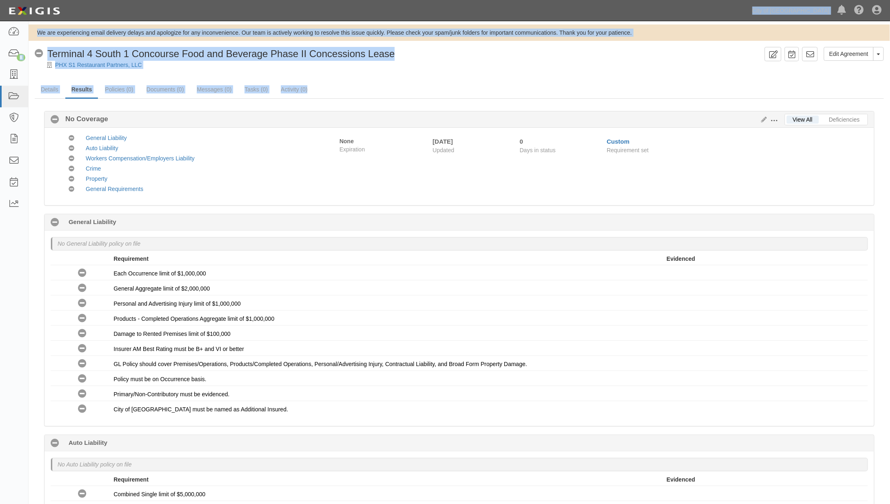
drag, startPoint x: 732, startPoint y: 6, endPoint x: 688, endPoint y: 78, distance: 84.8
drag, startPoint x: 688, startPoint y: 78, endPoint x: 719, endPoint y: 8, distance: 76.5
click at [719, 8] on div "Dashboard 8 Inbox Parties Agreements Coverages Documents Messages Tasks Reports…" at bounding box center [445, 10] width 878 height 21
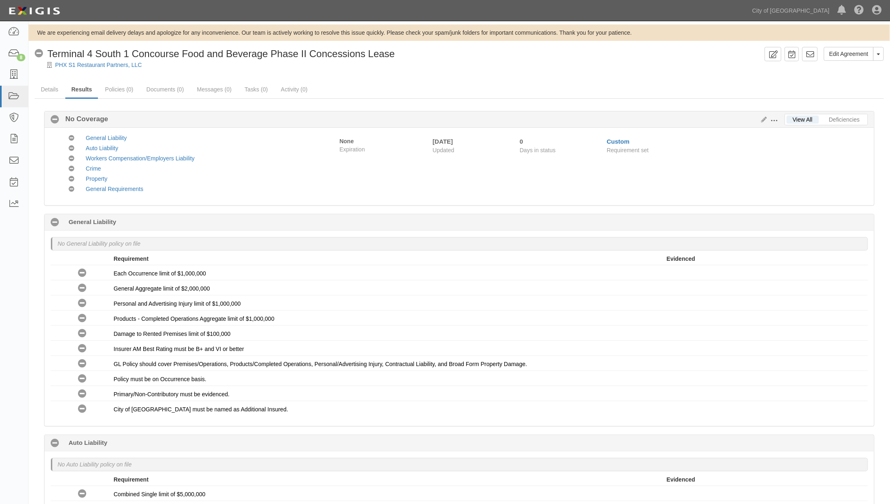
click at [379, 12] on div "Dashboard 8 Inbox Parties Agreements Coverages Documents Messages Tasks Reports…" at bounding box center [445, 10] width 878 height 21
click at [879, 7] on icon at bounding box center [877, 11] width 9 height 10
click at [452, 10] on div "Dashboard 8 Inbox Parties Agreements Coverages Documents Messages Tasks Reports…" at bounding box center [445, 10] width 878 height 21
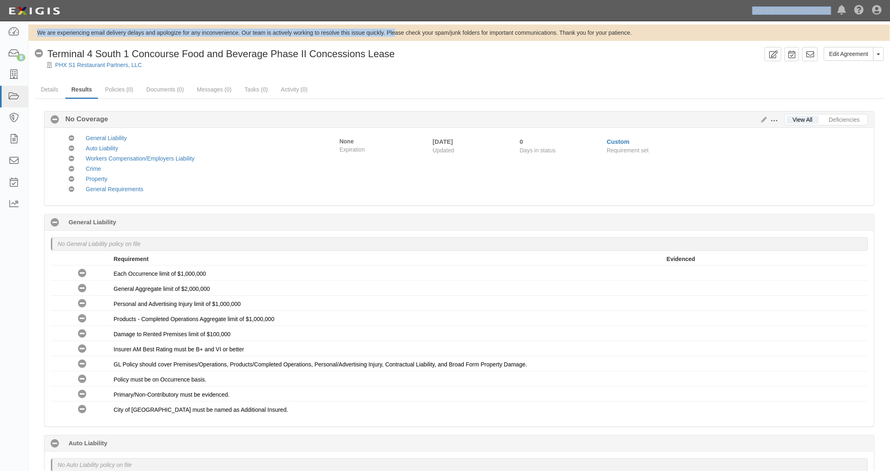
drag, startPoint x: 419, startPoint y: 8, endPoint x: 394, endPoint y: 27, distance: 31.1
click at [328, 14] on div "Dashboard 8 Inbox Parties Agreements Coverages Documents Messages Tasks Reports…" at bounding box center [445, 10] width 878 height 21
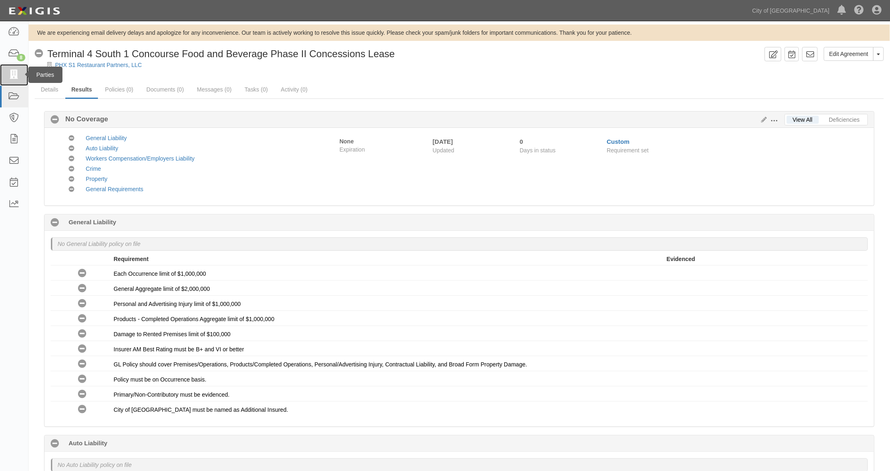
click at [11, 76] on icon at bounding box center [13, 74] width 11 height 9
